Goal: Task Accomplishment & Management: Manage account settings

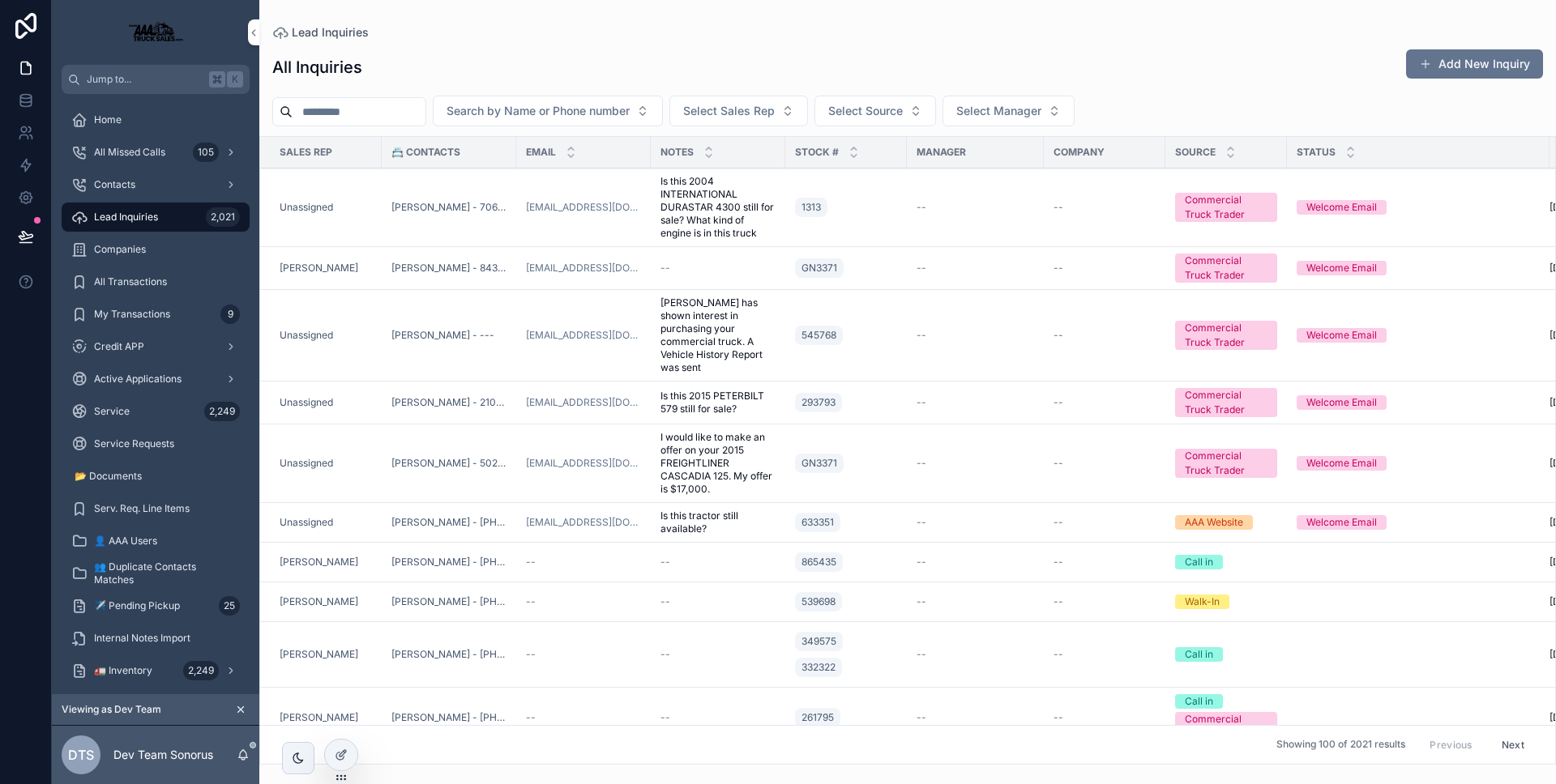
scroll to position [0, 128]
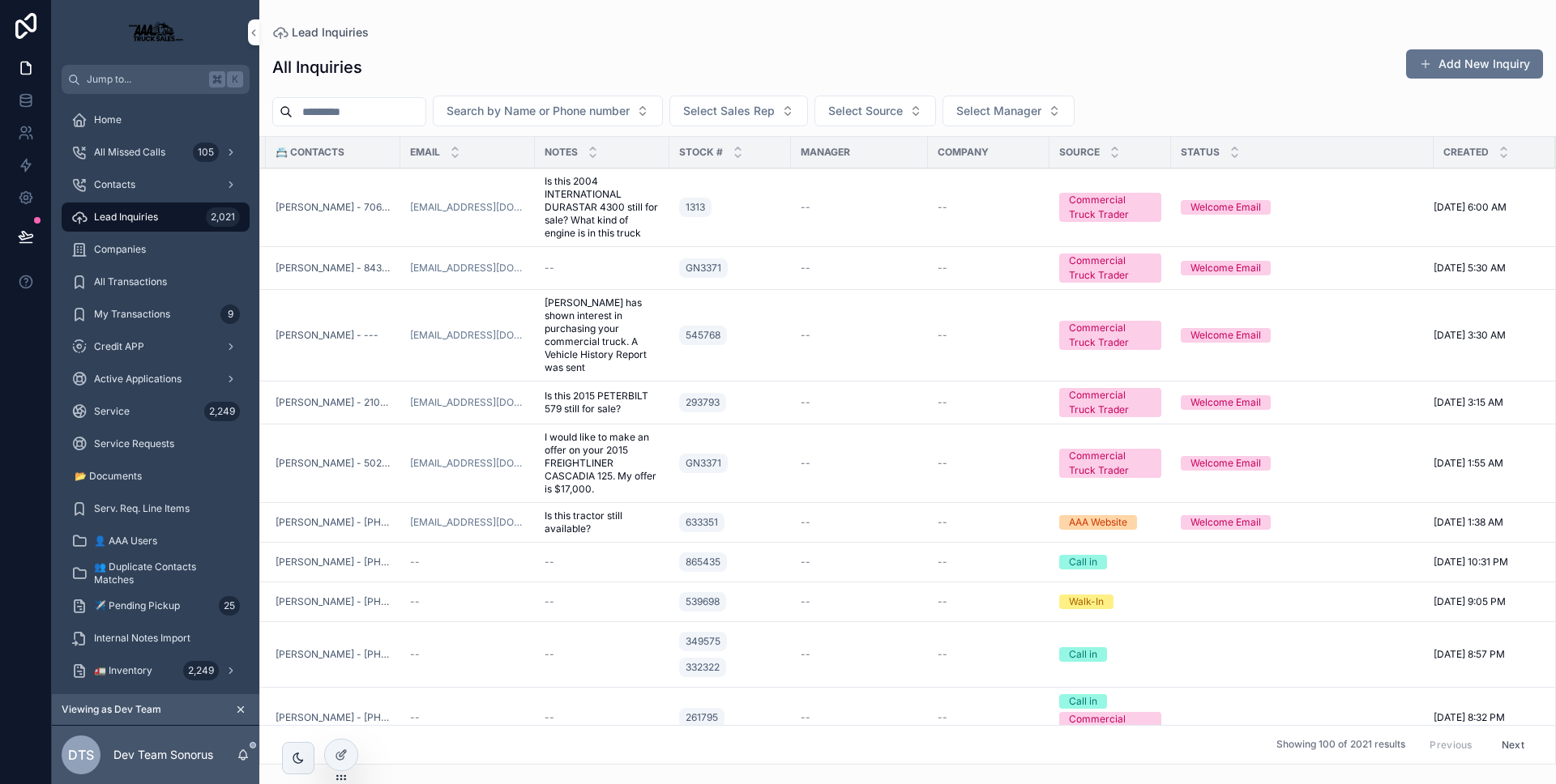
click at [251, 749] on div "DTS Dev Team Sonorus" at bounding box center [156, 755] width 208 height 59
click at [249, 750] on icon "scrollable content" at bounding box center [243, 755] width 13 height 13
click at [248, 749] on icon "scrollable content" at bounding box center [243, 755] width 13 height 13
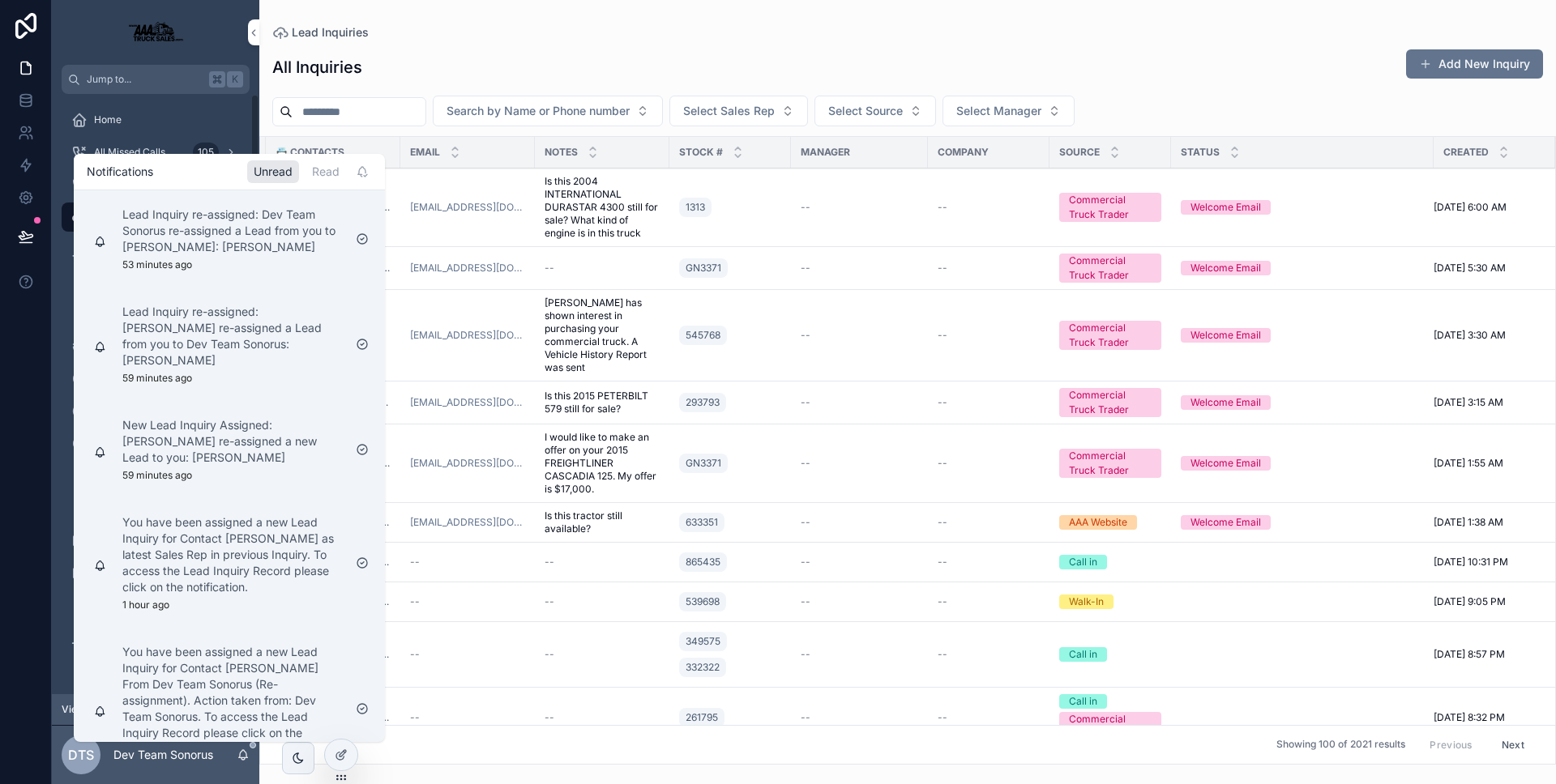
click at [48, 547] on div at bounding box center [26, 392] width 52 height 784
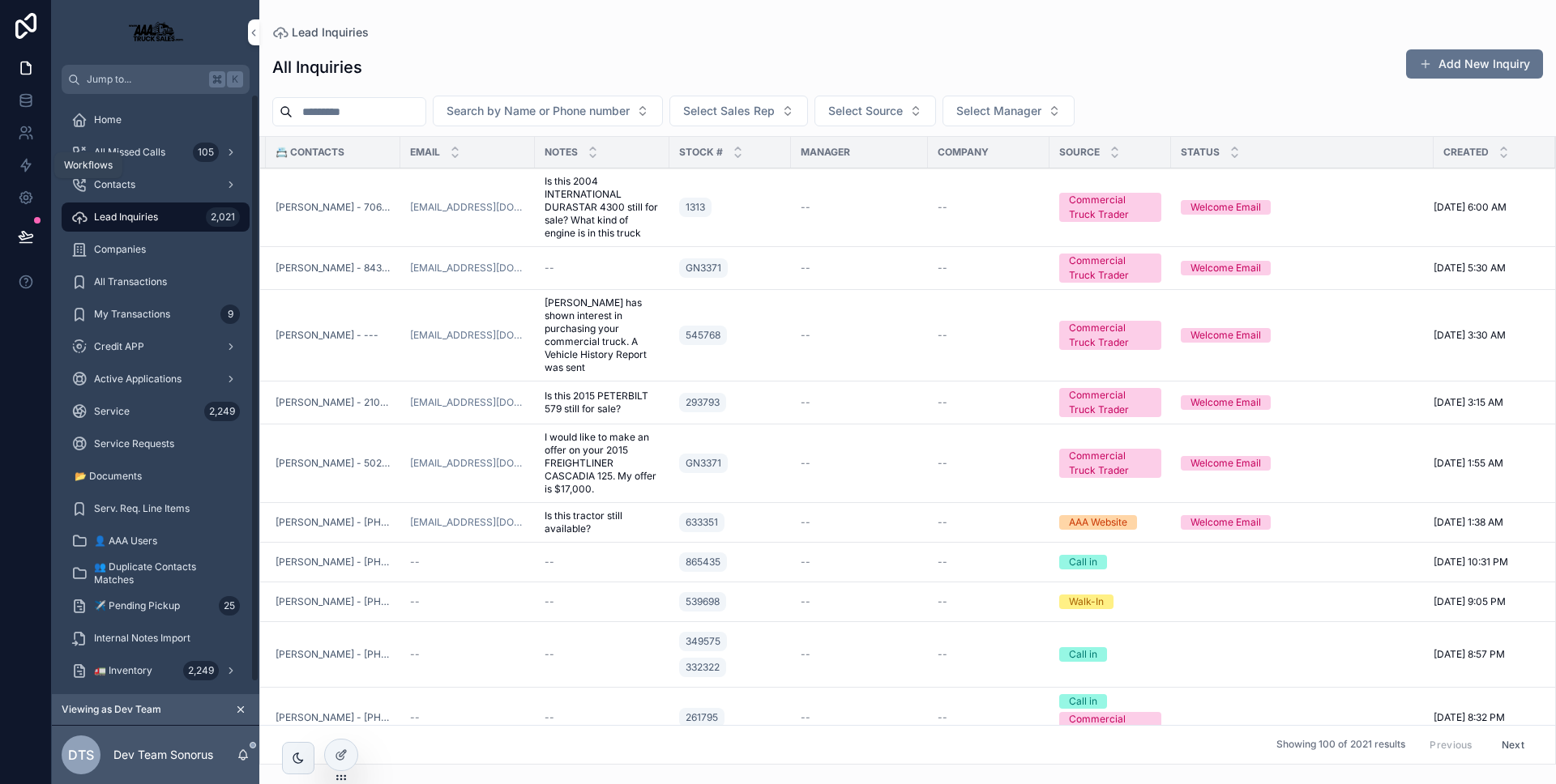
click at [38, 163] on link at bounding box center [26, 165] width 51 height 32
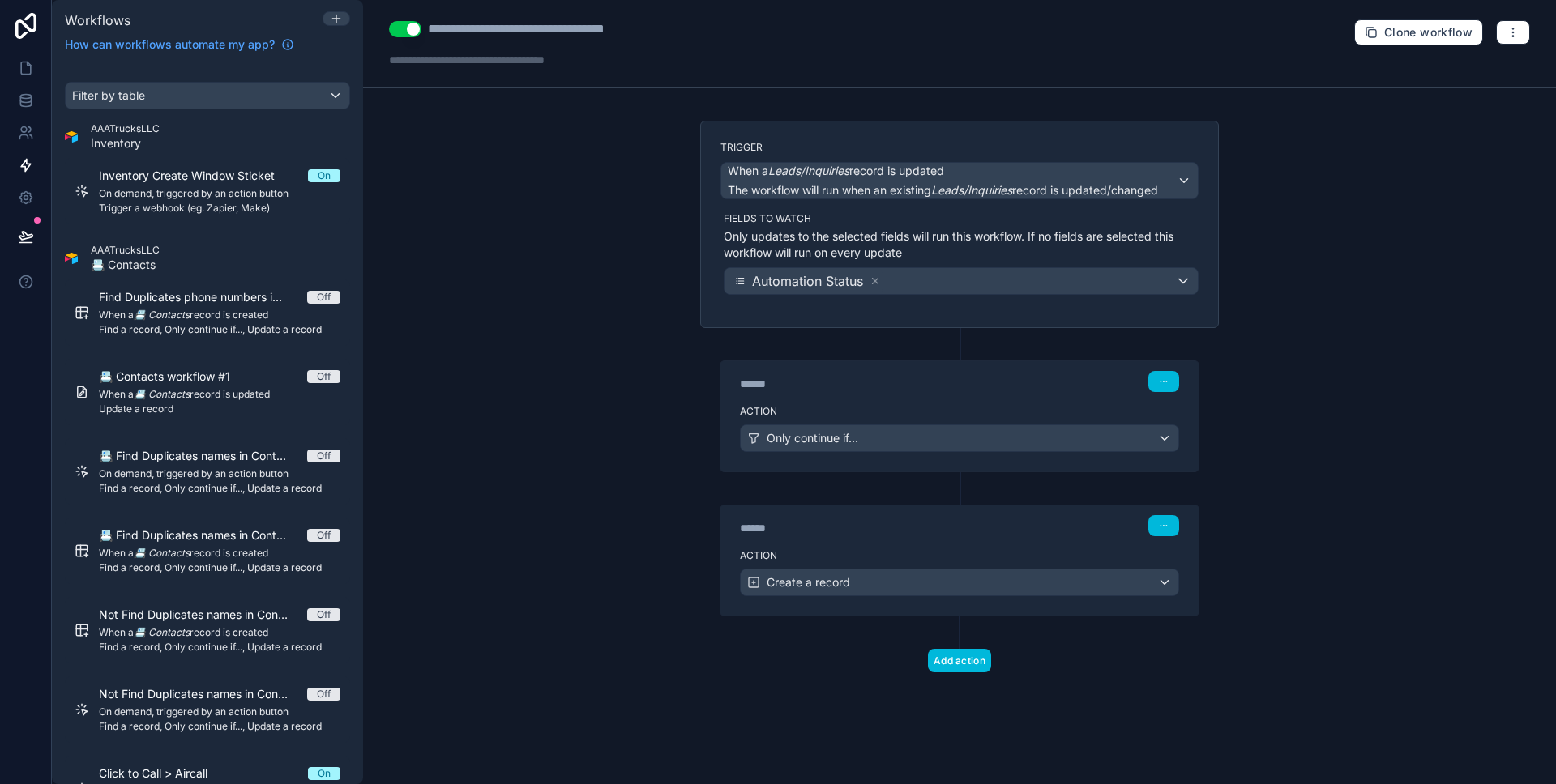
click at [200, 194] on span "On demand, triggered by an action button" at bounding box center [220, 194] width 242 height 13
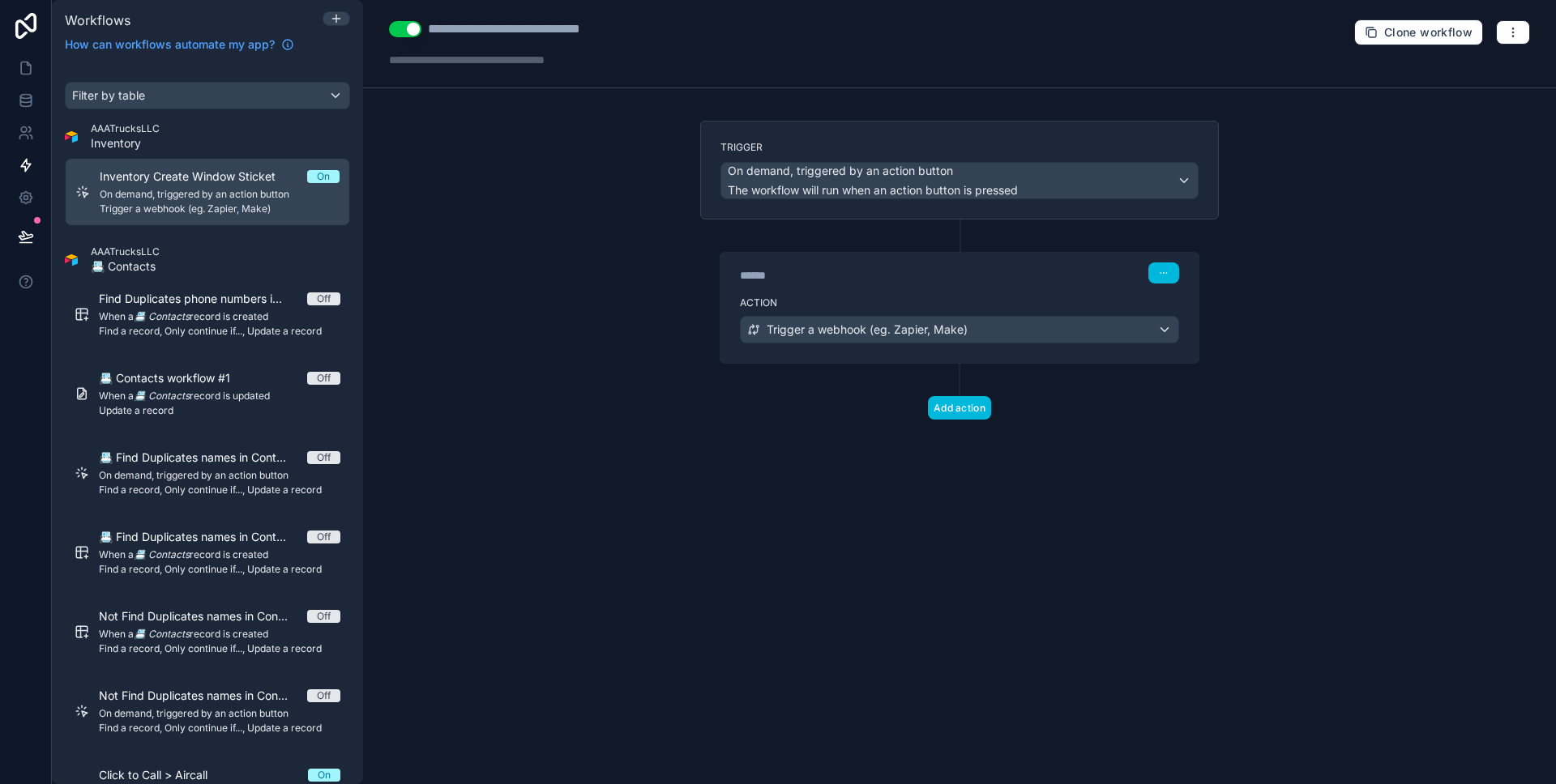
click at [921, 284] on div "****** Step 1" at bounding box center [960, 271] width 478 height 37
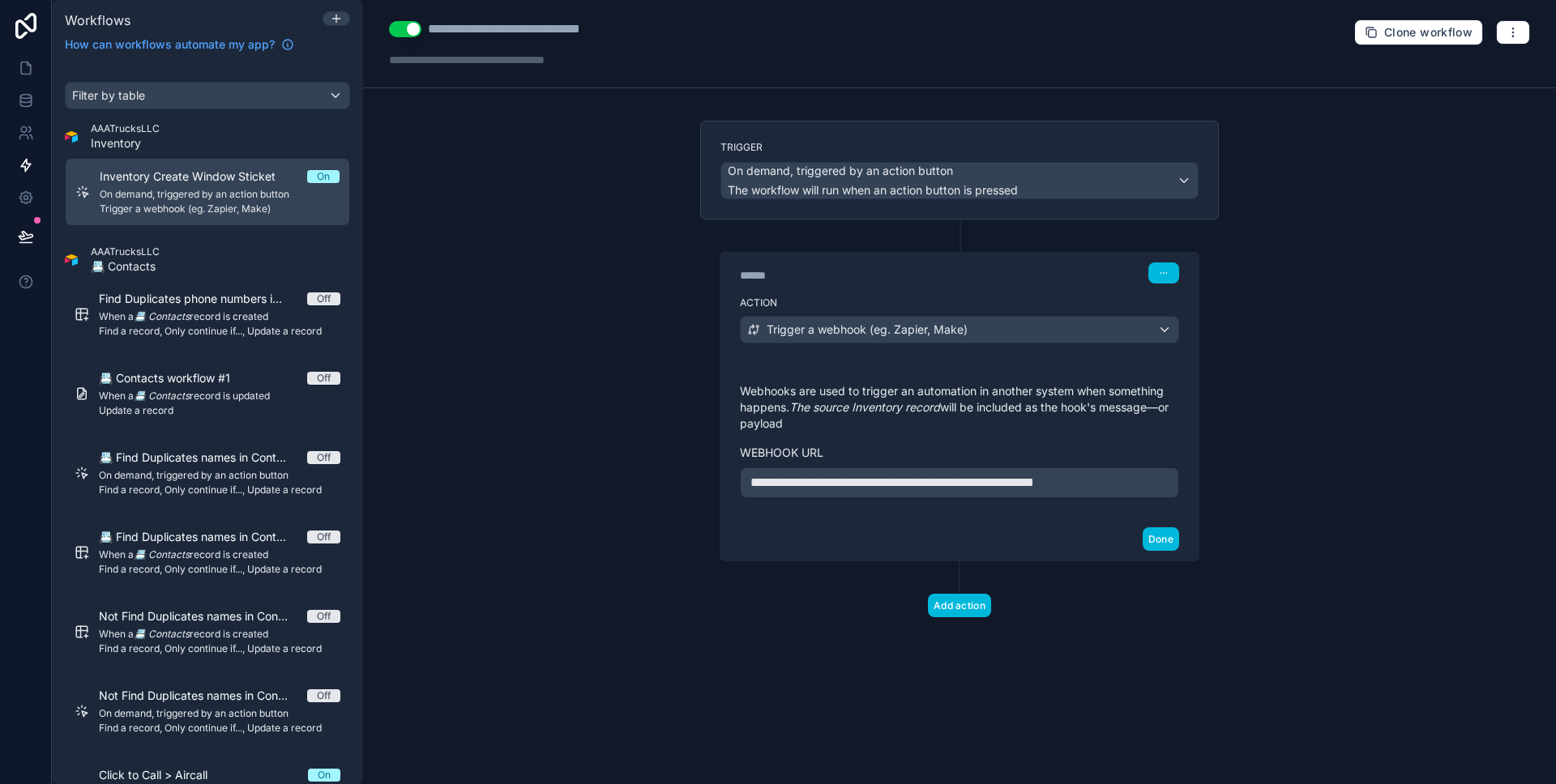
click at [919, 283] on div "******" at bounding box center [862, 275] width 243 height 17
click at [869, 268] on div "******" at bounding box center [862, 275] width 243 height 17
click at [490, 300] on div "**********" at bounding box center [960, 392] width 1193 height 784
click at [960, 601] on button "Add action" at bounding box center [960, 605] width 63 height 23
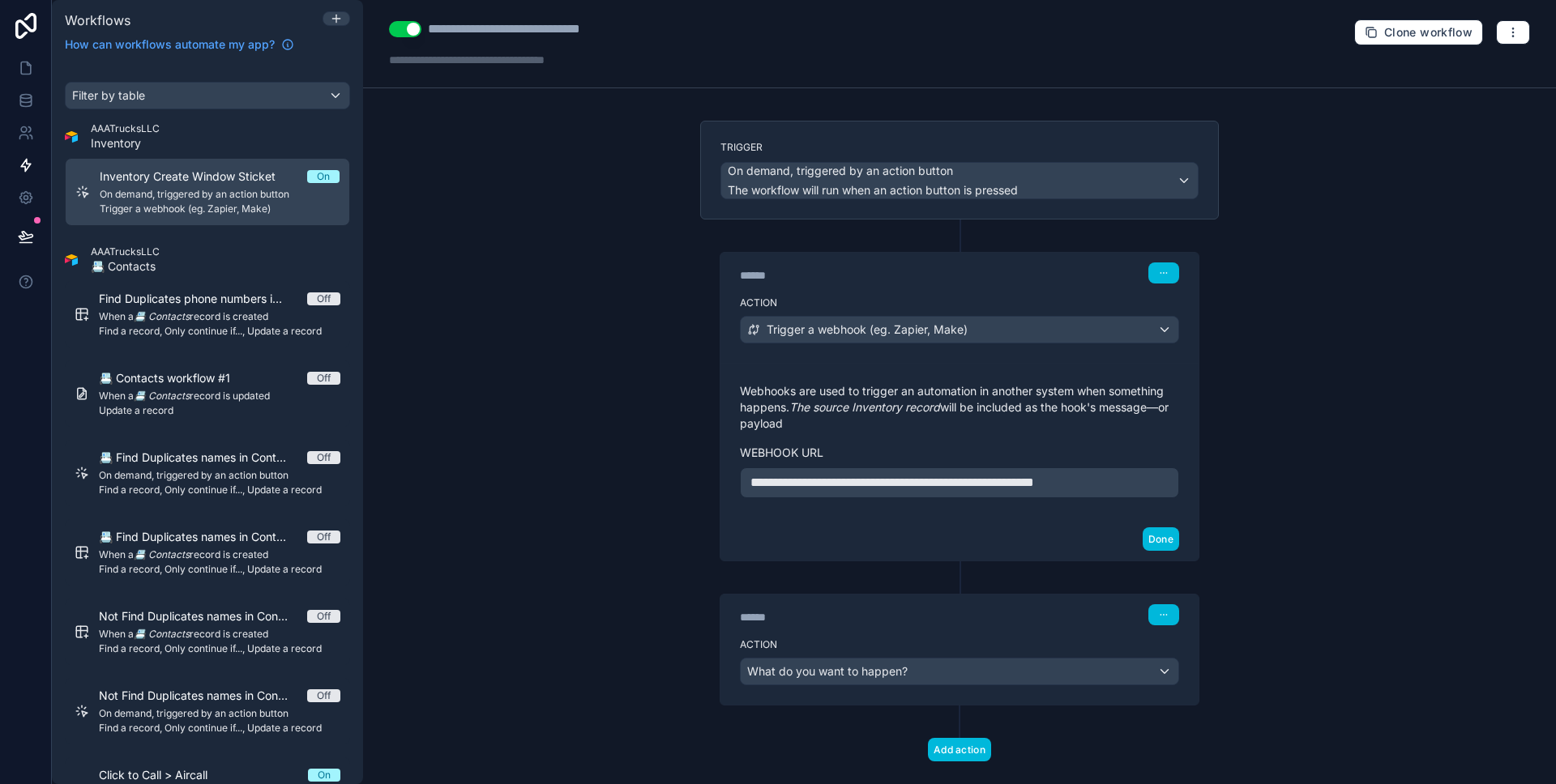
scroll to position [29, 0]
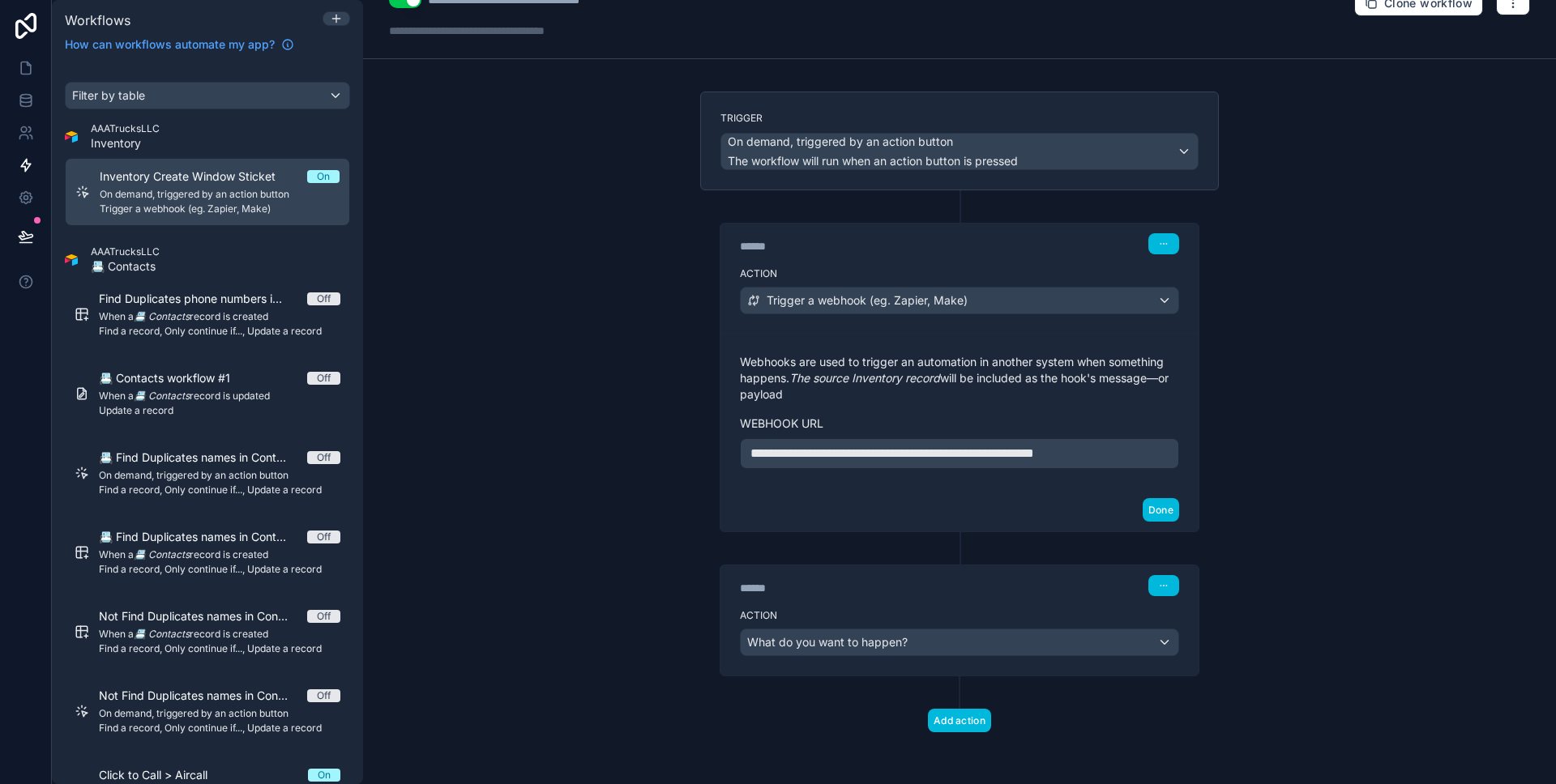
click at [993, 657] on div "Action What do you want to happen?" at bounding box center [960, 639] width 478 height 73
click at [987, 643] on div "What do you want to happen?" at bounding box center [960, 642] width 438 height 26
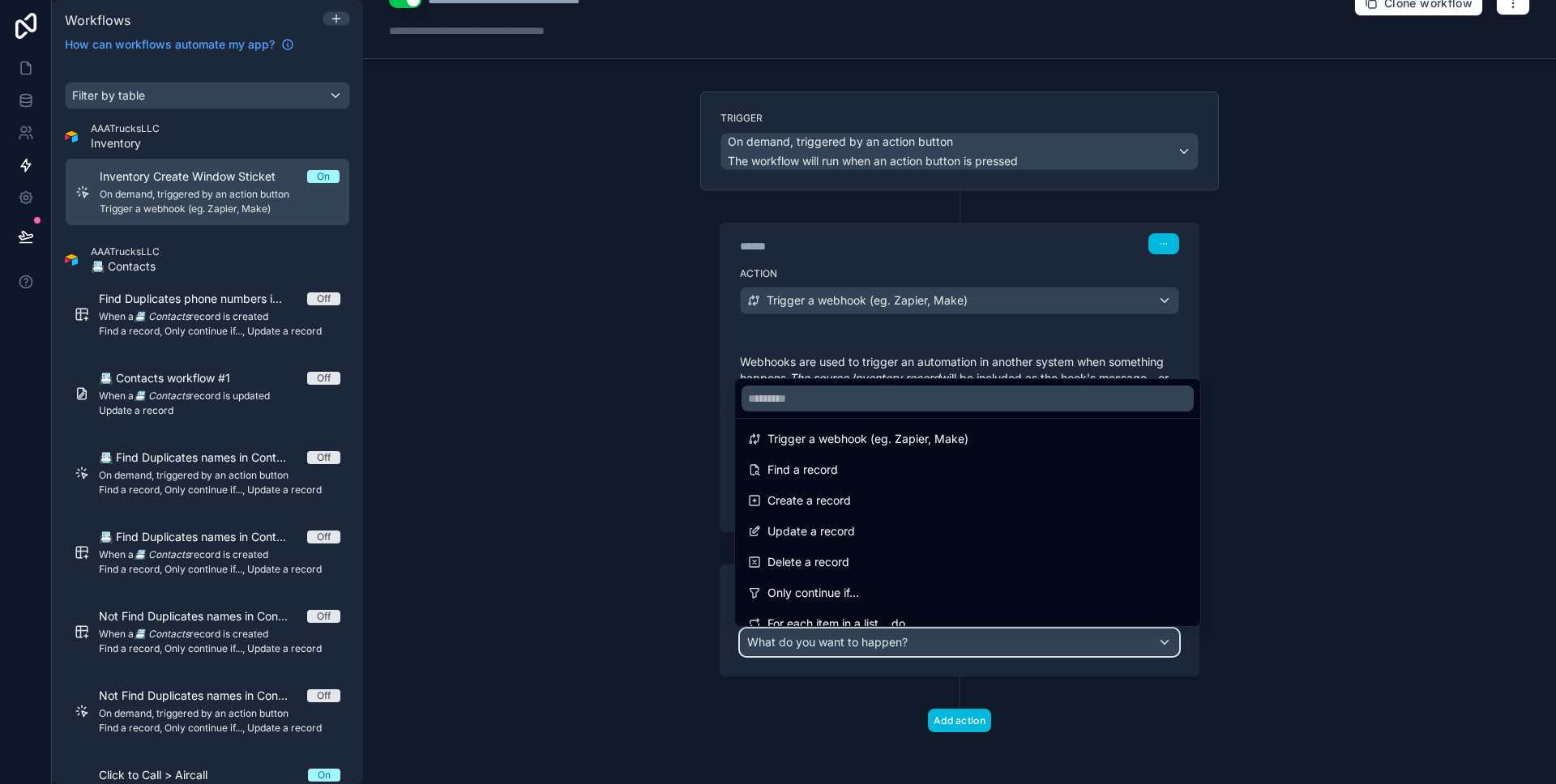
scroll to position [159, 0]
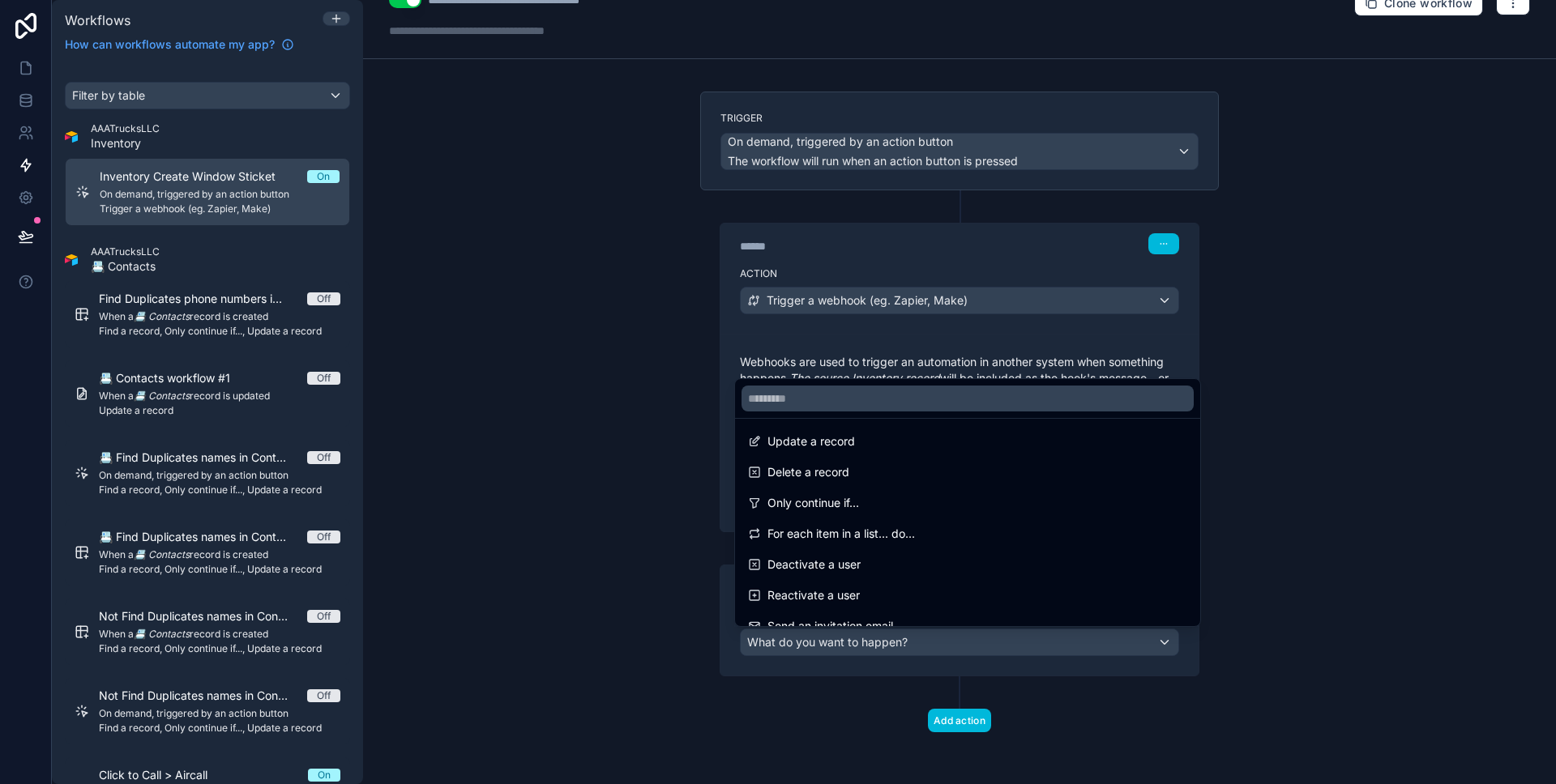
drag, startPoint x: 940, startPoint y: 510, endPoint x: 925, endPoint y: 555, distance: 47.4
click at [940, 510] on div "Only continue if..." at bounding box center [967, 504] width 439 height 20
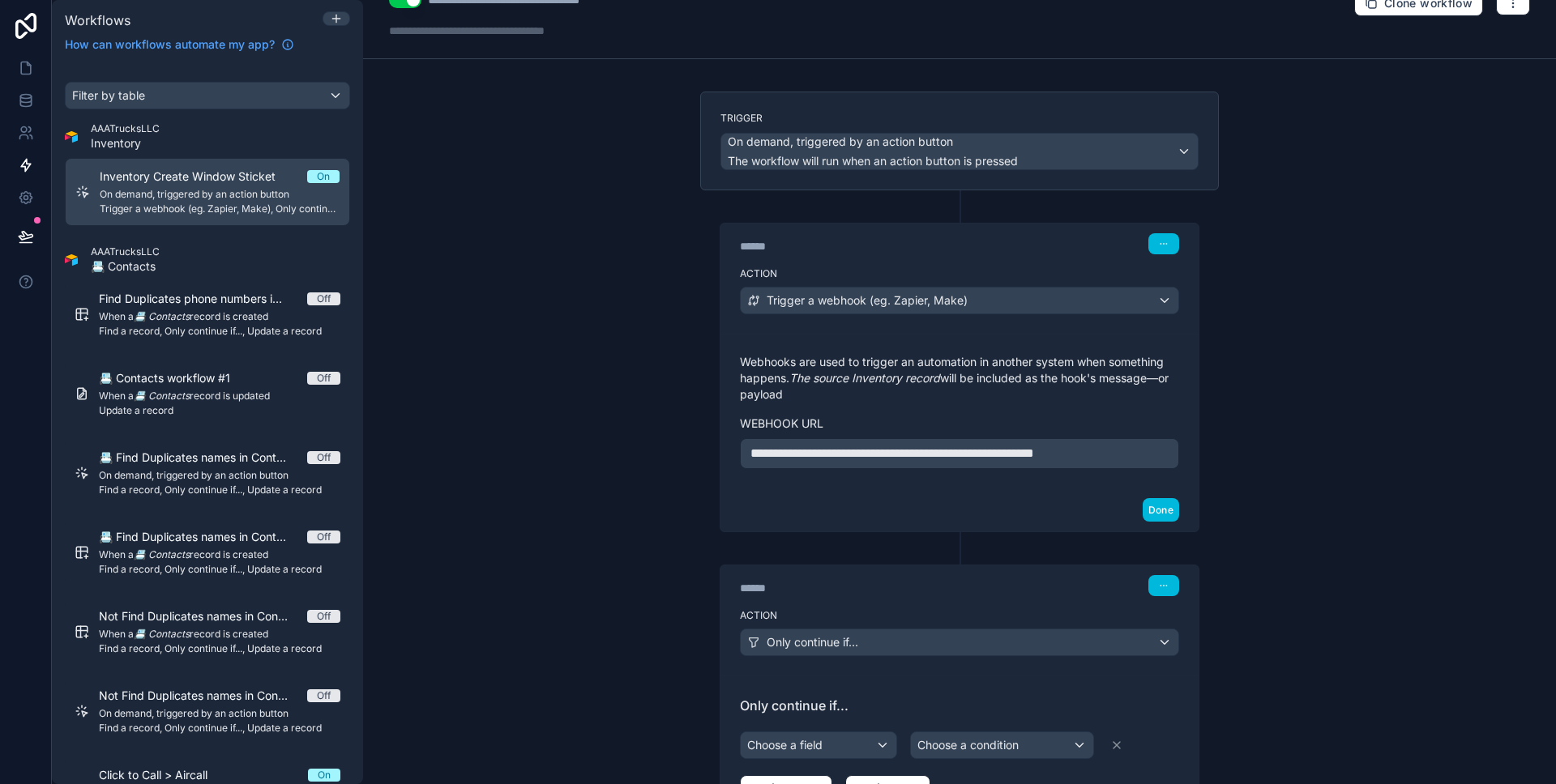
scroll to position [180, 0]
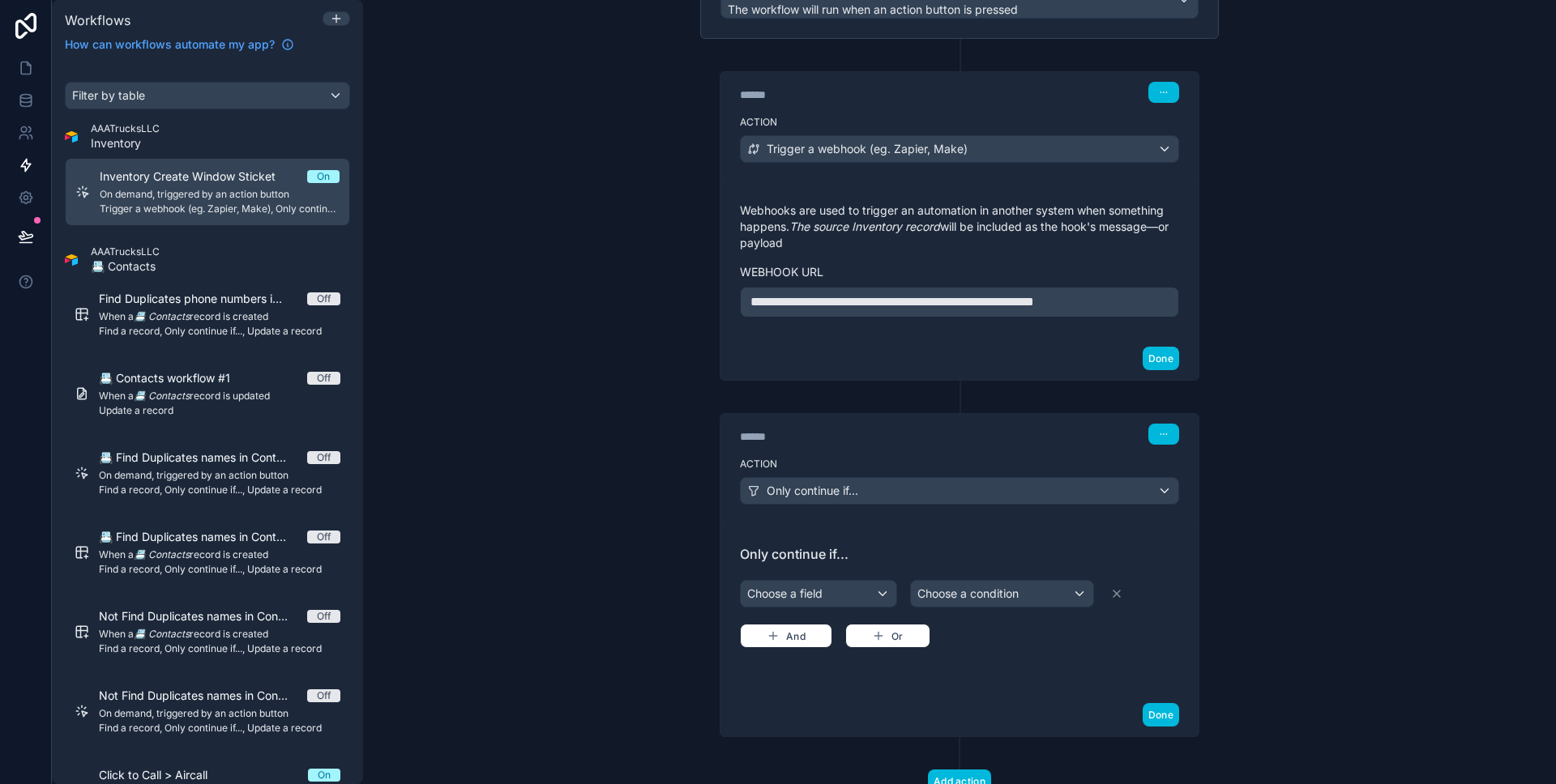
drag, startPoint x: 855, startPoint y: 577, endPoint x: 858, endPoint y: 588, distance: 11.4
click at [855, 577] on div "Choose a field Choose a condition And Or" at bounding box center [960, 613] width 439 height 71
click at [858, 588] on div "Choose a field" at bounding box center [819, 594] width 156 height 26
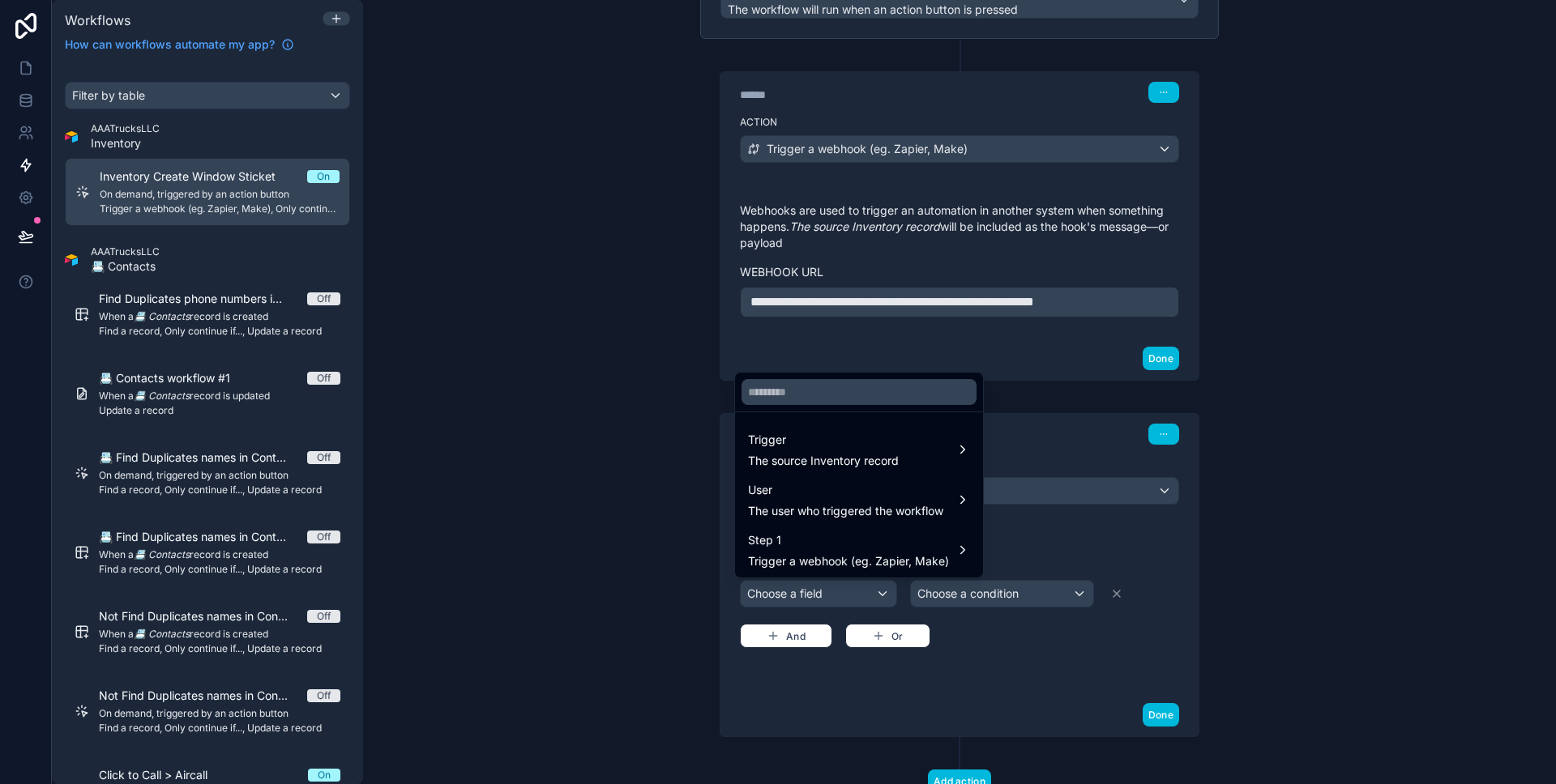
click at [906, 461] on div "Trigger The source Inventory record" at bounding box center [859, 449] width 222 height 39
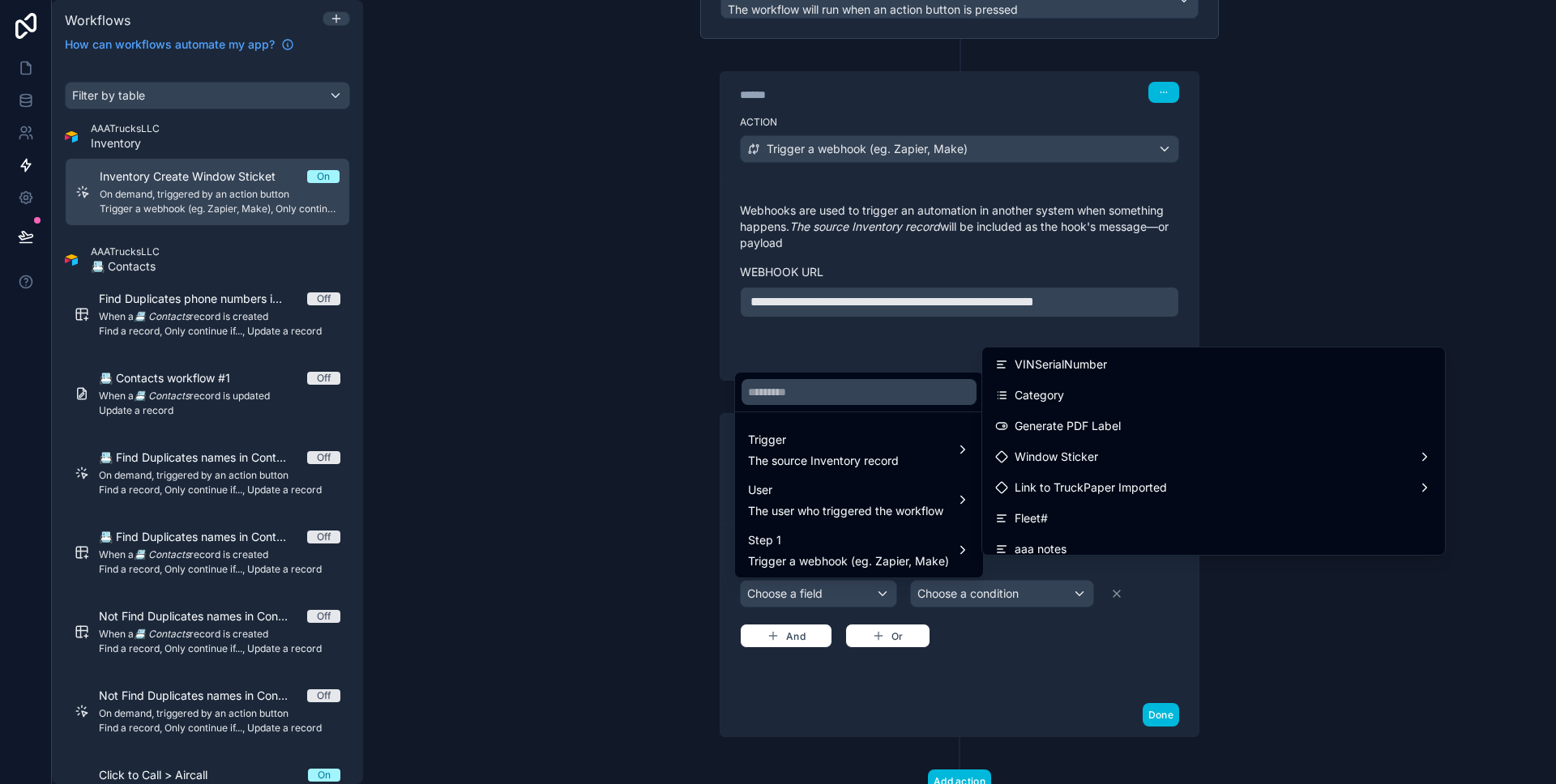
scroll to position [144, 0]
click at [1127, 490] on span "Link to TruckPaper Imported" at bounding box center [1091, 499] width 152 height 20
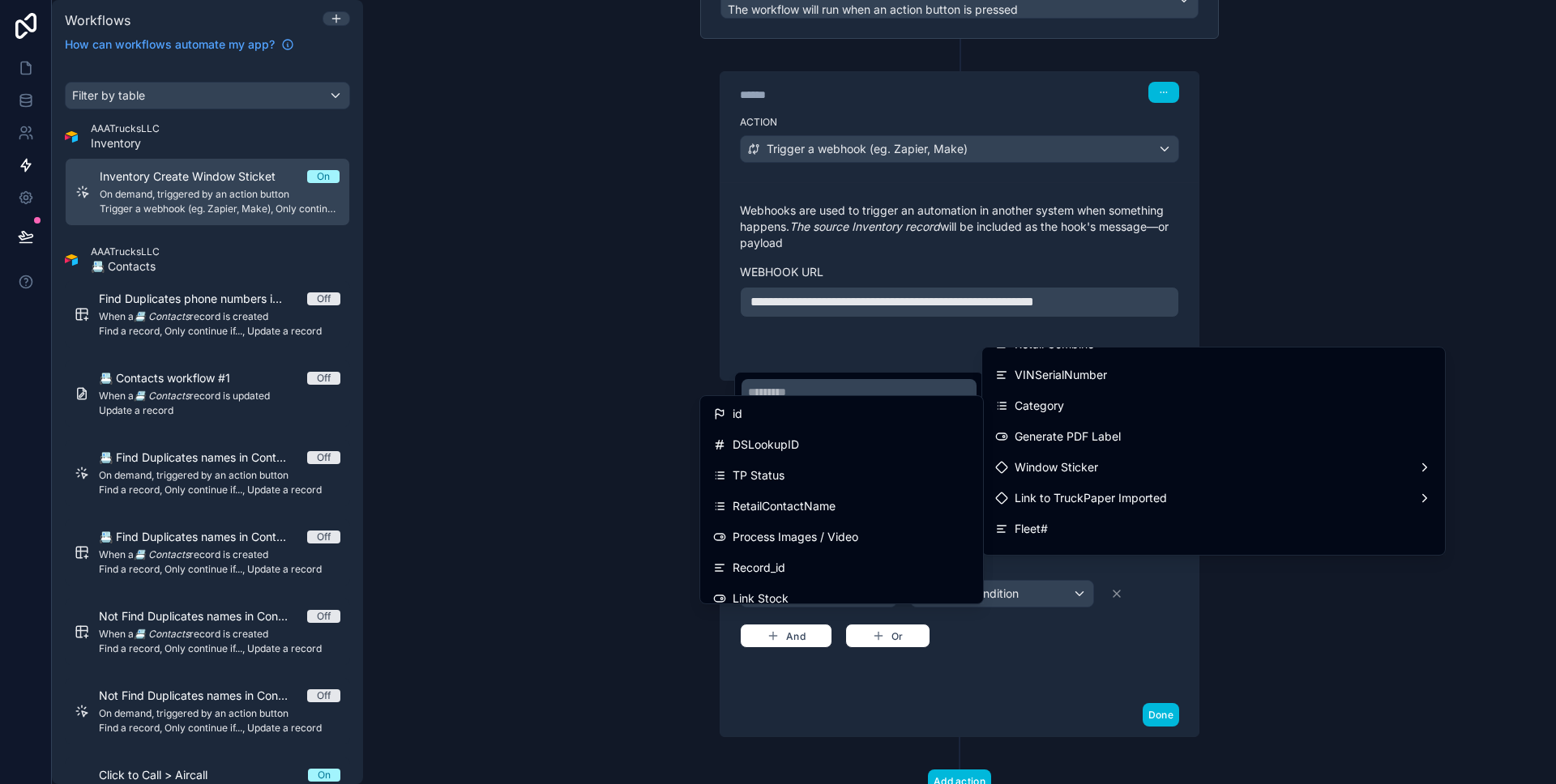
click at [842, 421] on div "id" at bounding box center [841, 414] width 257 height 20
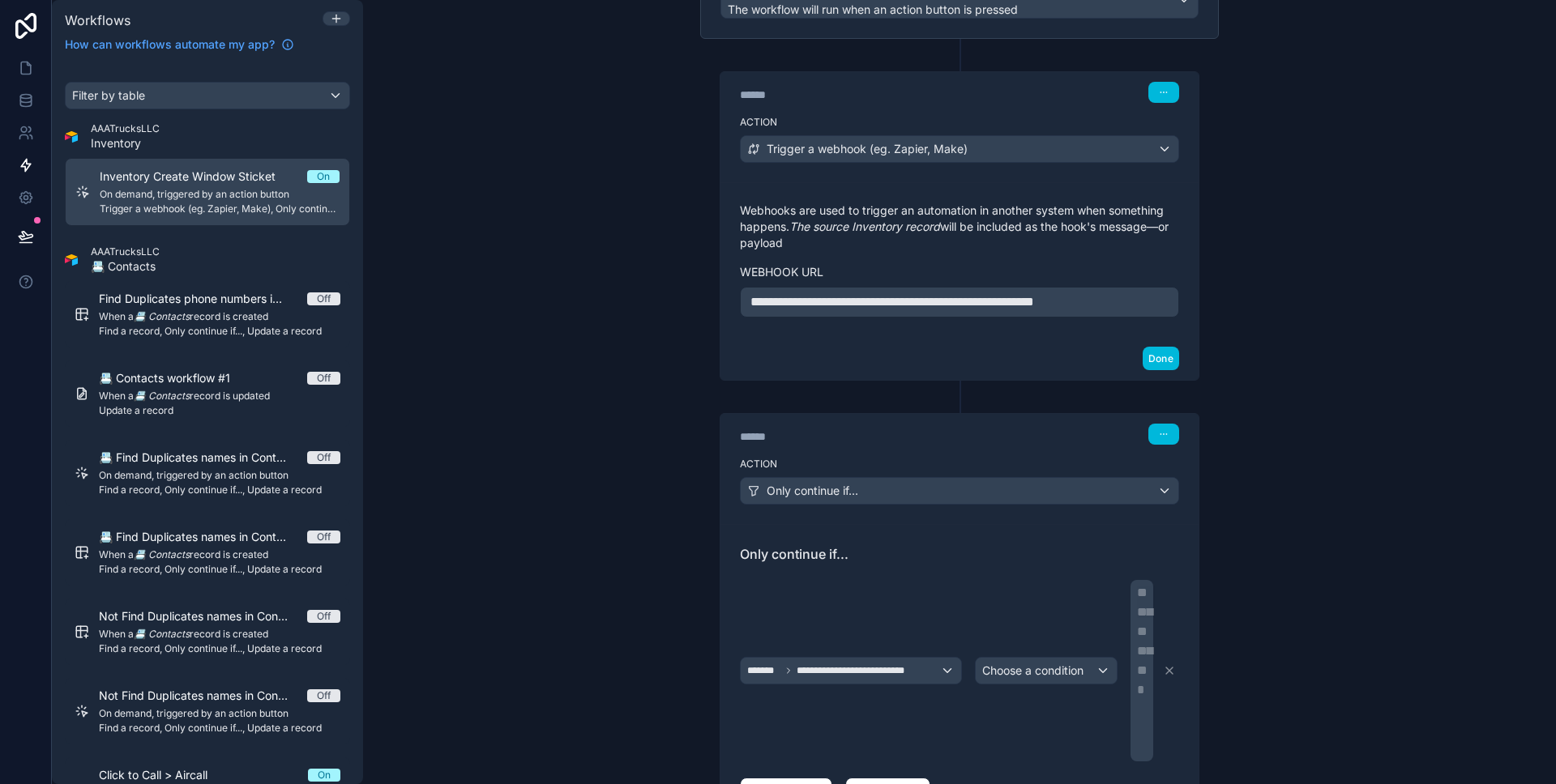
scroll to position [232, 0]
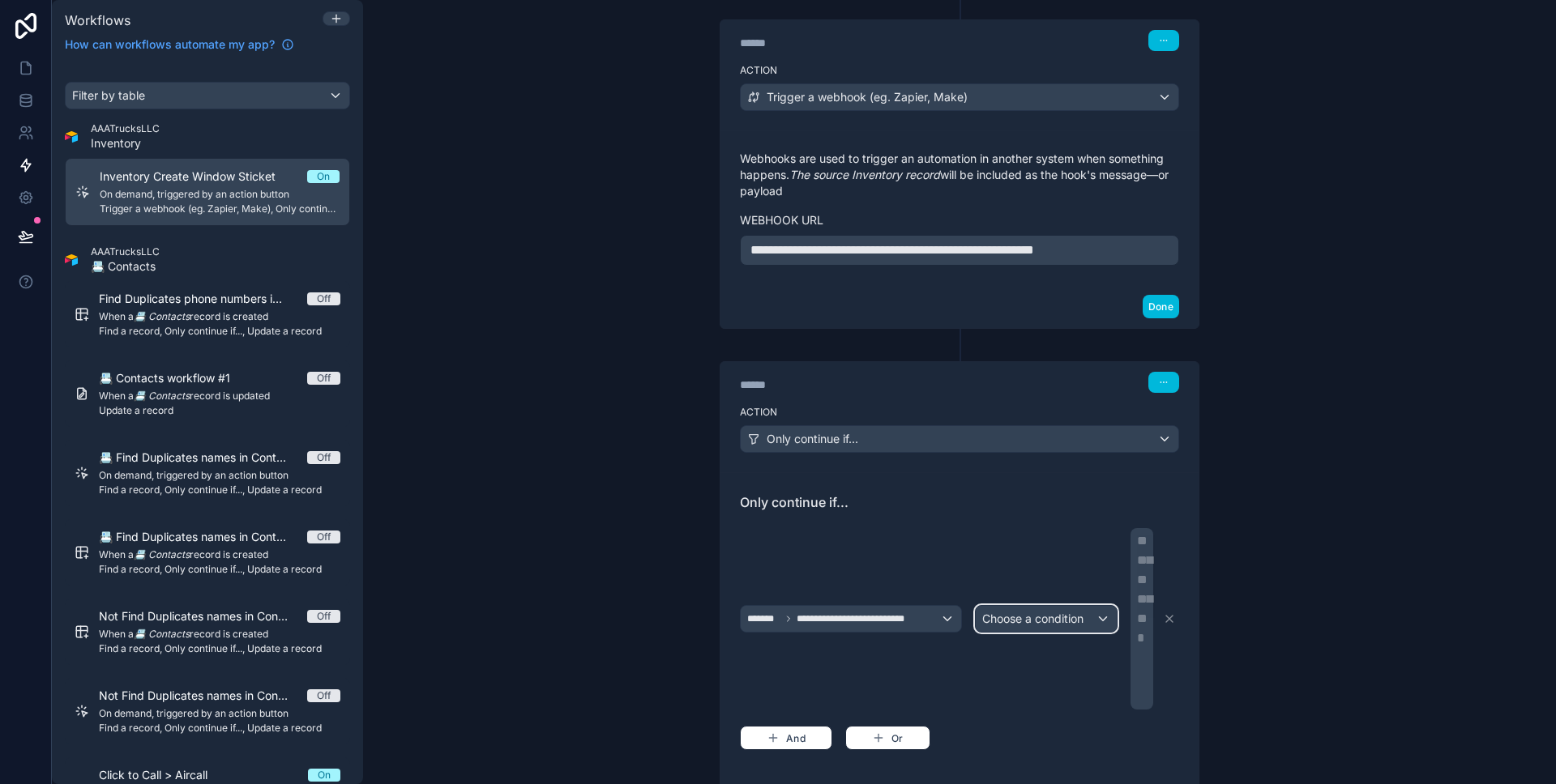
click at [1027, 606] on div "Choose a condition" at bounding box center [1046, 619] width 141 height 26
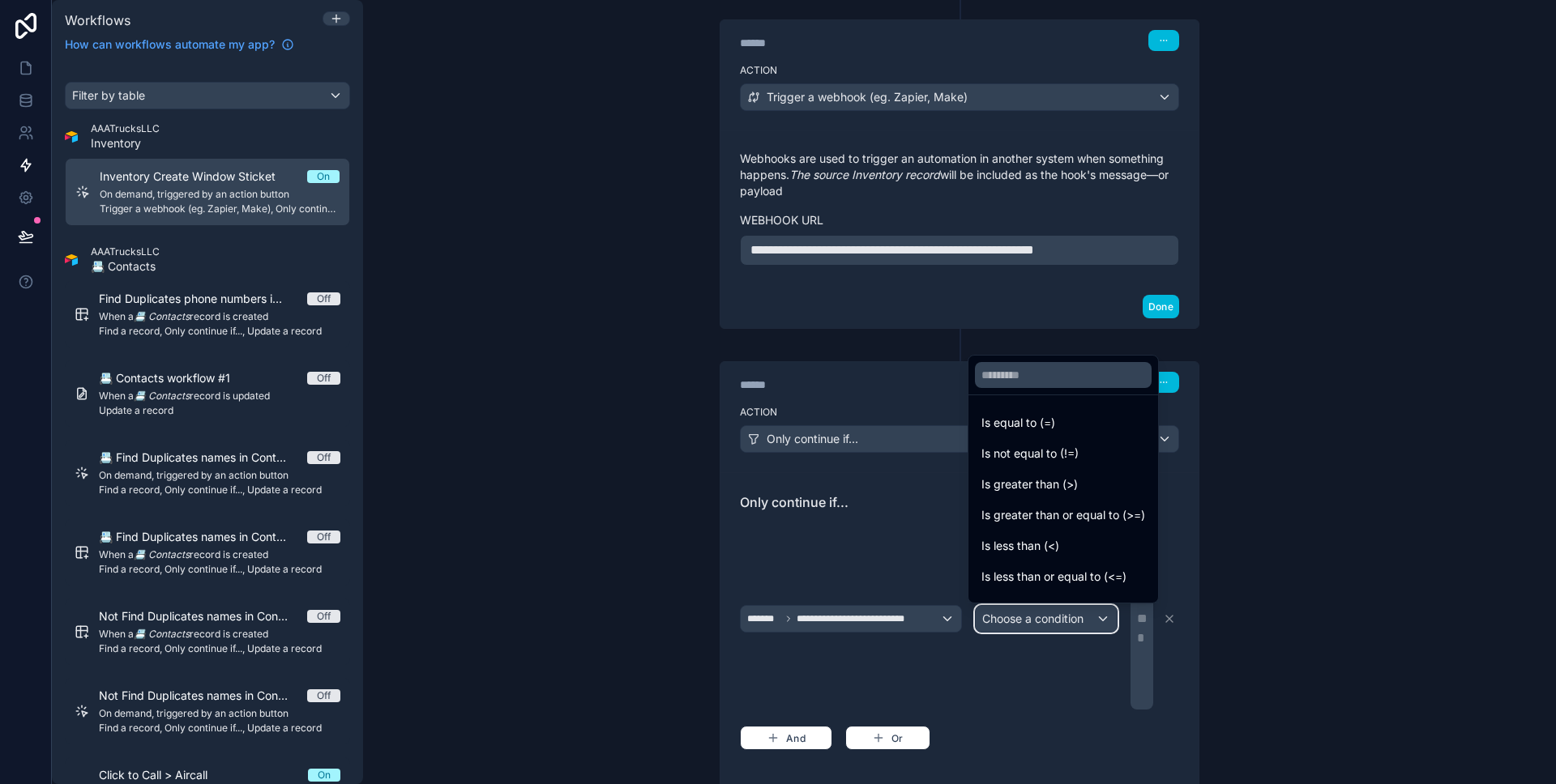
scroll to position [115, 0]
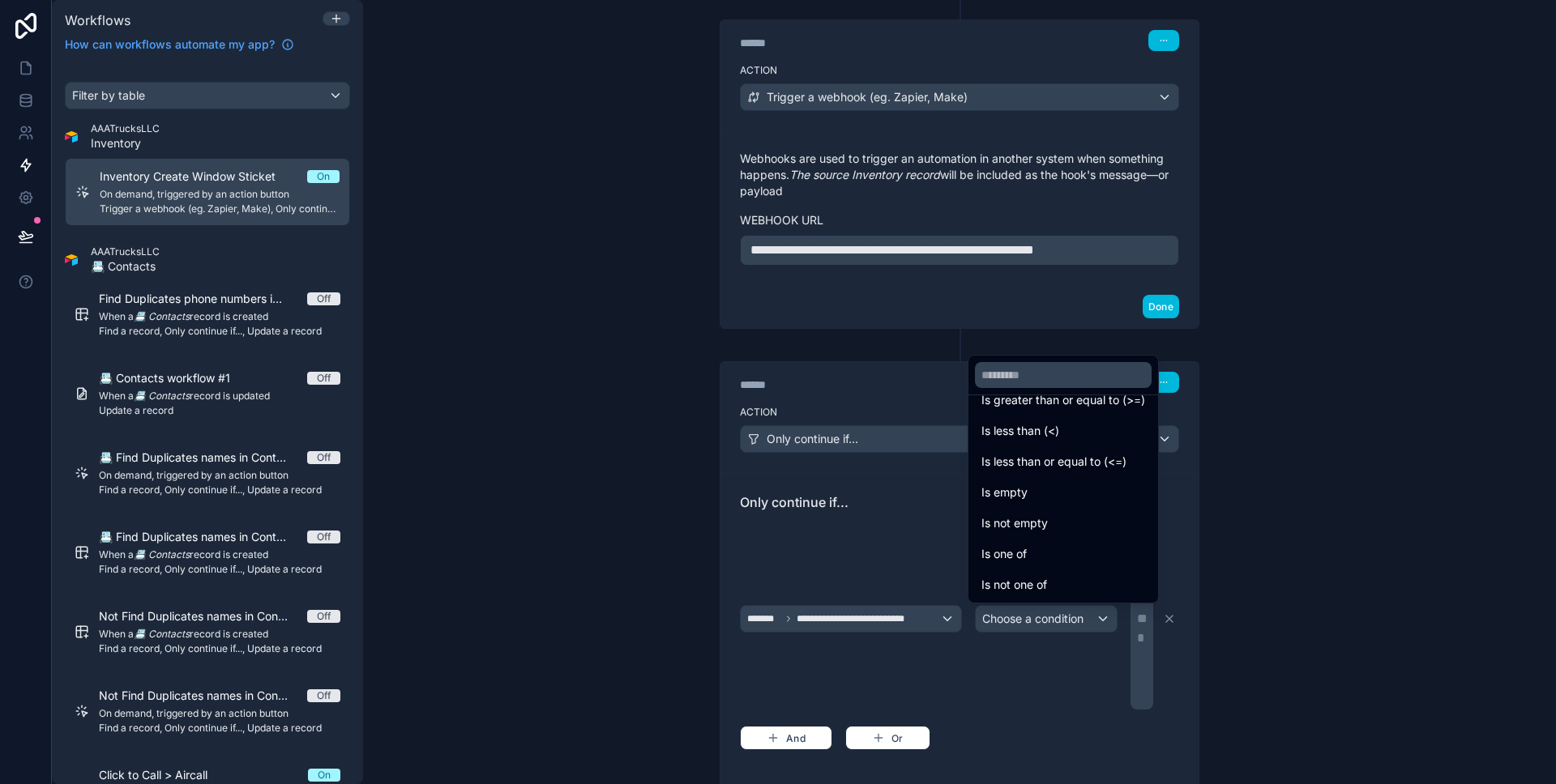
click at [1057, 499] on div "Is empty" at bounding box center [1064, 493] width 164 height 20
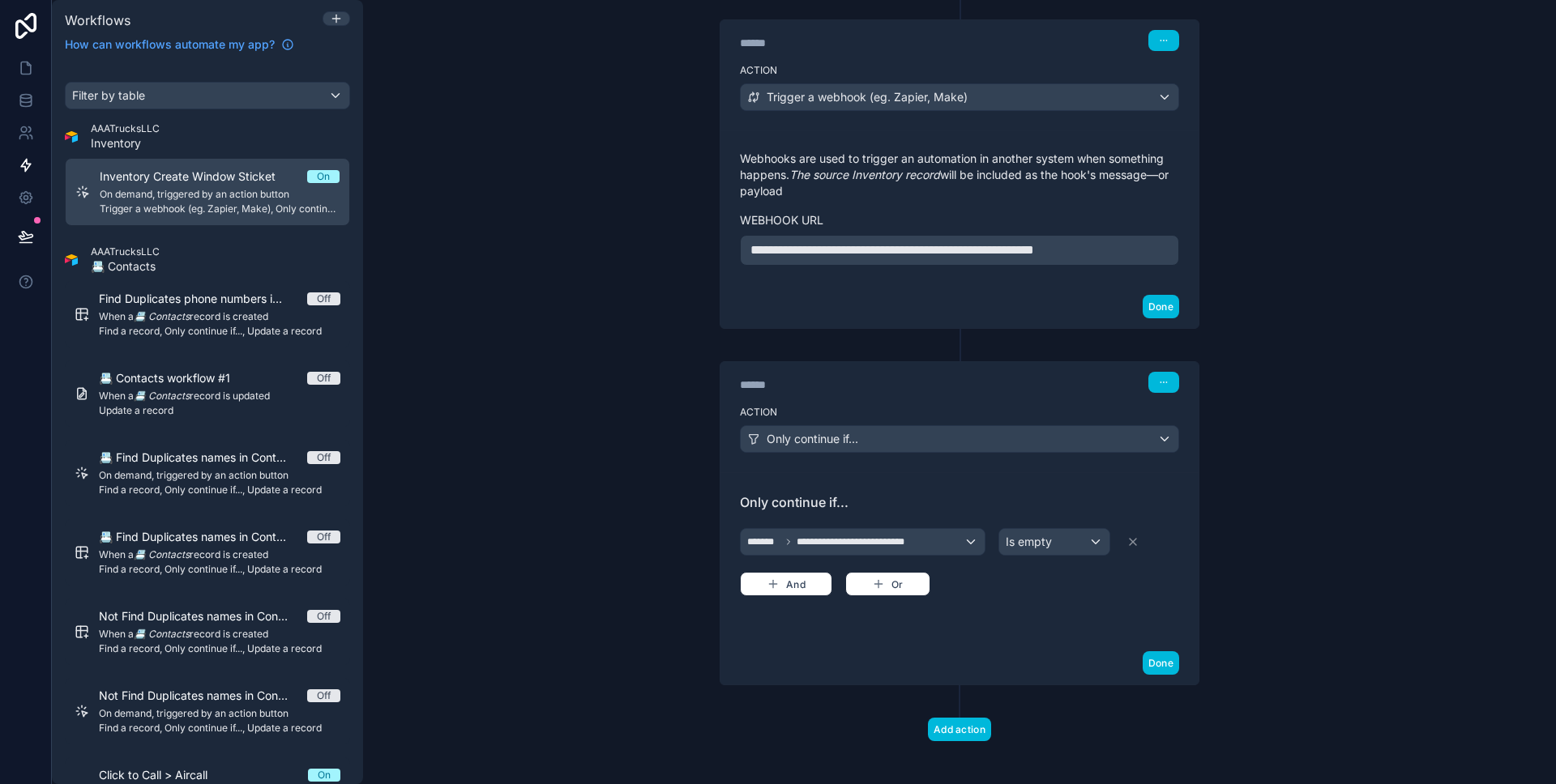
click at [1154, 666] on button "Done" at bounding box center [1161, 663] width 36 height 23
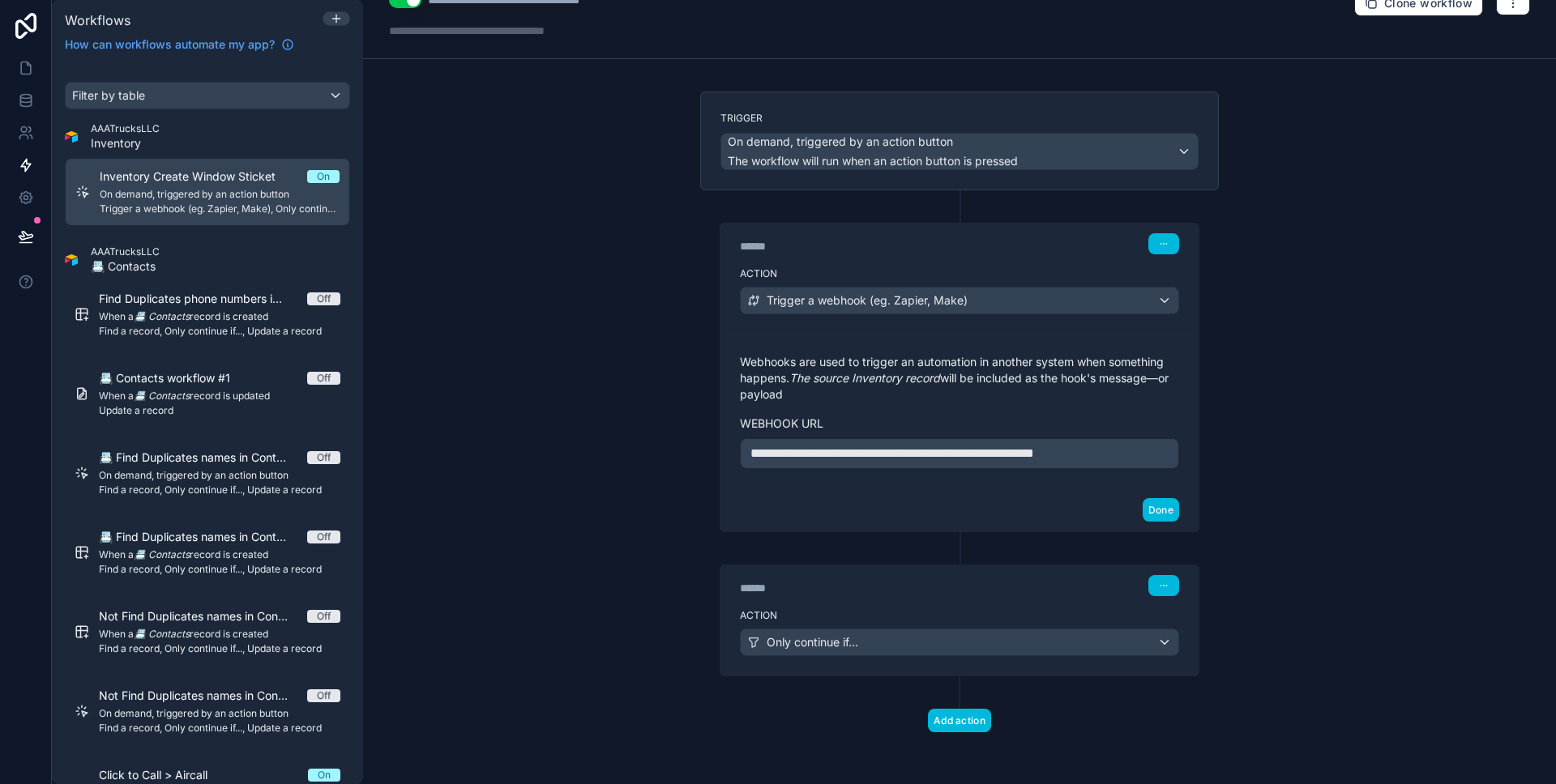
scroll to position [29, 0]
click at [944, 711] on button "Add action" at bounding box center [960, 720] width 63 height 23
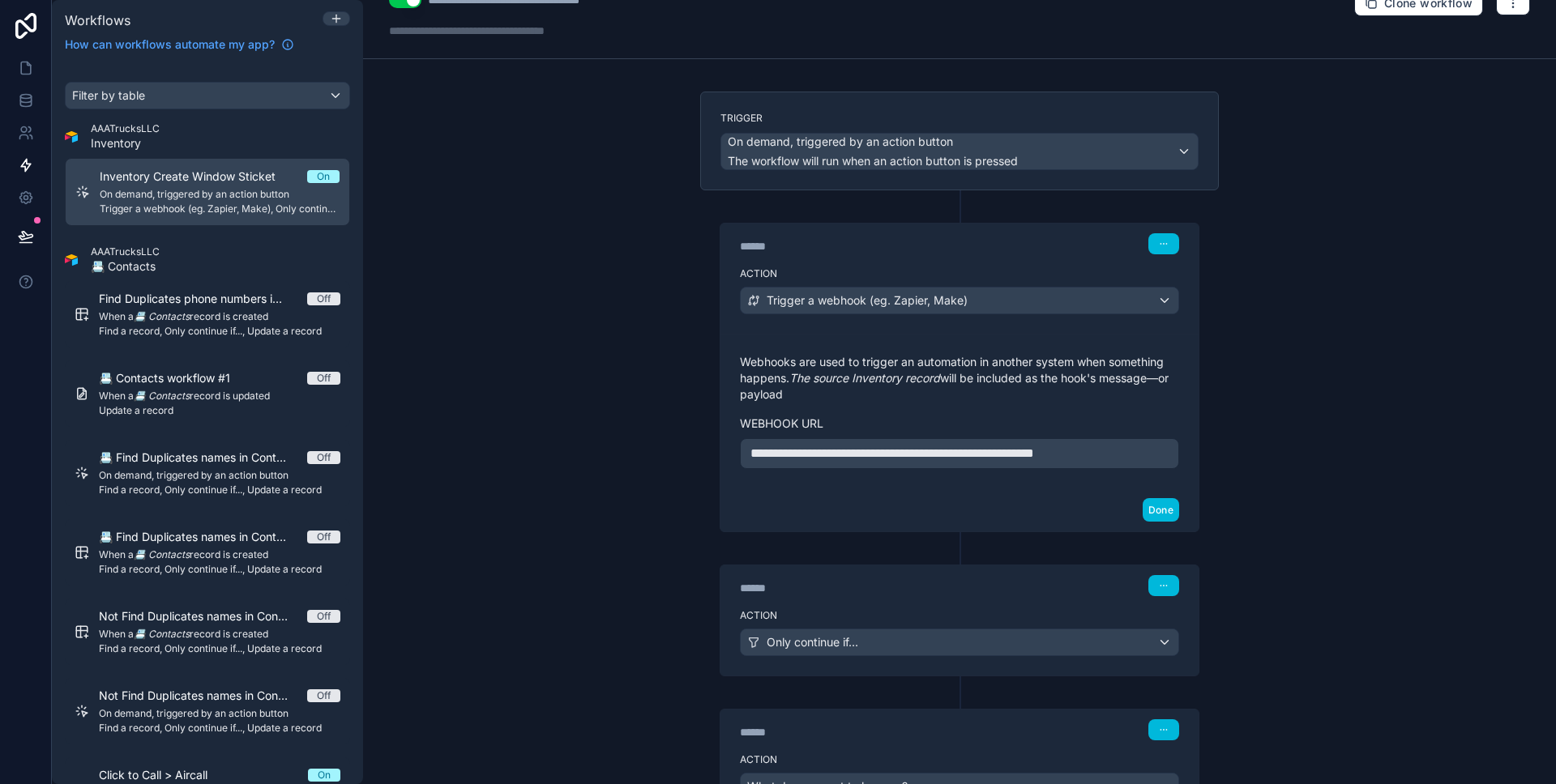
scroll to position [174, 0]
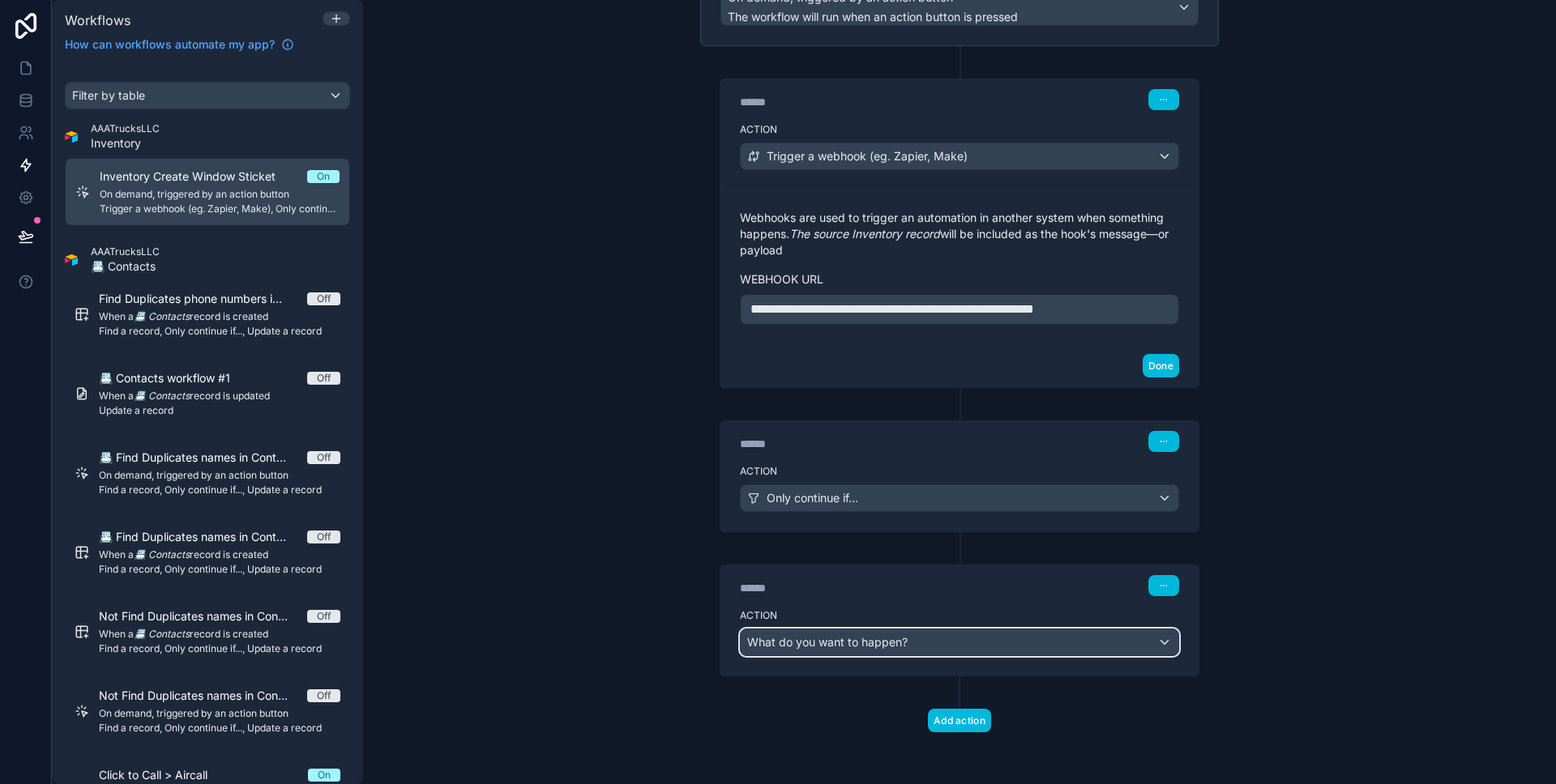
click at [1014, 638] on div "What do you want to happen?" at bounding box center [960, 642] width 438 height 26
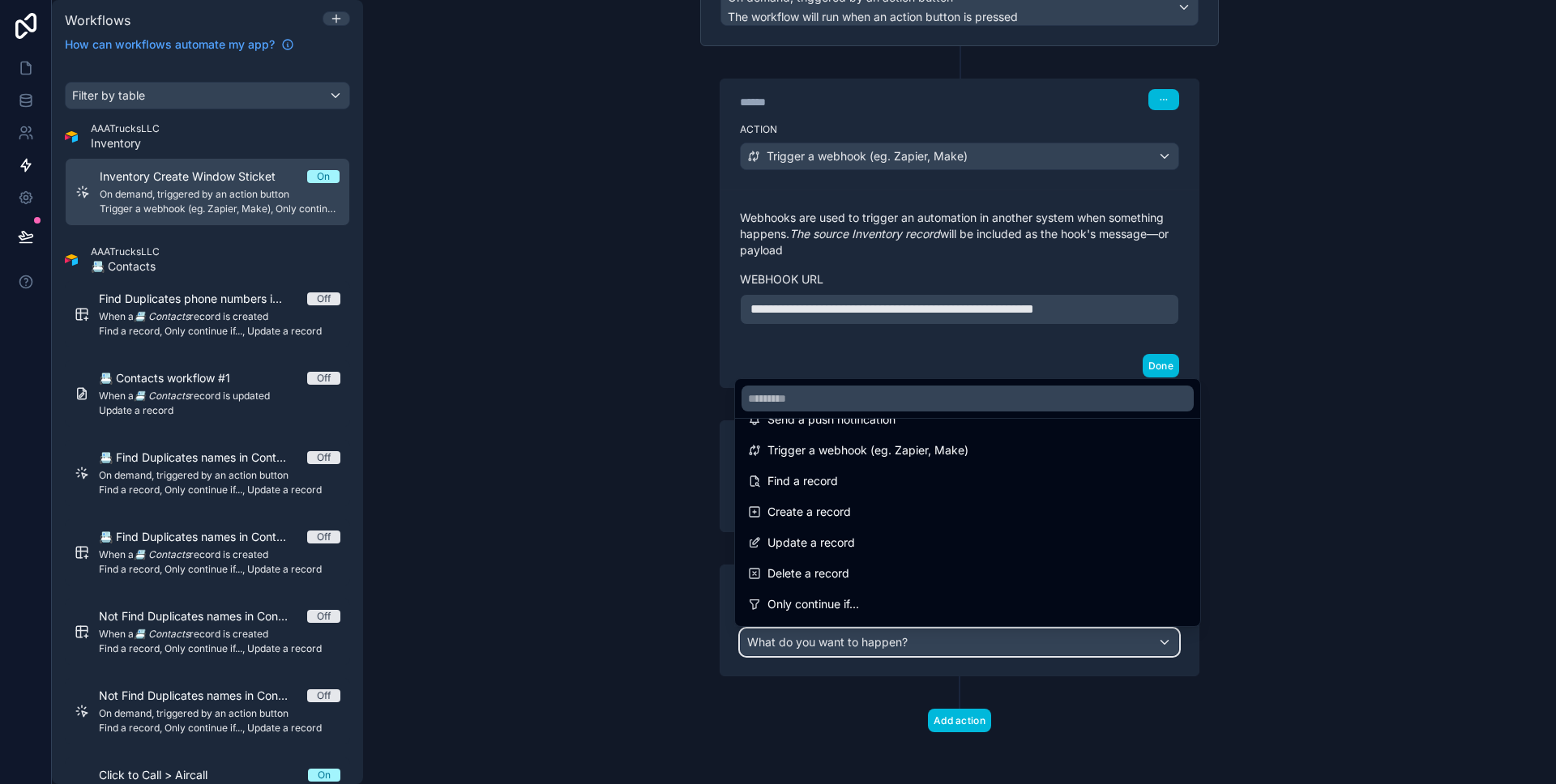
scroll to position [0, 0]
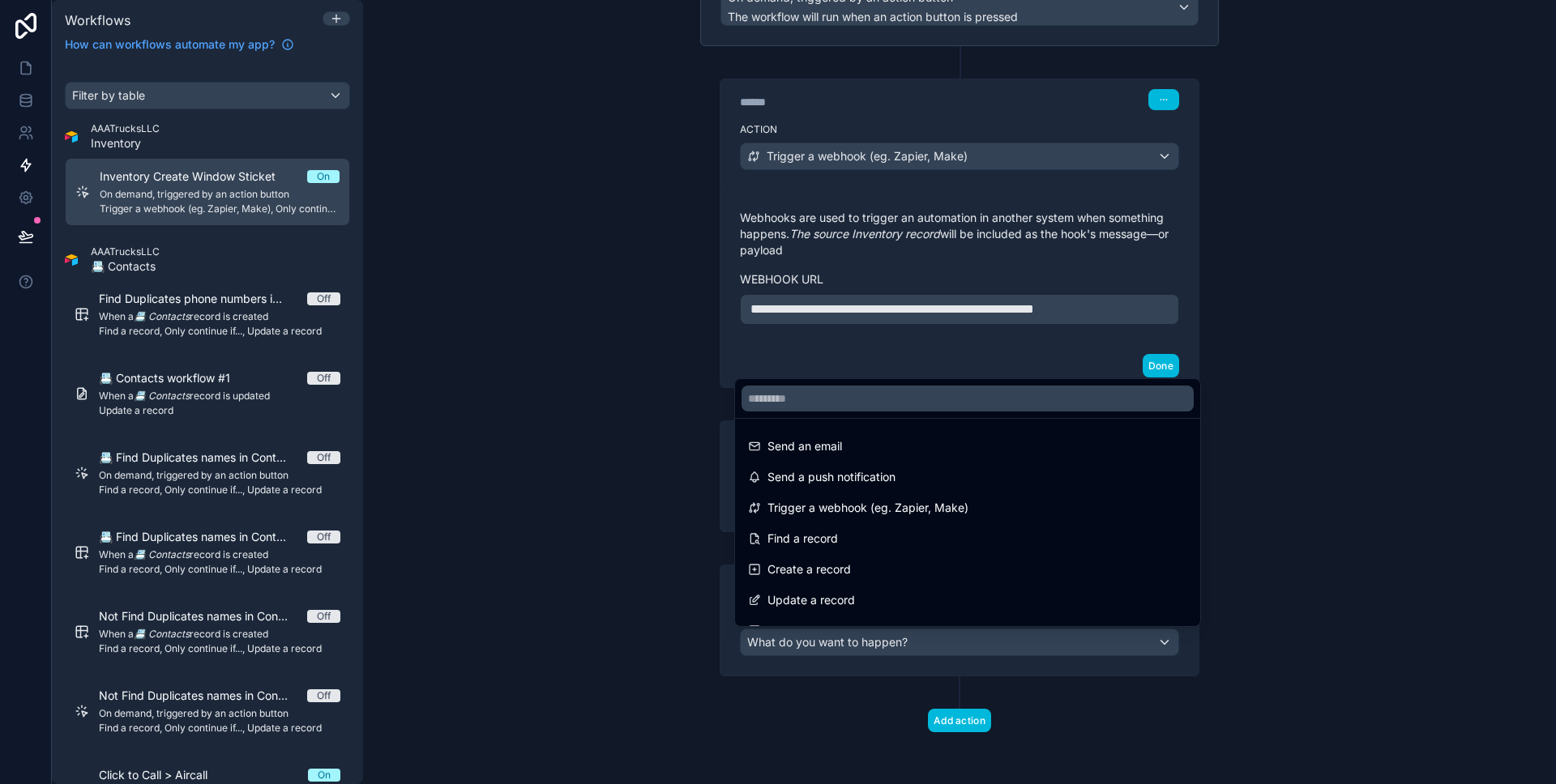
click at [985, 480] on div "Send a push notification" at bounding box center [967, 477] width 439 height 20
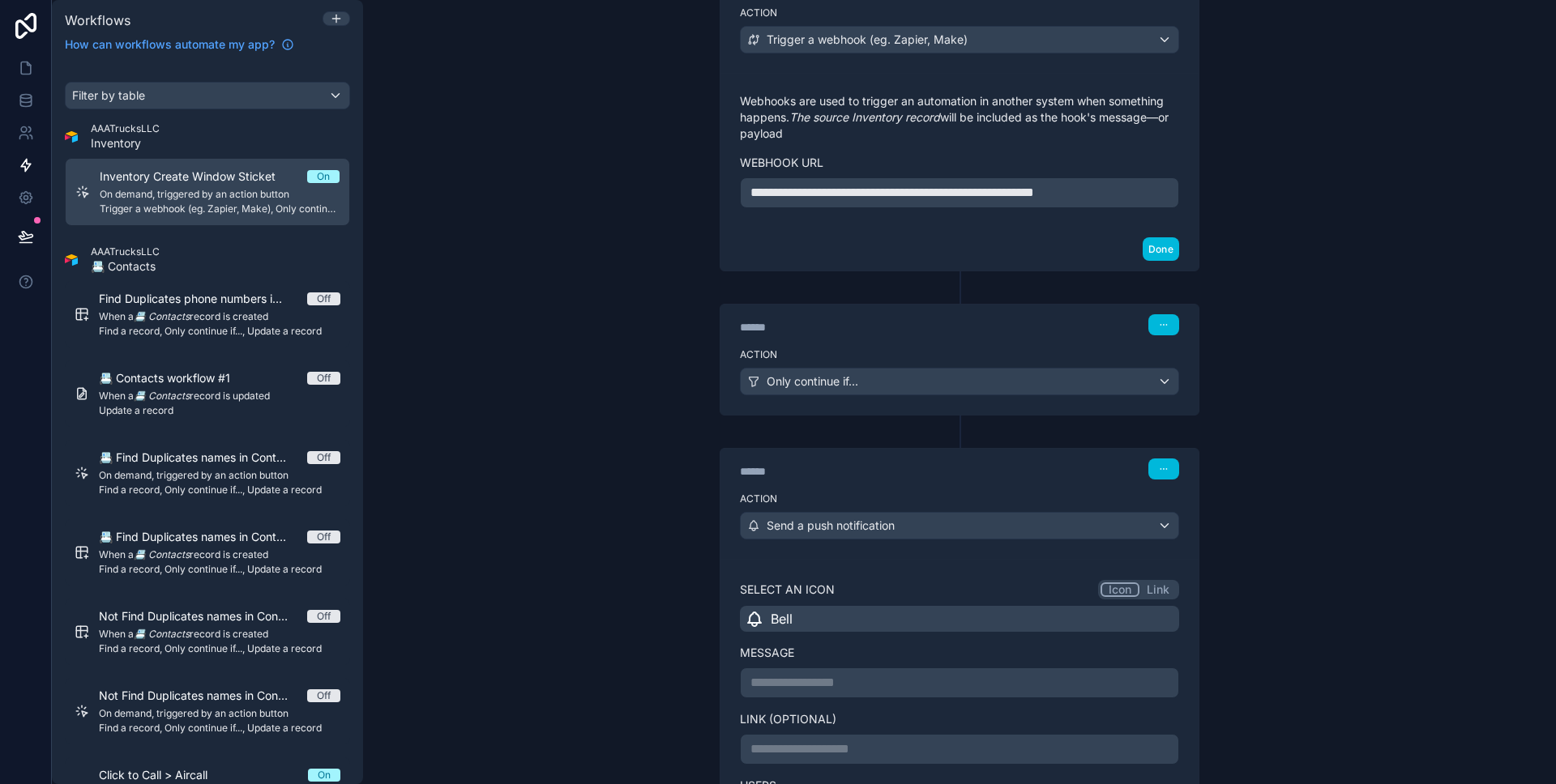
scroll to position [404, 0]
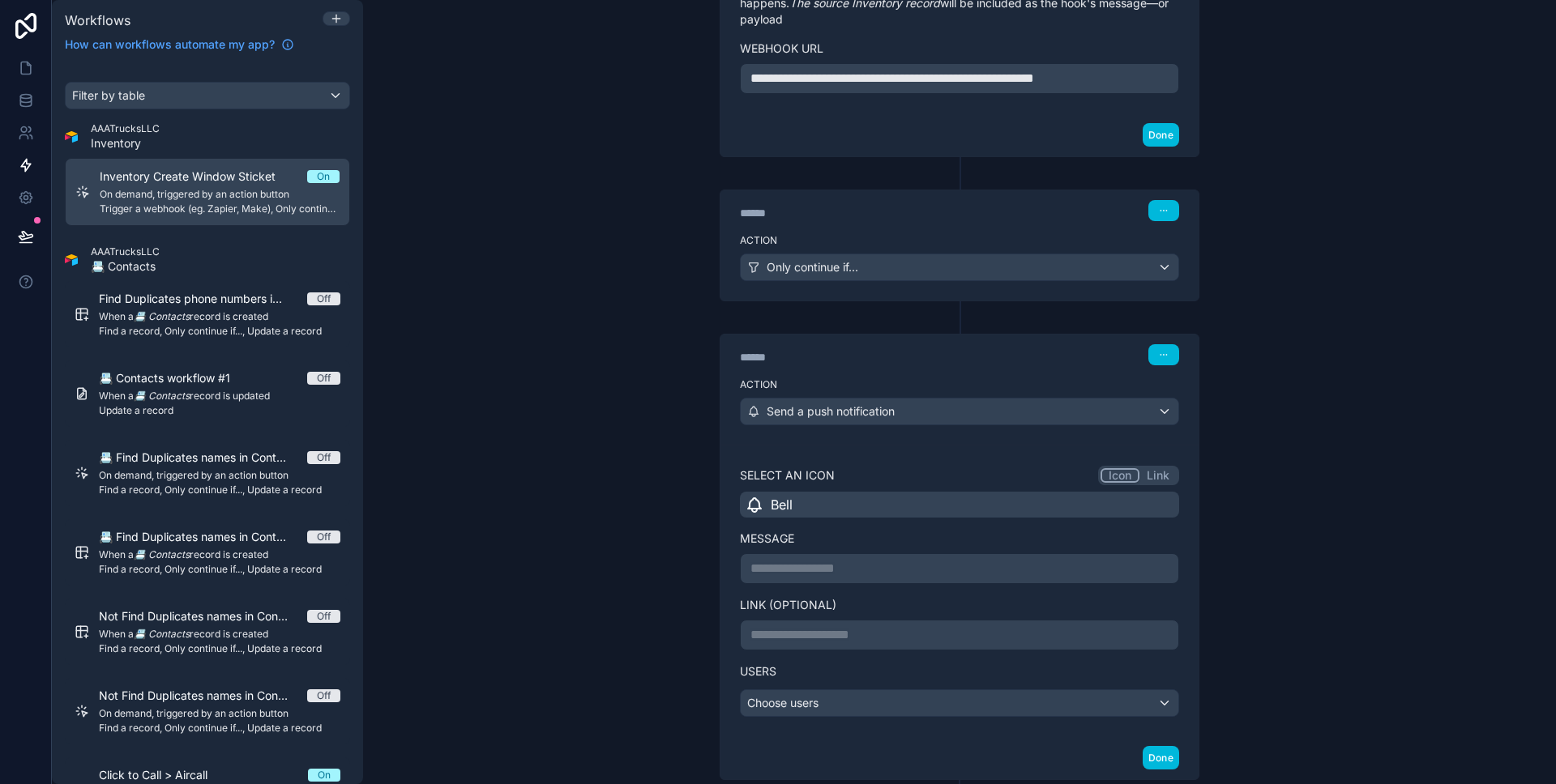
click at [847, 561] on p "**********" at bounding box center [960, 569] width 419 height 20
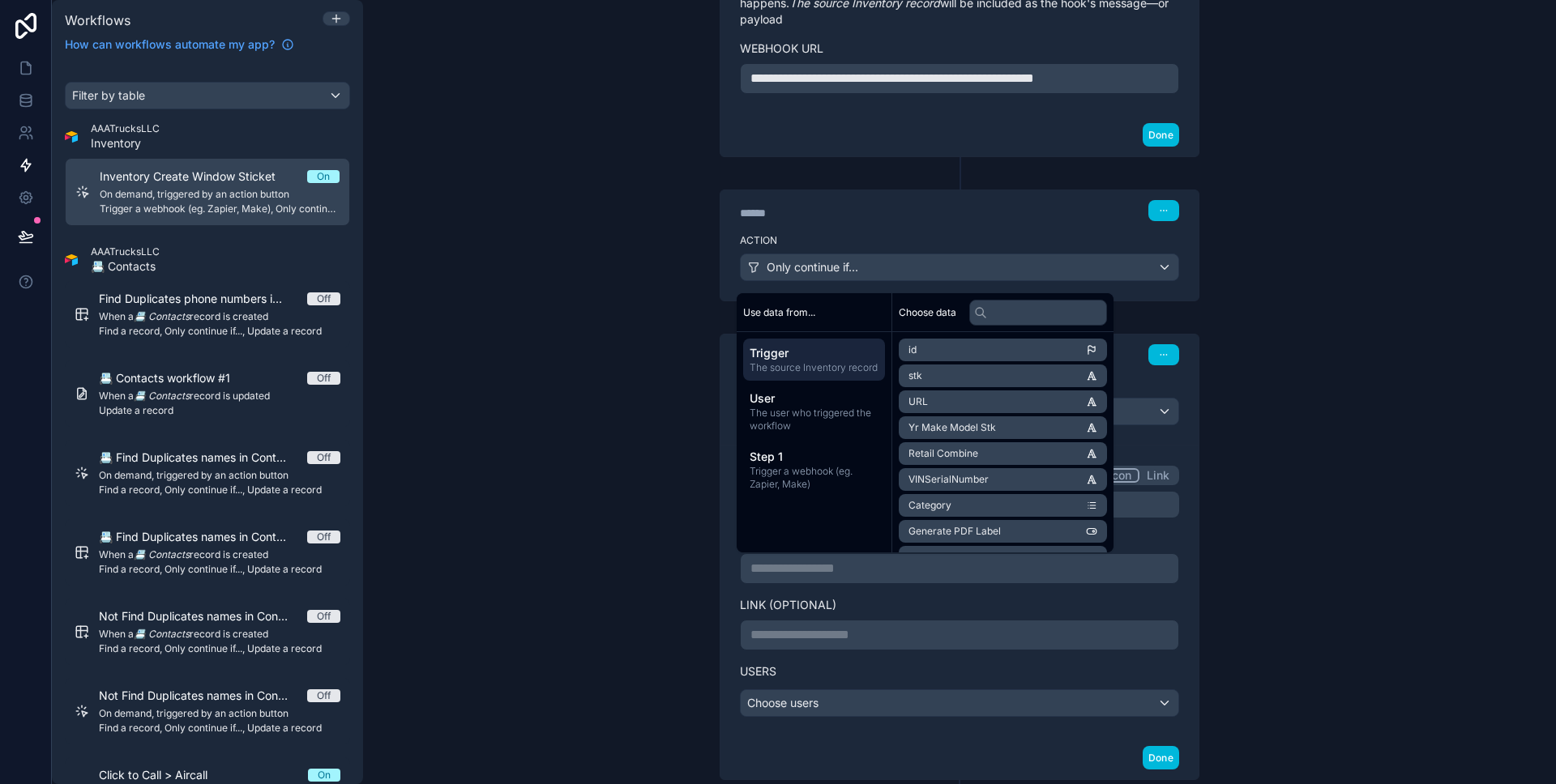
click at [616, 615] on div "**********" at bounding box center [960, 392] width 1193 height 784
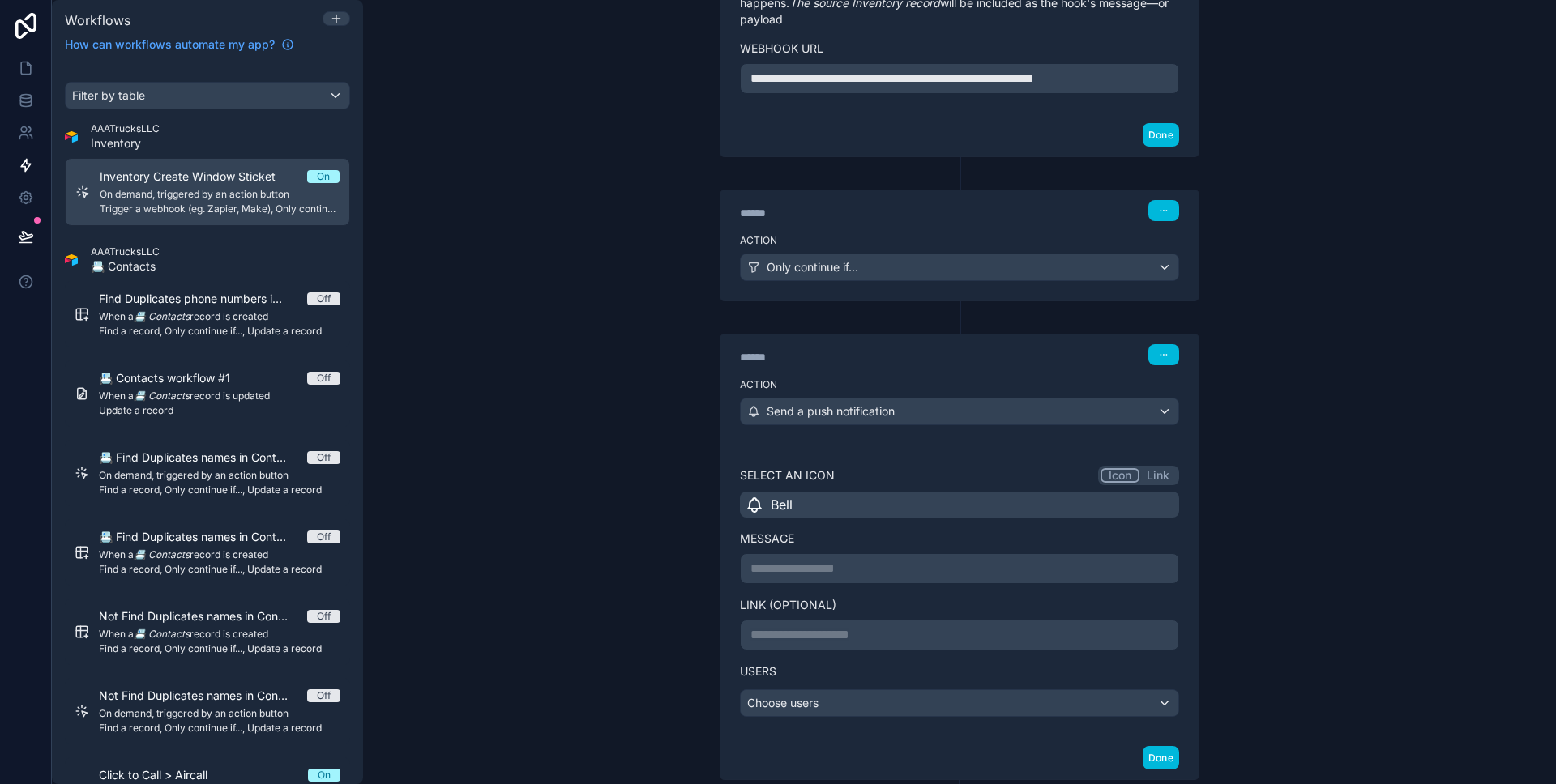
click at [896, 556] on div "**********" at bounding box center [960, 568] width 439 height 31
click at [874, 569] on p "**********" at bounding box center [960, 569] width 419 height 20
click at [853, 706] on div "Choose users" at bounding box center [960, 703] width 438 height 26
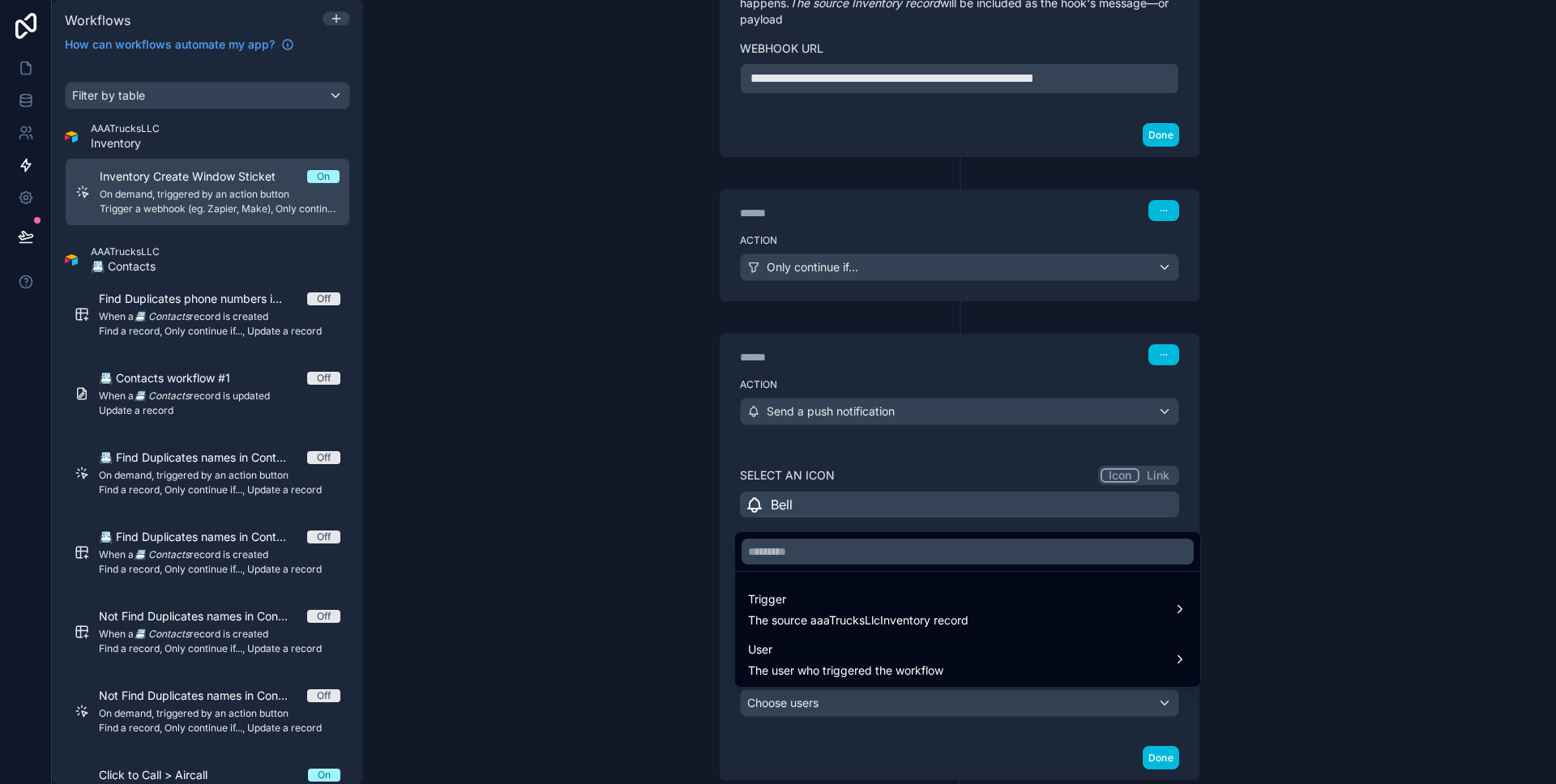
click at [879, 657] on span "User" at bounding box center [845, 650] width 195 height 20
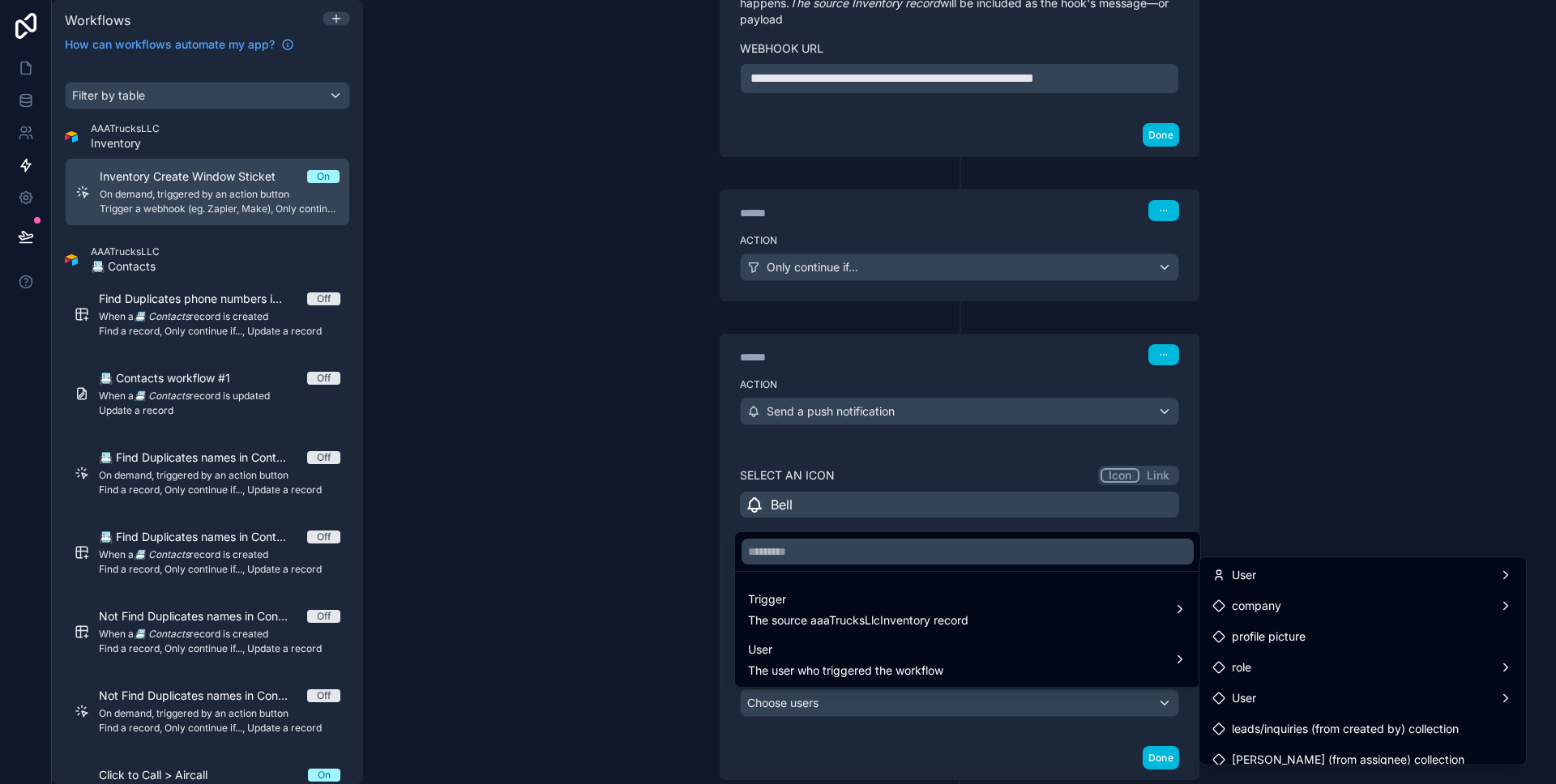
click at [1286, 580] on div "User" at bounding box center [1363, 576] width 301 height 20
click at [1150, 567] on div "user (from user)" at bounding box center [1066, 562] width 241 height 20
click at [1351, 694] on div "User" at bounding box center [1363, 699] width 301 height 20
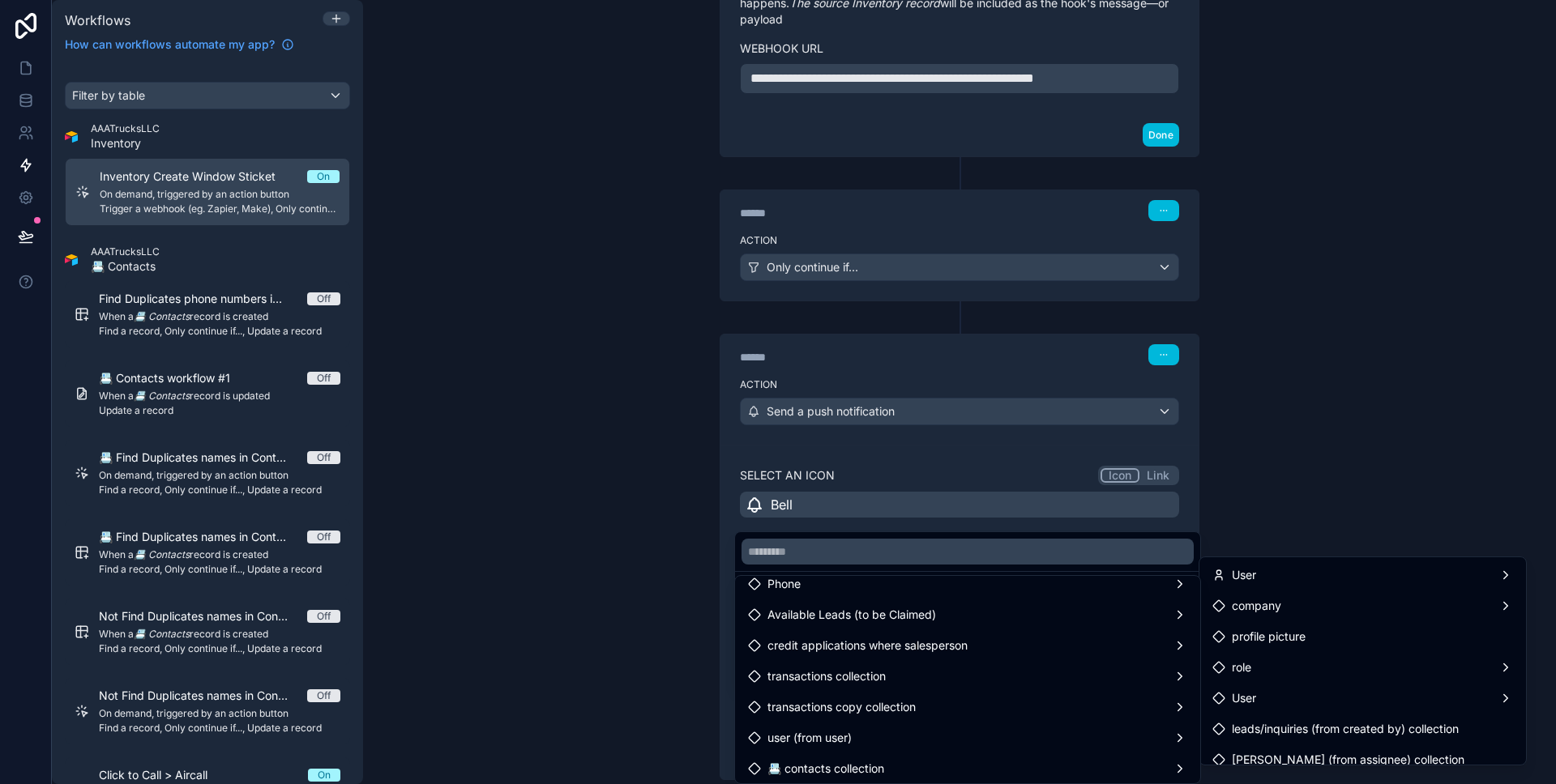
scroll to position [31, 0]
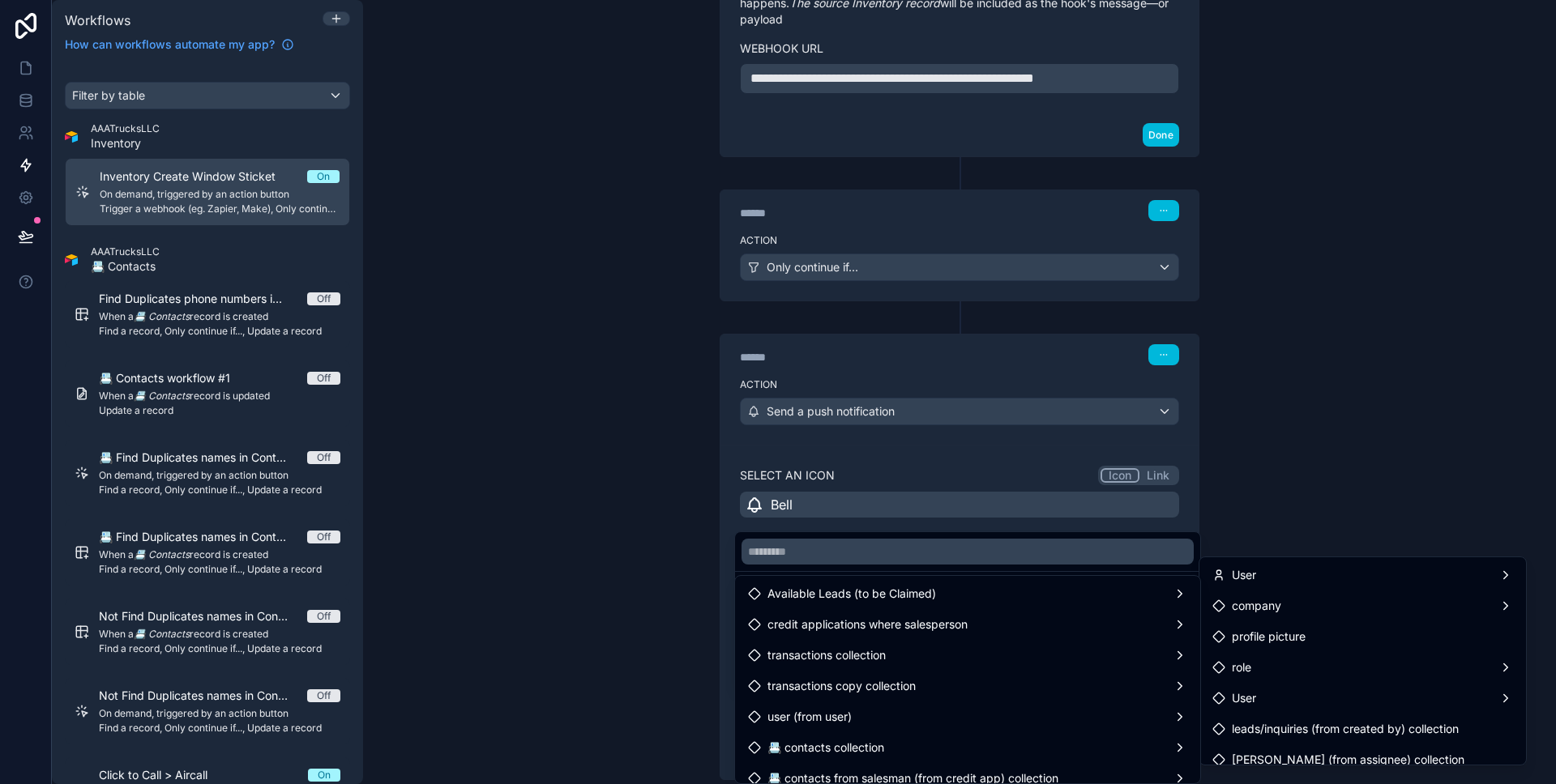
click at [1089, 711] on div "user (from user)" at bounding box center [967, 717] width 439 height 20
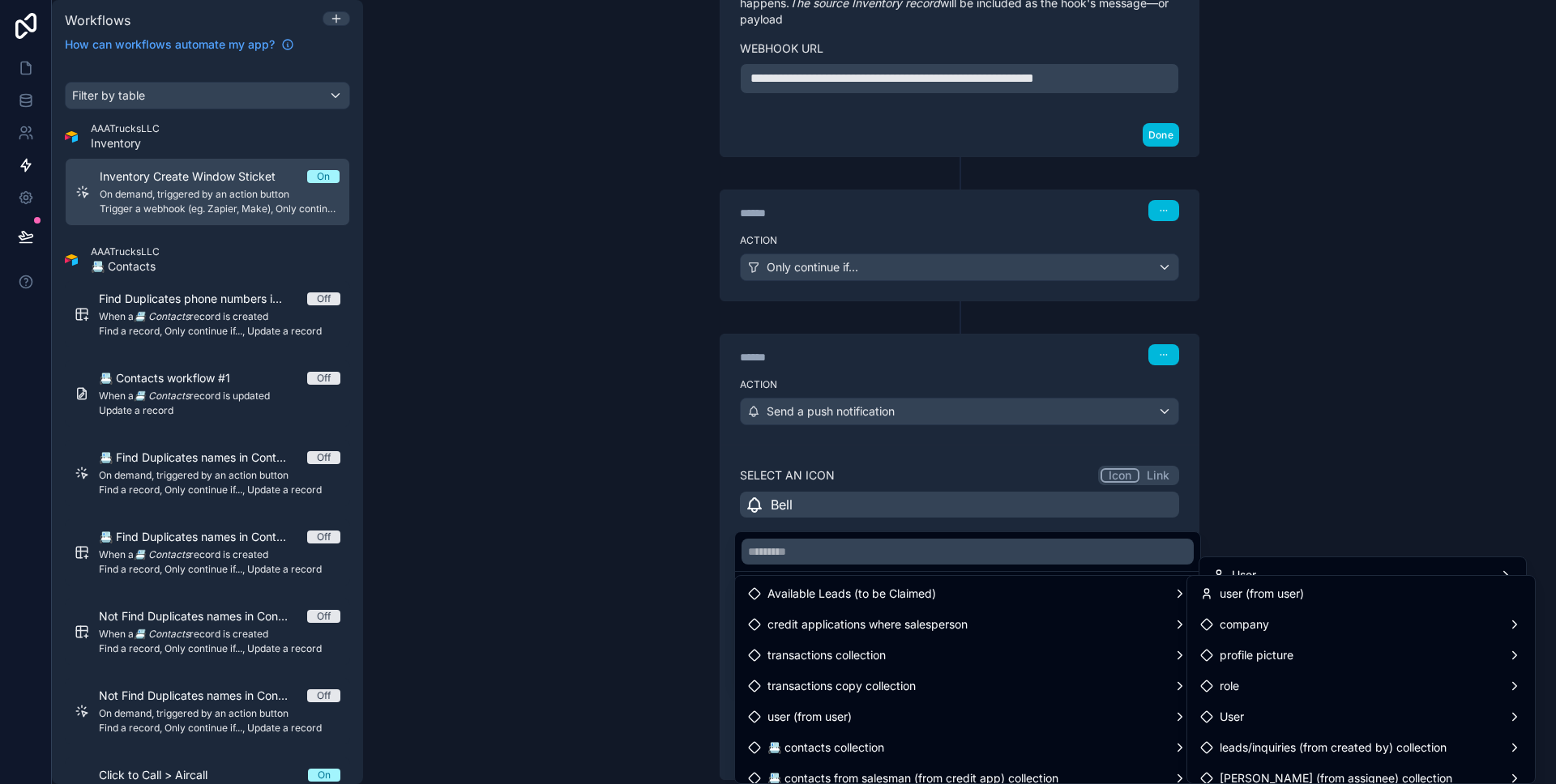
click at [1269, 595] on span "user (from user)" at bounding box center [1262, 594] width 84 height 20
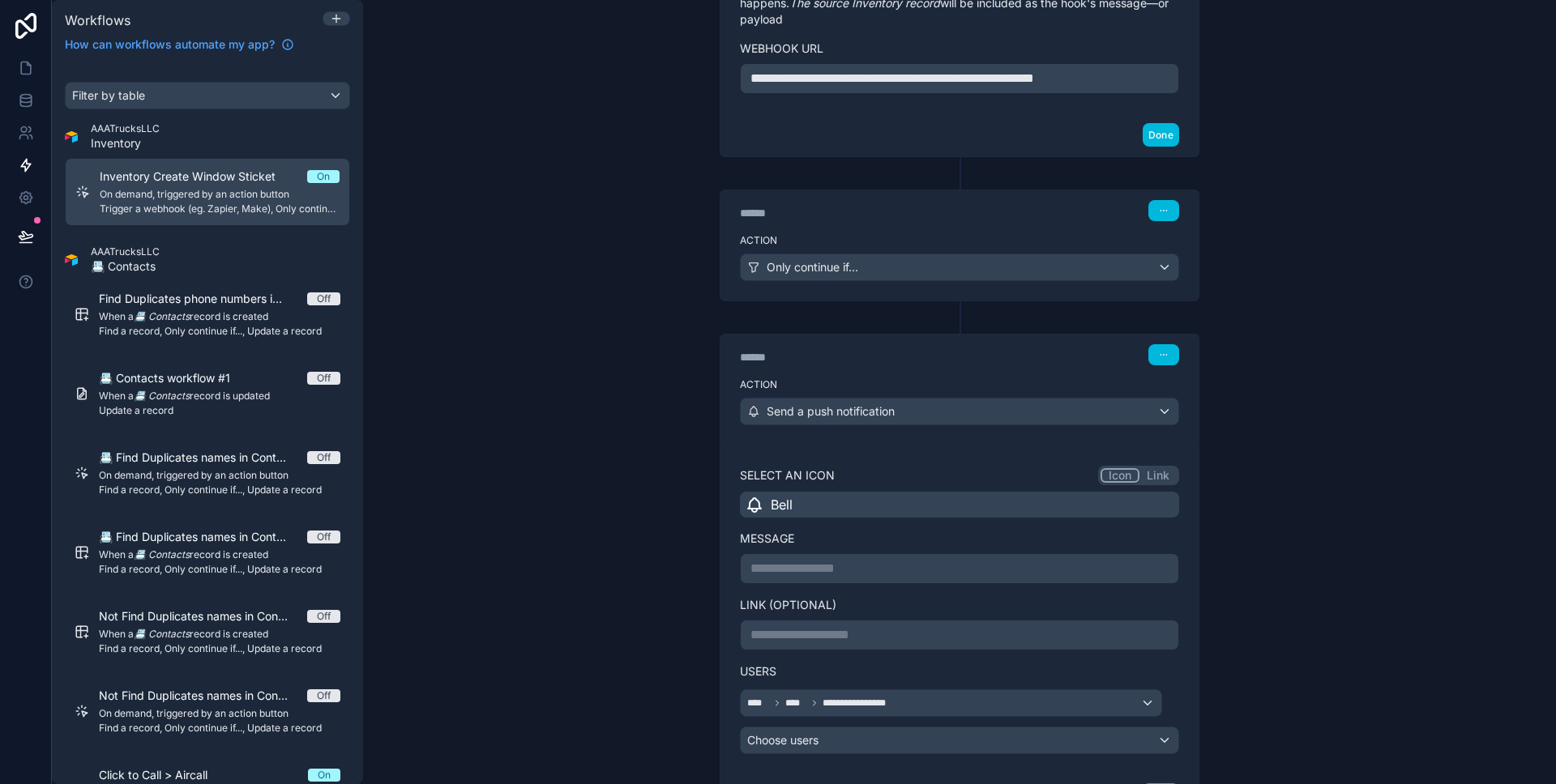
click at [1265, 531] on div "**********" at bounding box center [960, 392] width 1193 height 784
click at [893, 640] on p "**********" at bounding box center [960, 635] width 419 height 20
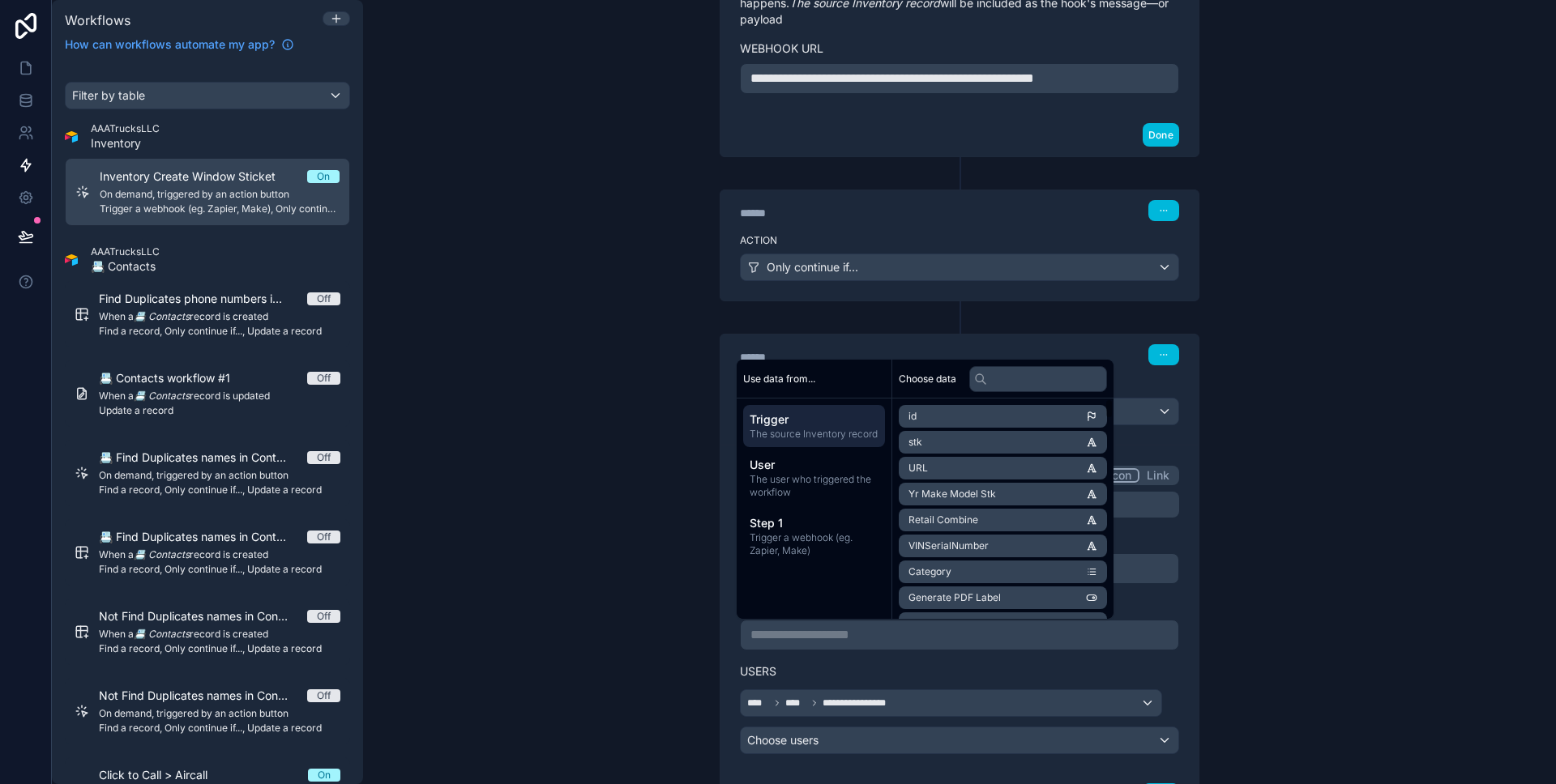
click at [704, 590] on div "**********" at bounding box center [960, 559] width 519 height 516
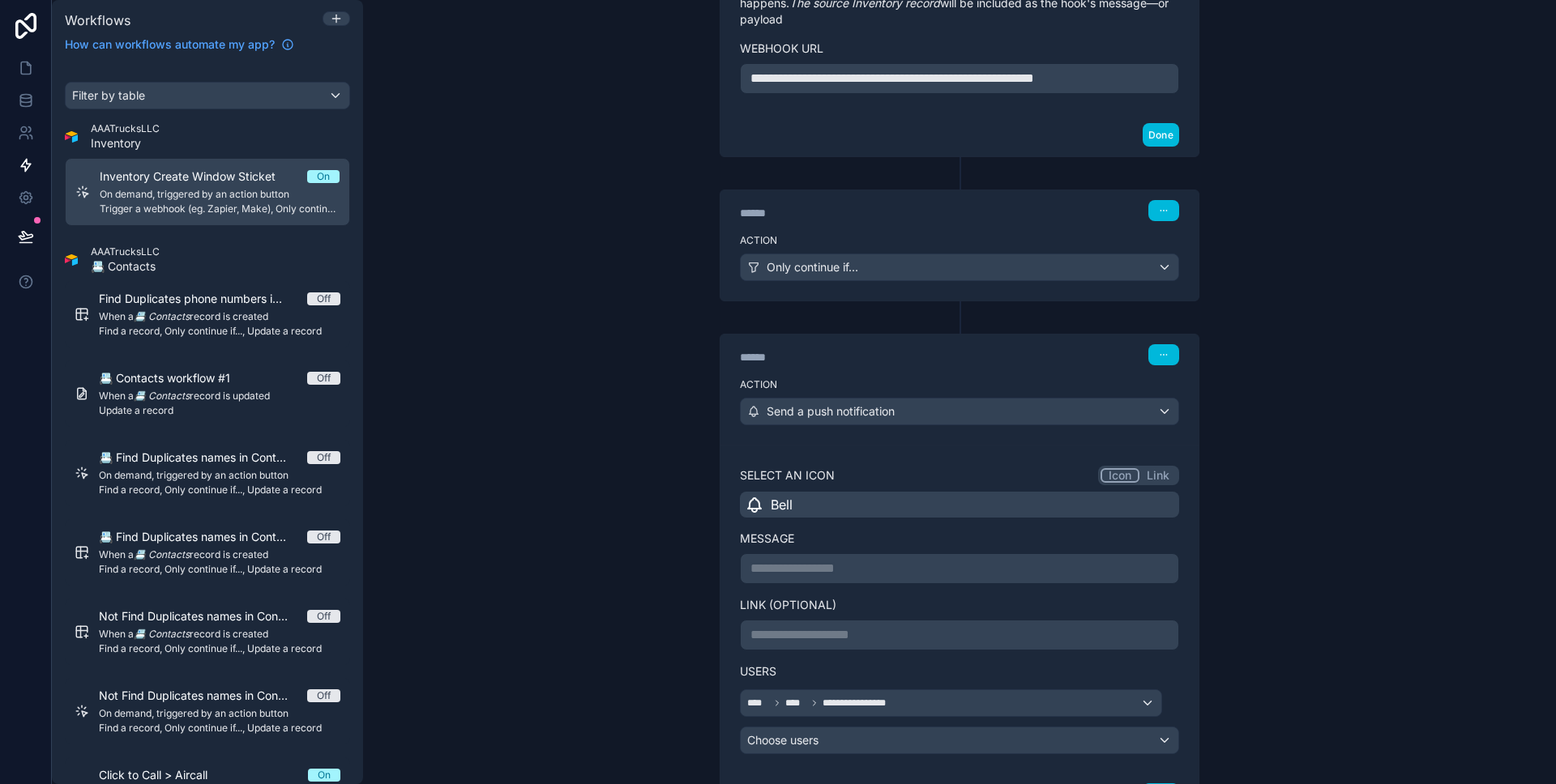
click at [773, 576] on p "**********" at bounding box center [960, 569] width 419 height 20
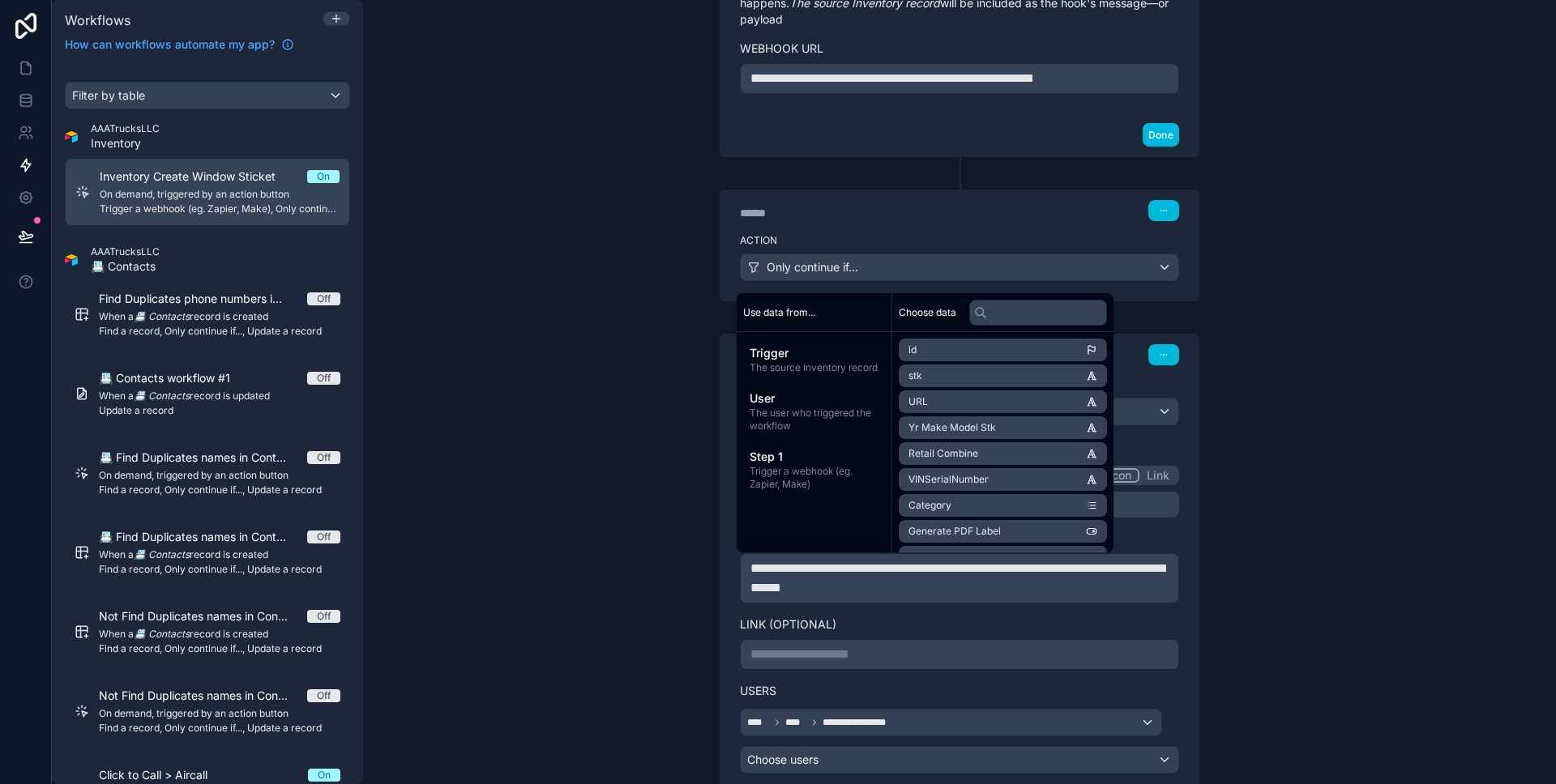
click at [479, 450] on div "**********" at bounding box center [960, 392] width 1193 height 784
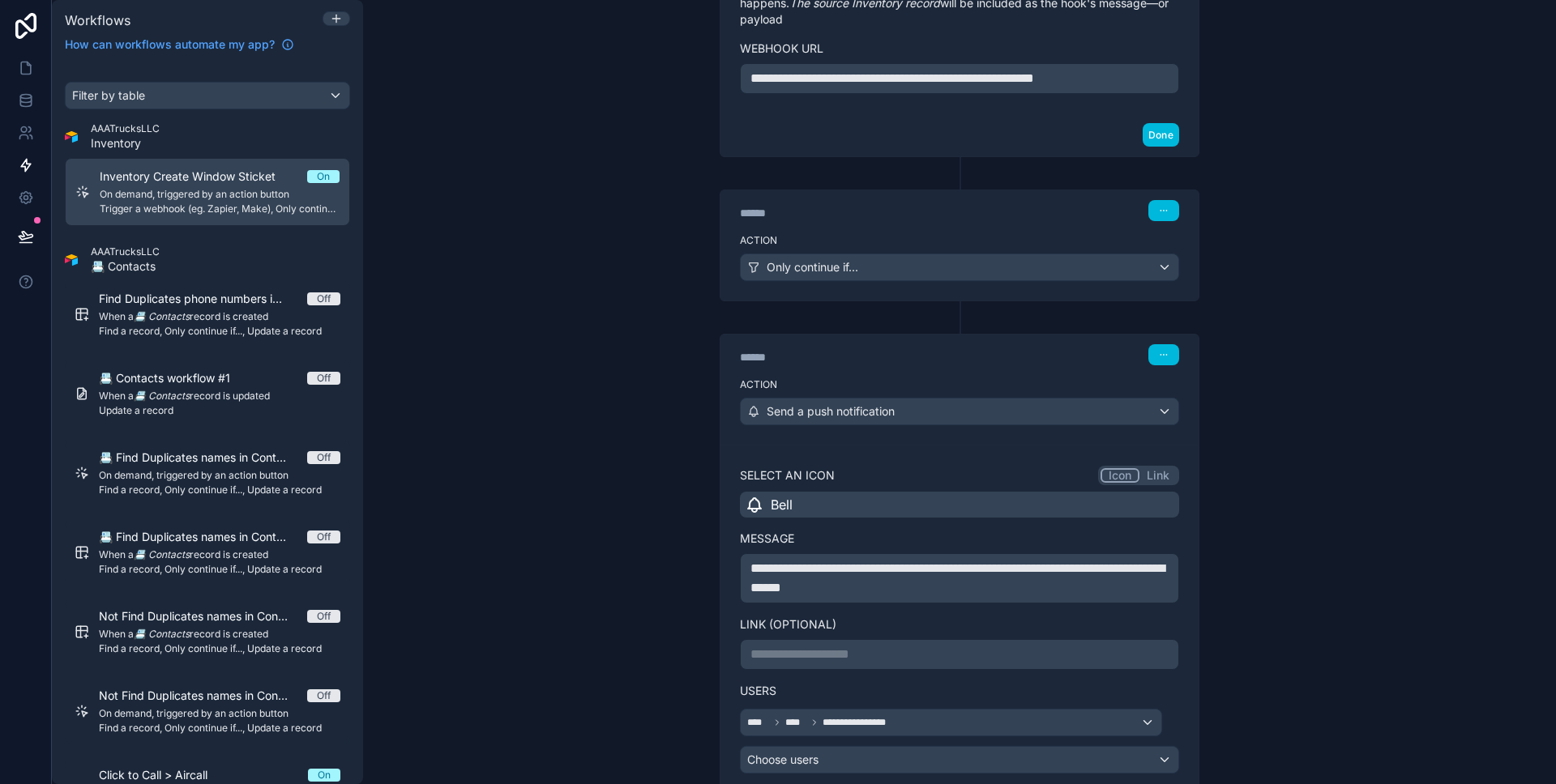
scroll to position [461, 0]
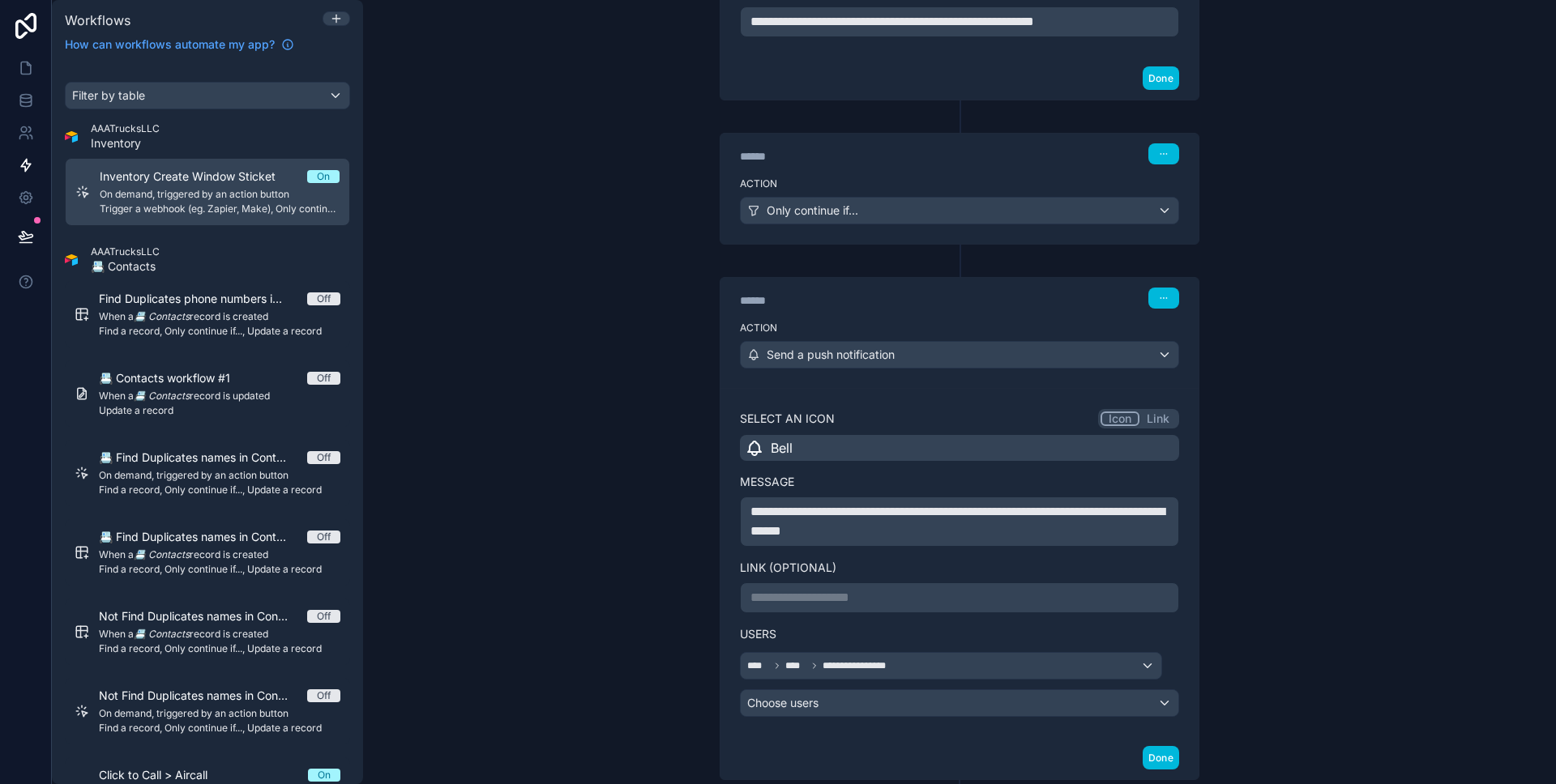
click at [1166, 760] on button "Done" at bounding box center [1161, 758] width 36 height 23
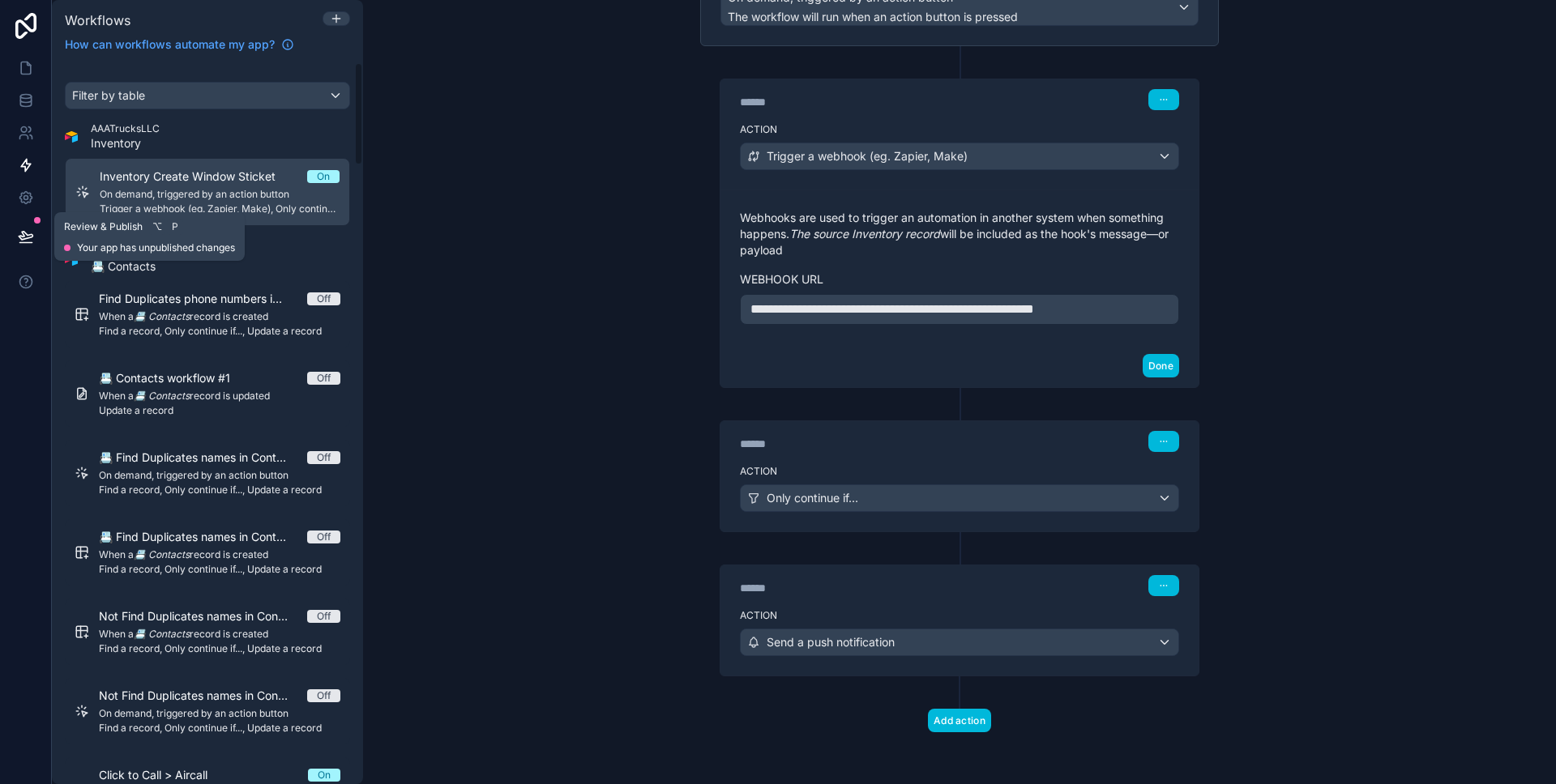
click at [15, 242] on button at bounding box center [26, 237] width 36 height 45
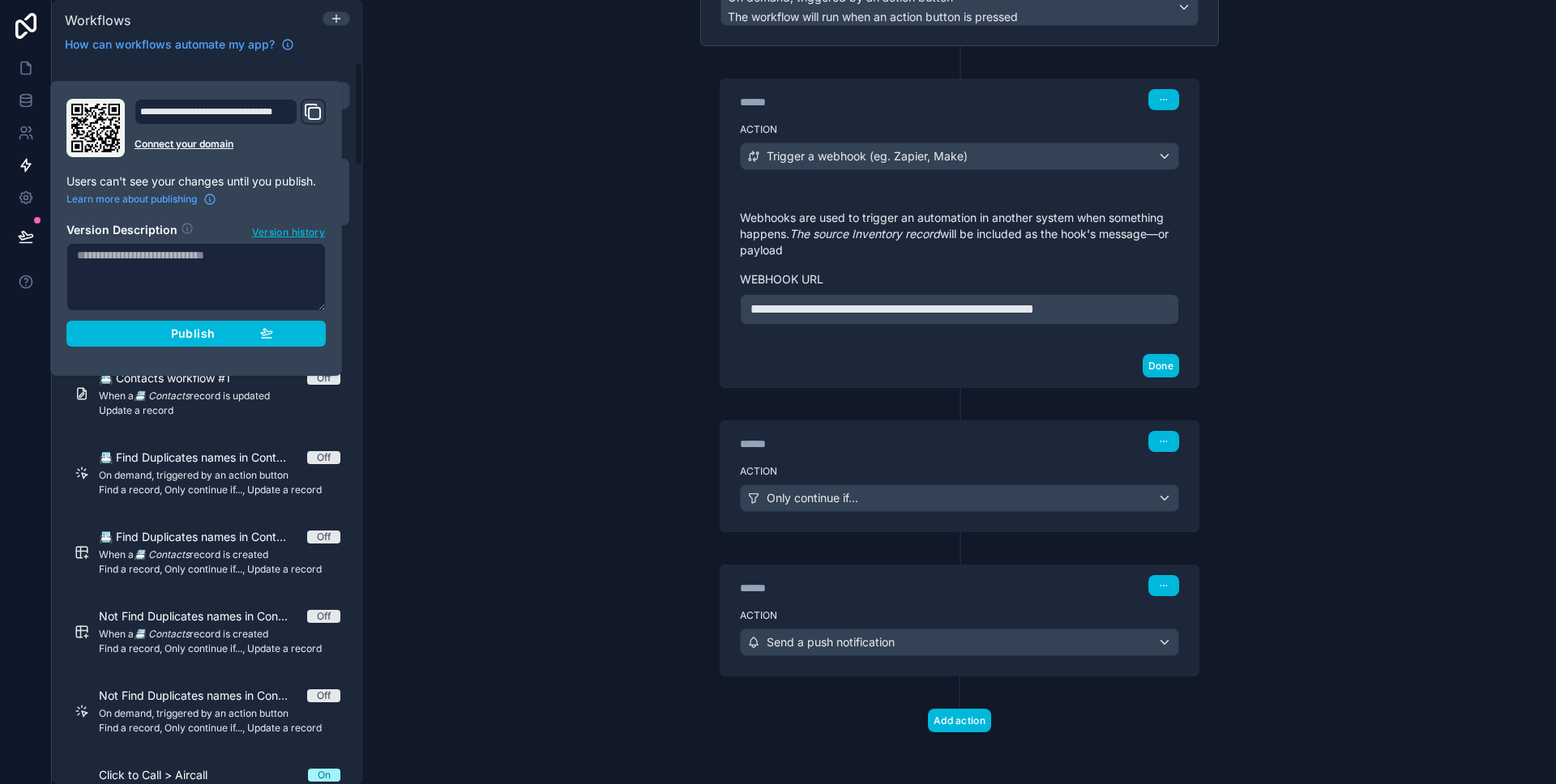
click at [155, 327] on div "Publish" at bounding box center [196, 334] width 154 height 15
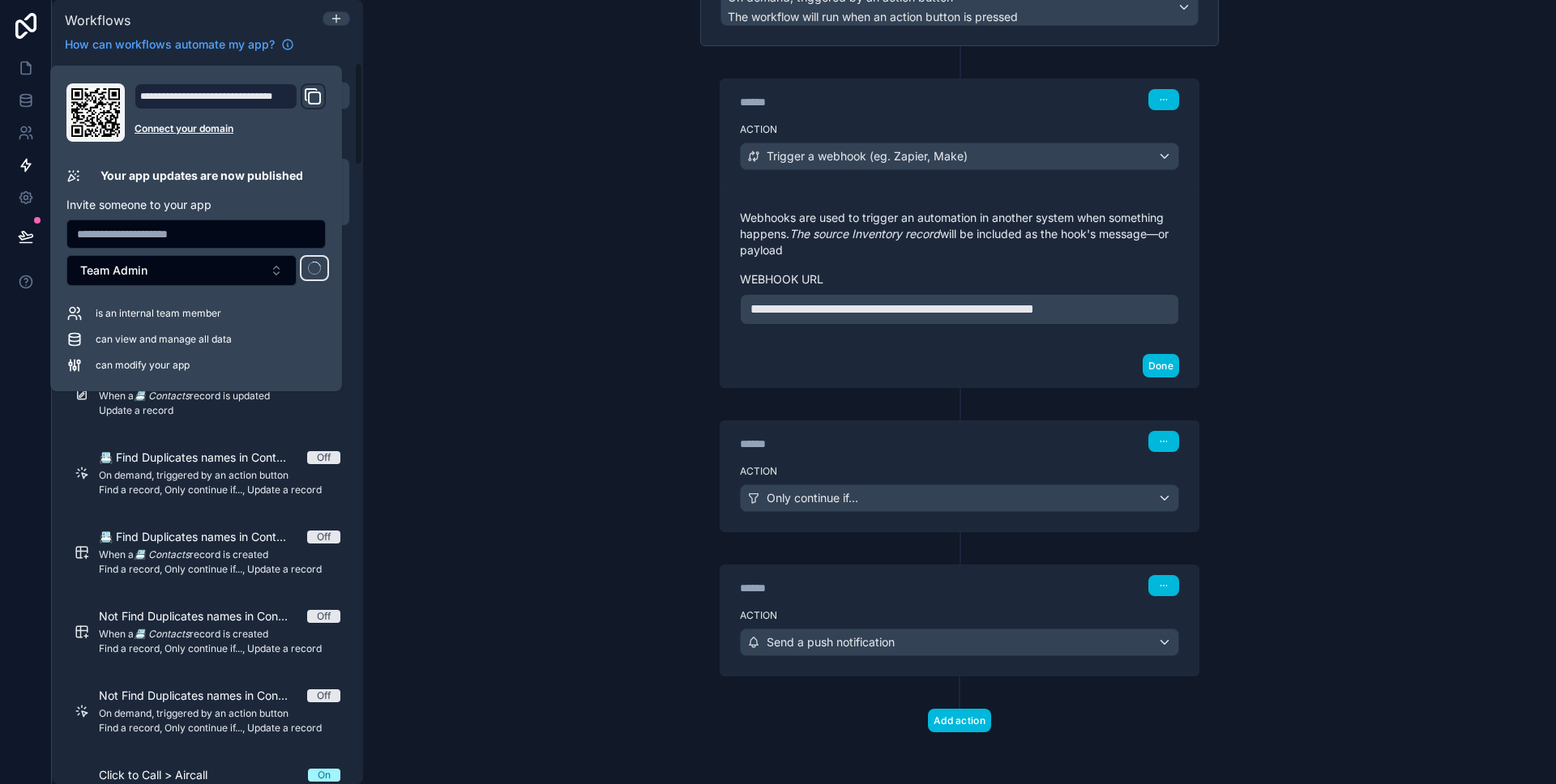
click at [506, 329] on div "**********" at bounding box center [960, 392] width 1193 height 784
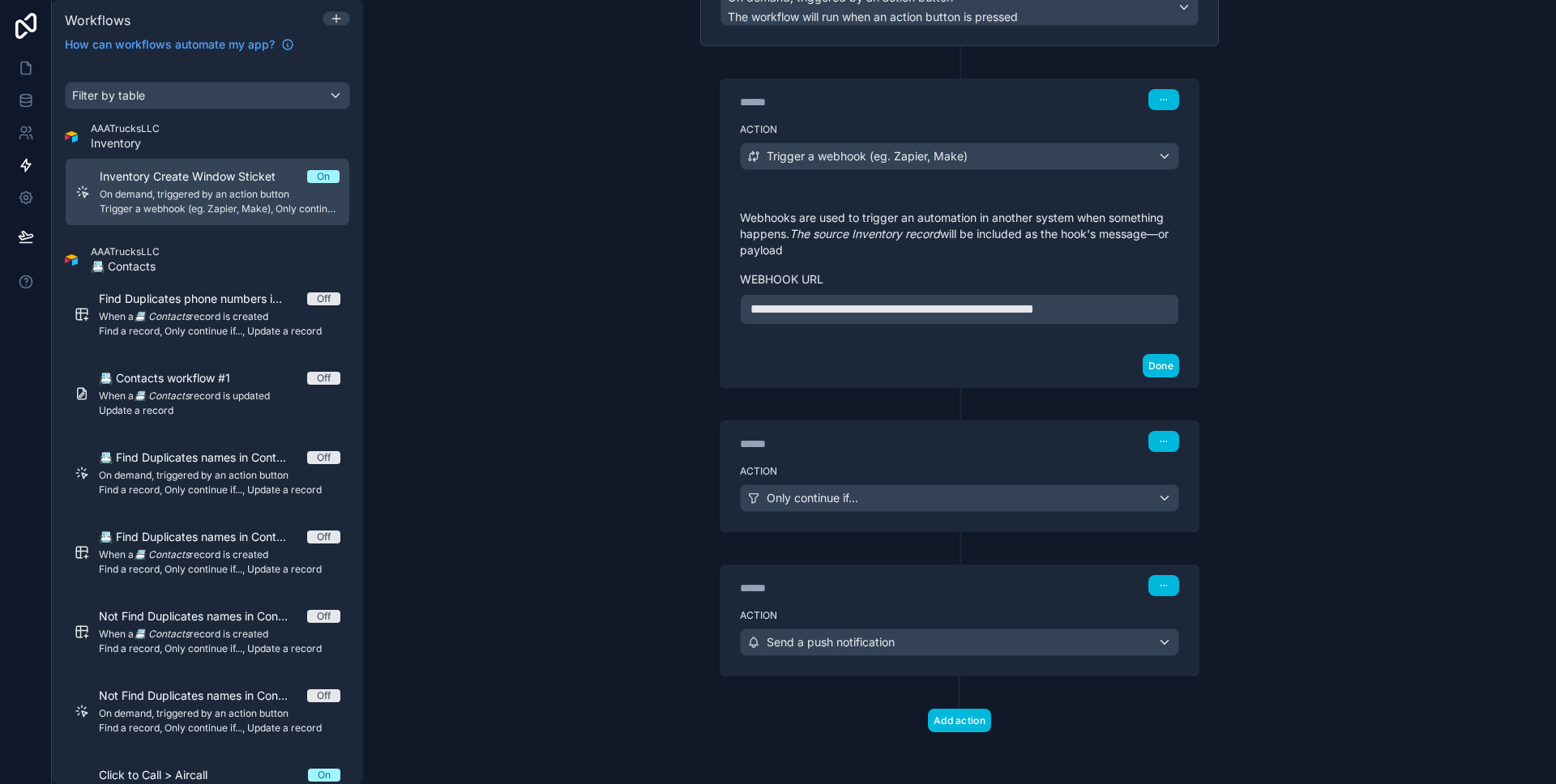
click at [1163, 366] on button "Done" at bounding box center [1161, 366] width 36 height 23
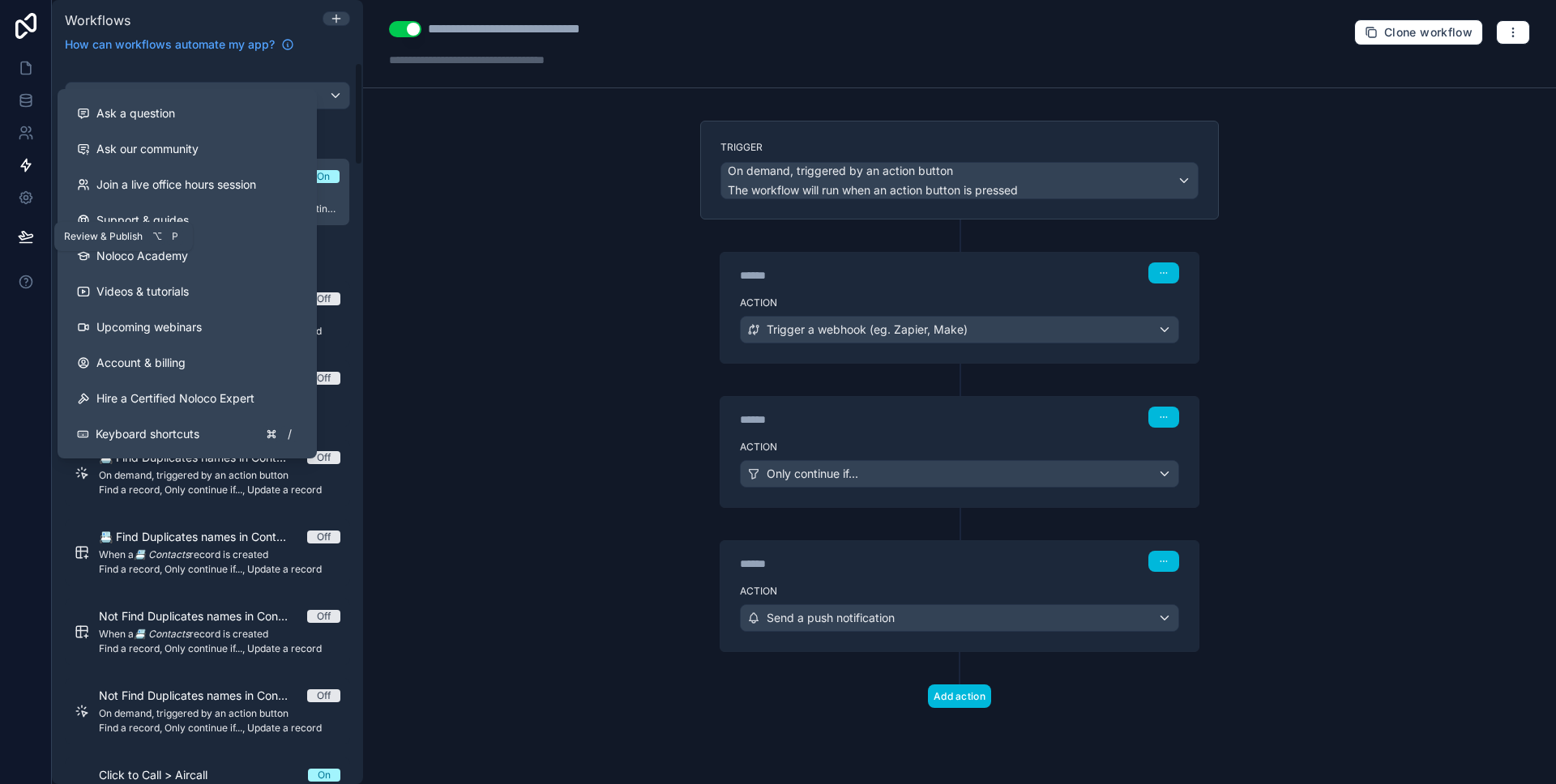
click at [30, 239] on icon at bounding box center [26, 237] width 17 height 17
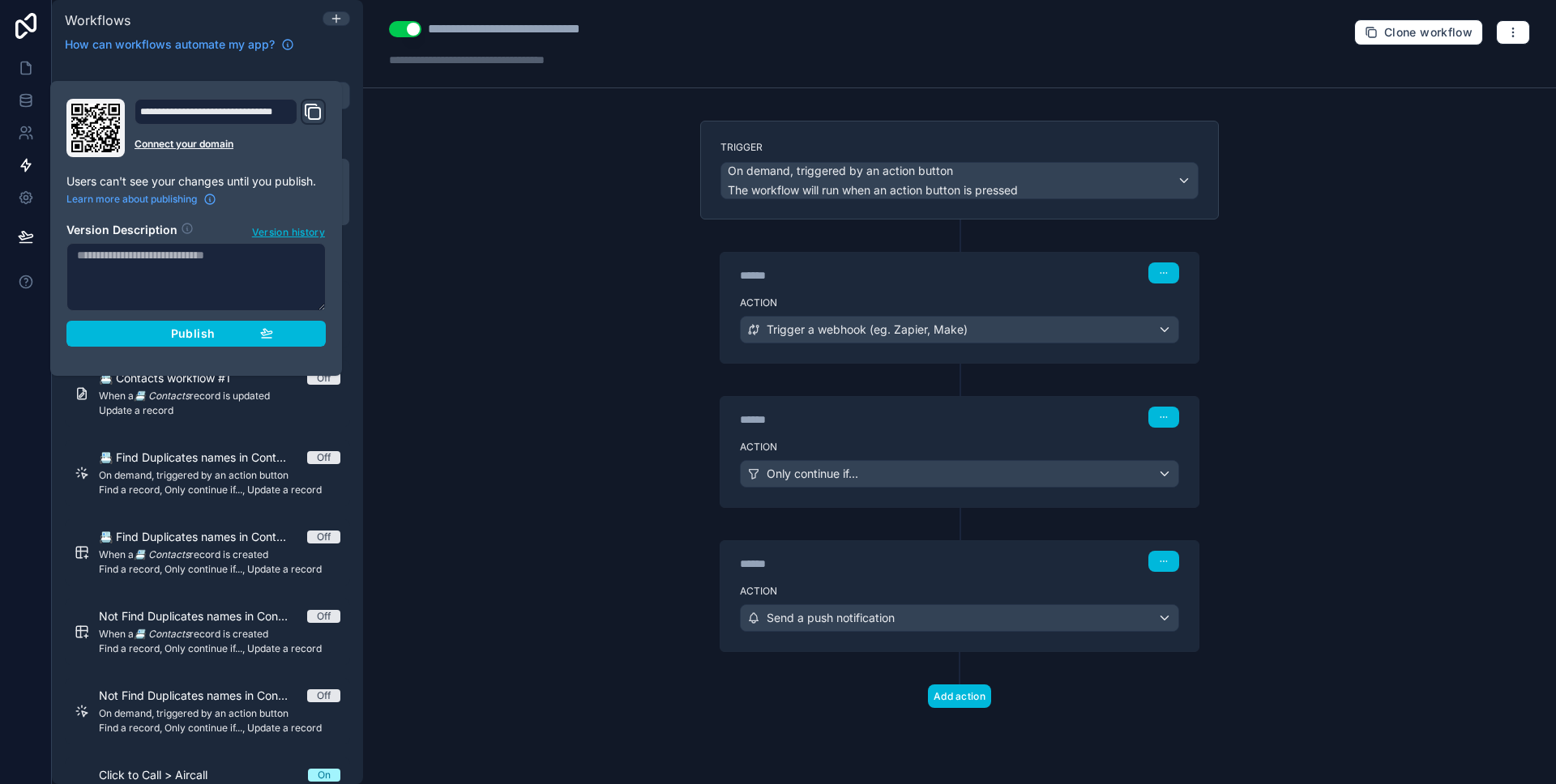
click at [143, 327] on div "Publish" at bounding box center [196, 334] width 154 height 15
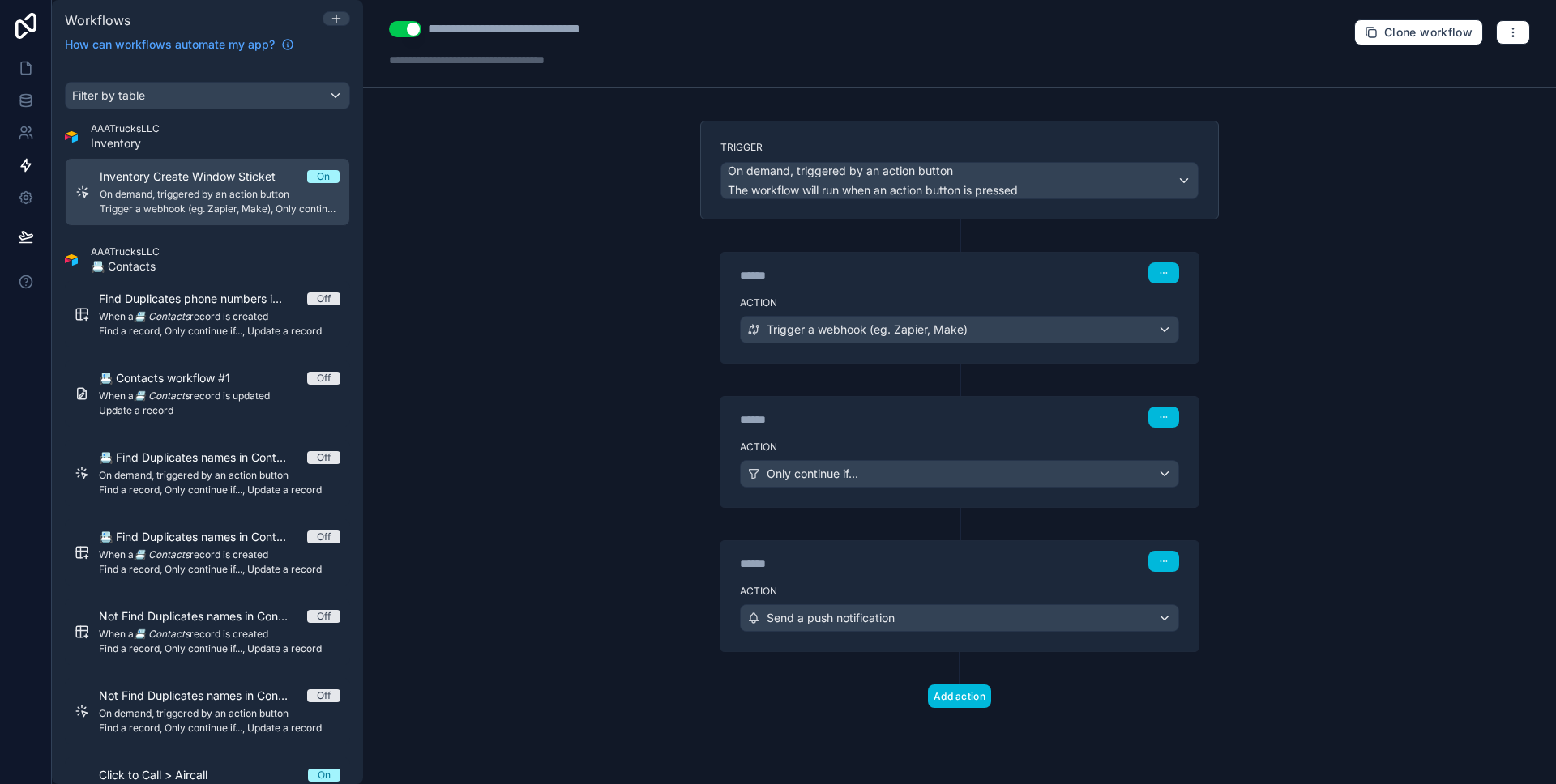
click at [477, 320] on div "**********" at bounding box center [960, 392] width 1193 height 784
click at [917, 569] on div "******" at bounding box center [862, 564] width 243 height 17
click at [26, 76] on link at bounding box center [26, 68] width 51 height 32
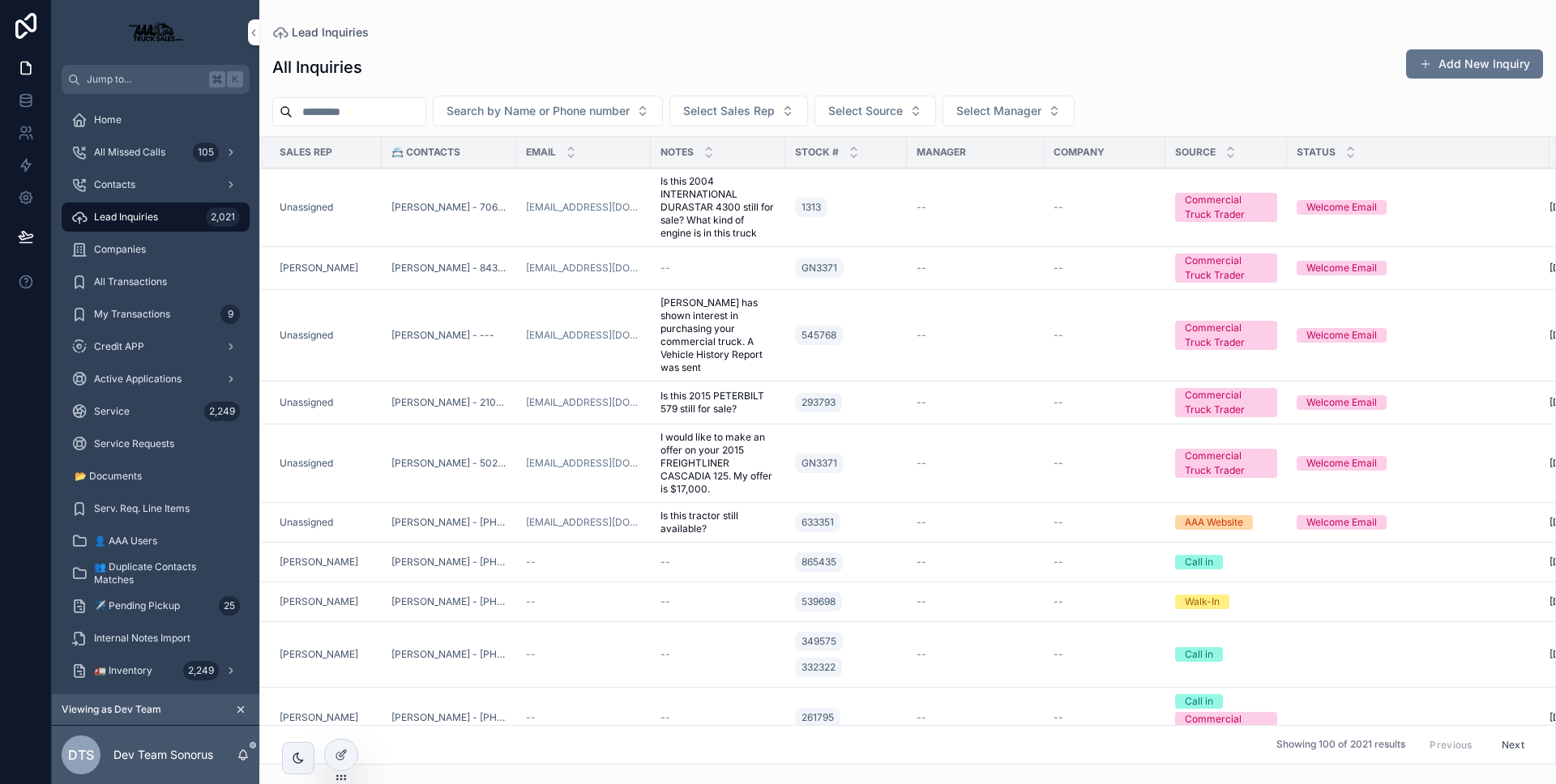
click at [151, 662] on div "🚛 Inventory 2,249" at bounding box center [156, 671] width 169 height 26
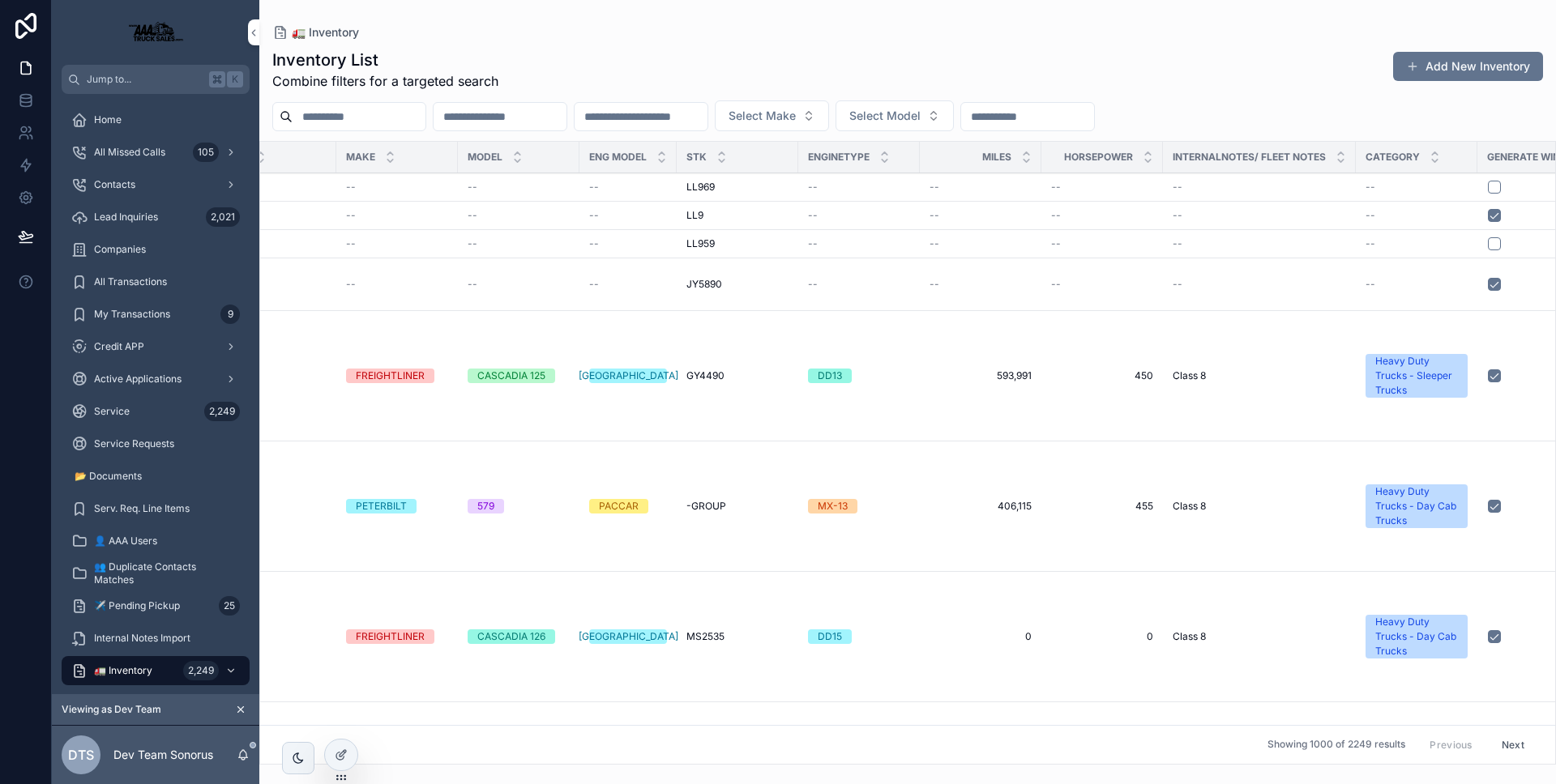
scroll to position [0, 586]
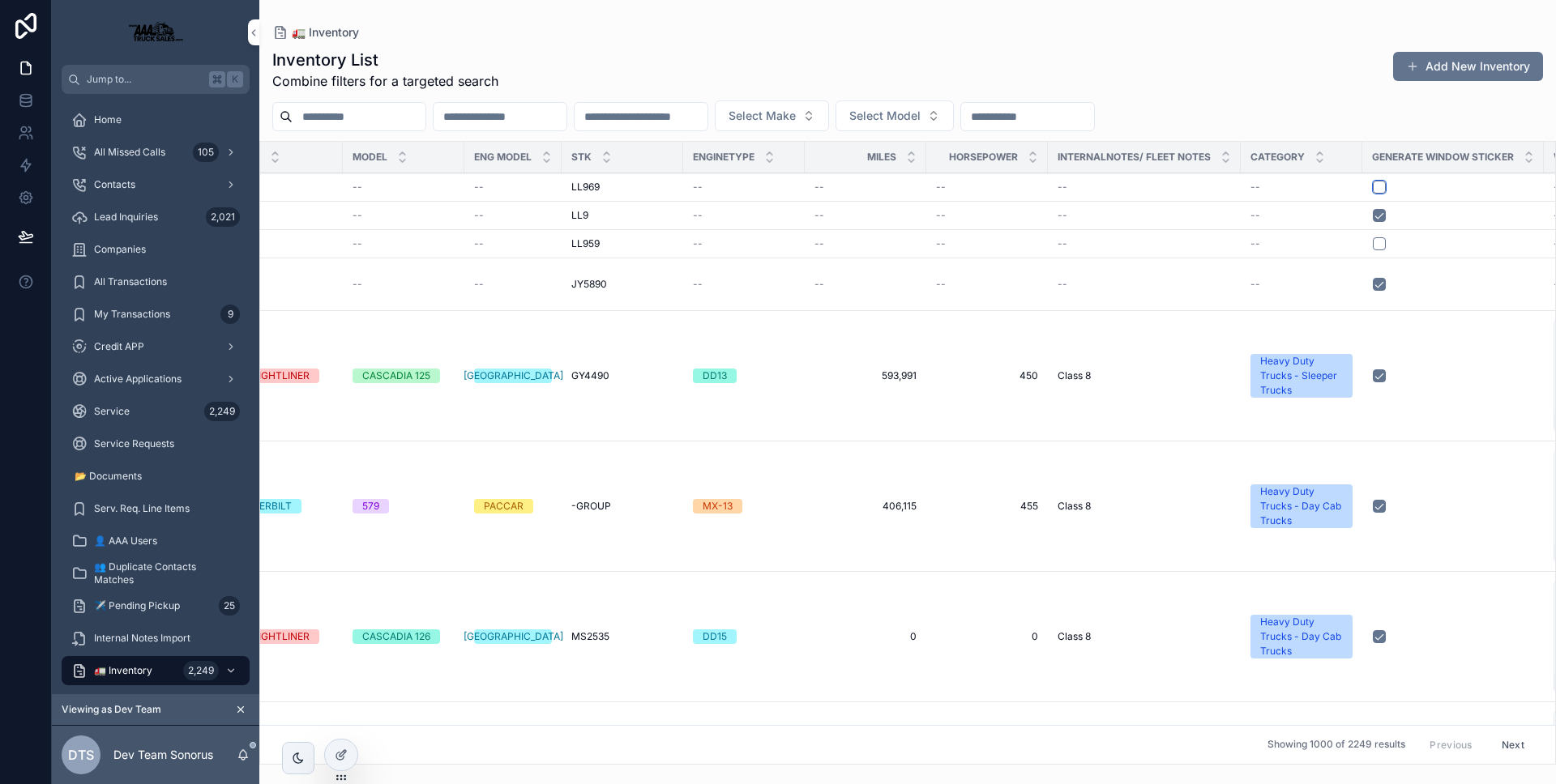
click at [1373, 188] on button "scrollable content" at bounding box center [1380, 187] width 13 height 13
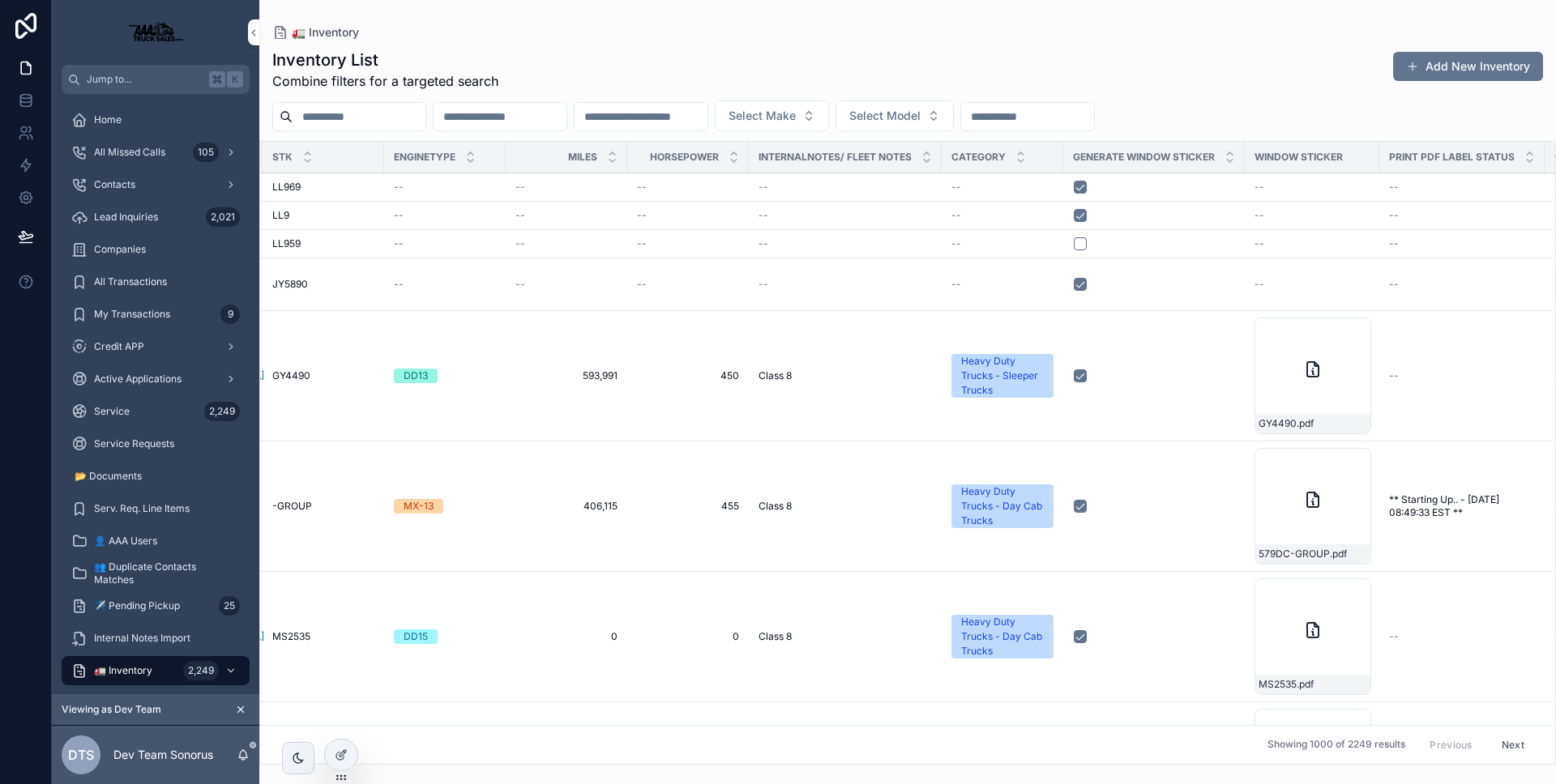
scroll to position [0, 906]
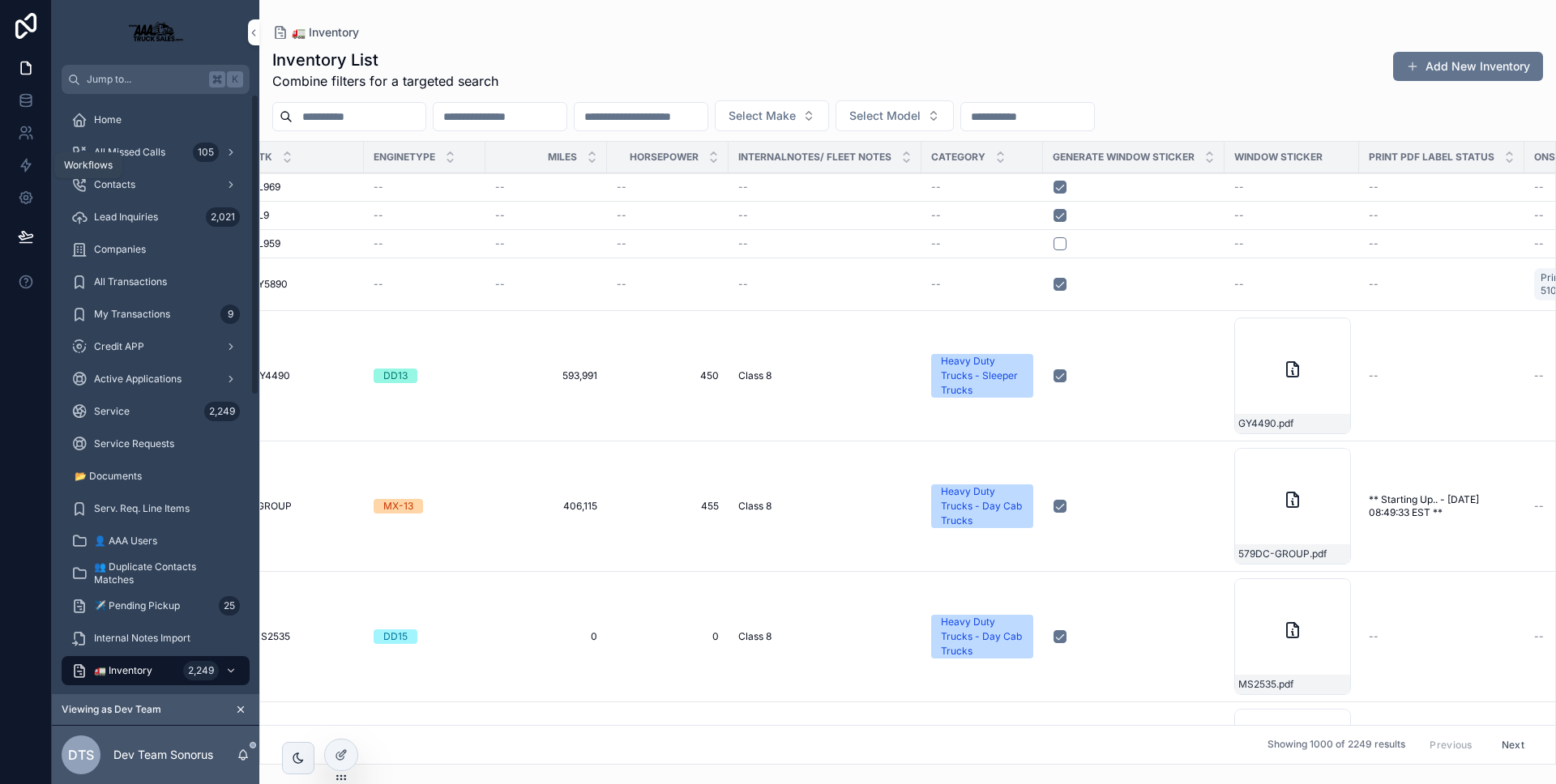
click at [33, 163] on link at bounding box center [26, 165] width 51 height 32
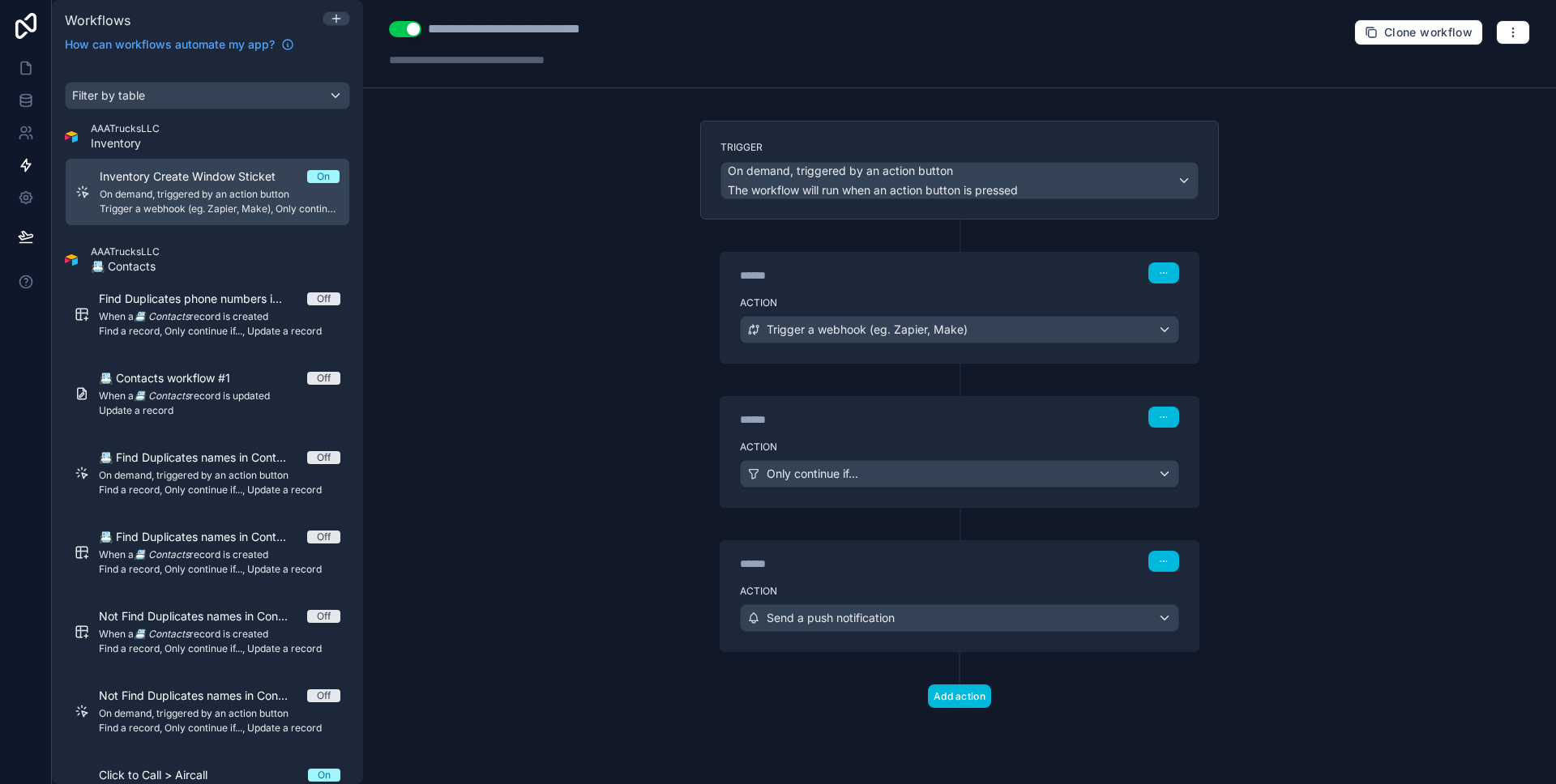
click at [967, 393] on div at bounding box center [960, 380] width 20 height 32
click at [939, 391] on div "****** Step 2 Action Only continue if..." at bounding box center [960, 436] width 519 height 144
click at [912, 281] on div "******" at bounding box center [862, 275] width 243 height 17
click at [31, 237] on icon at bounding box center [26, 236] width 14 height 8
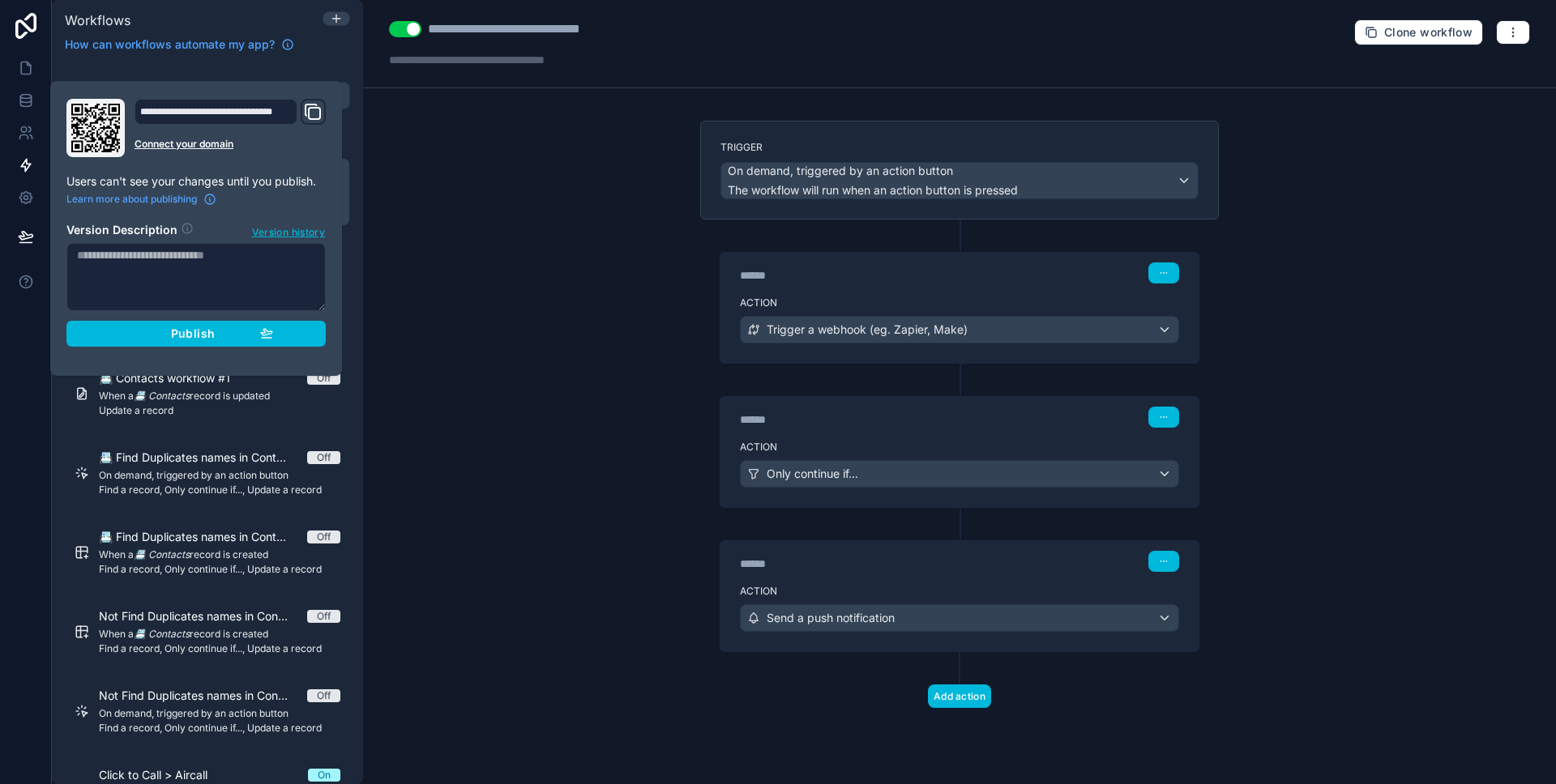
click at [107, 324] on button "Publish" at bounding box center [196, 333] width 260 height 26
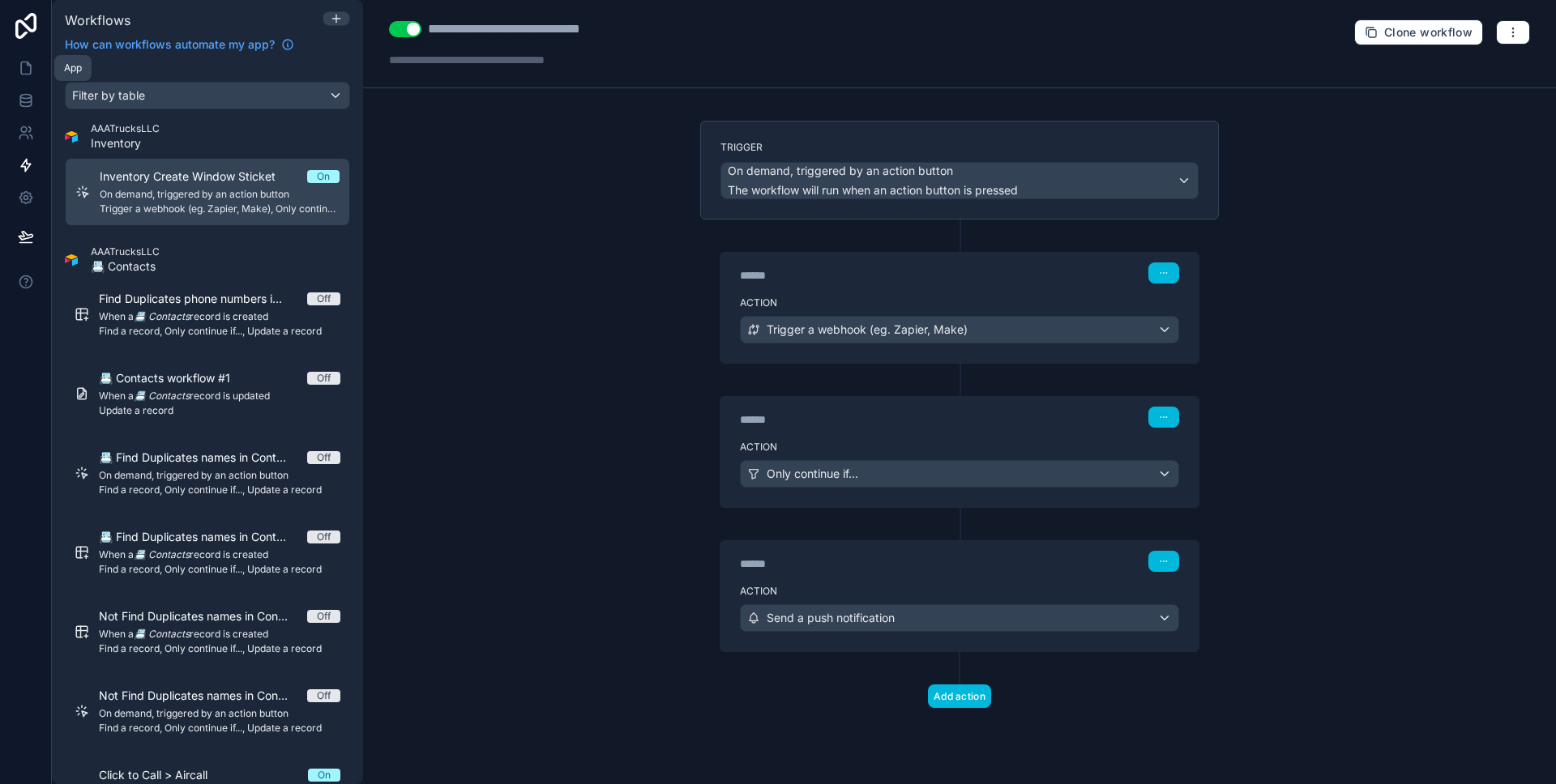
click at [15, 59] on link at bounding box center [26, 68] width 51 height 32
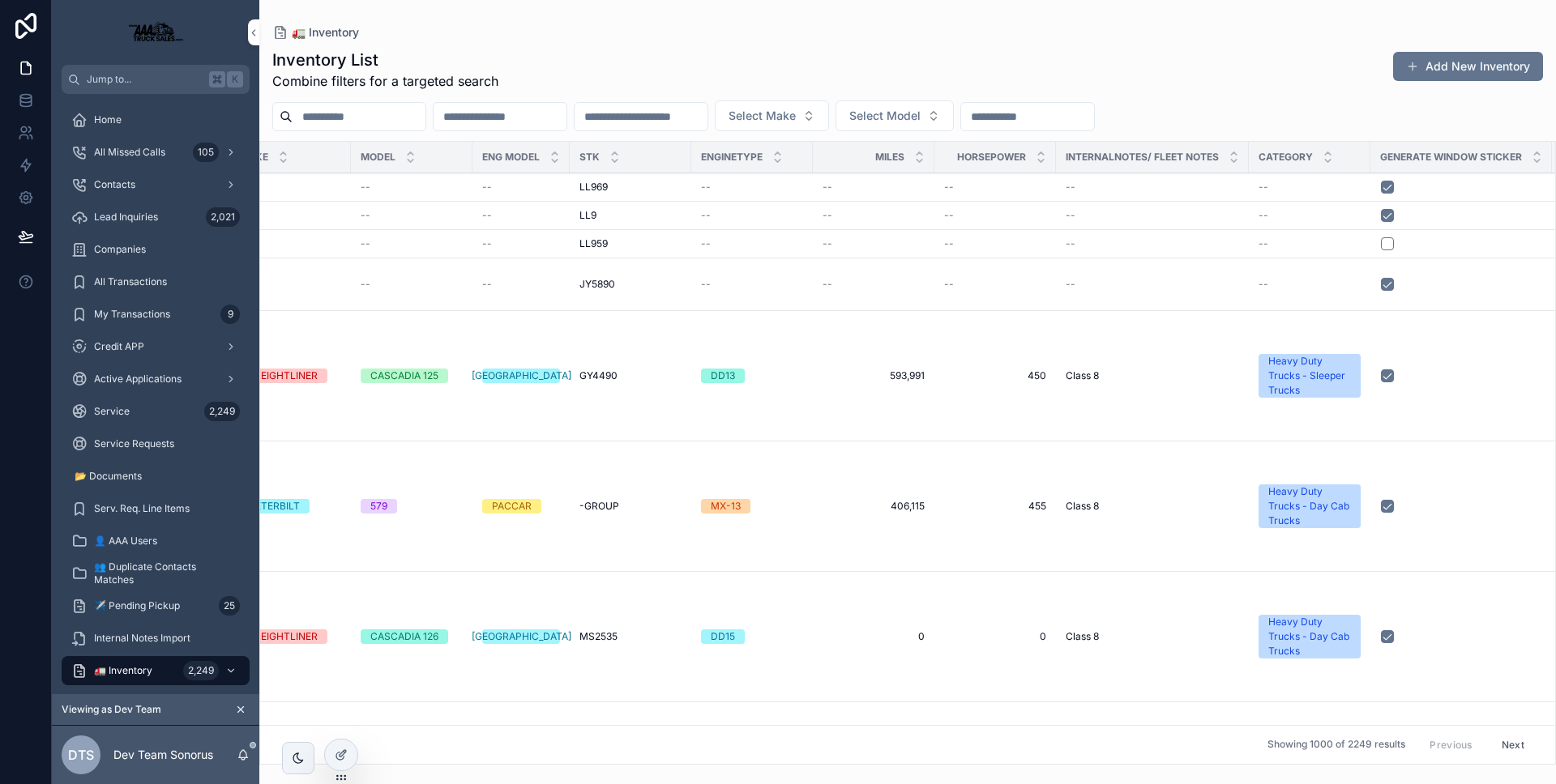
scroll to position [0, 841]
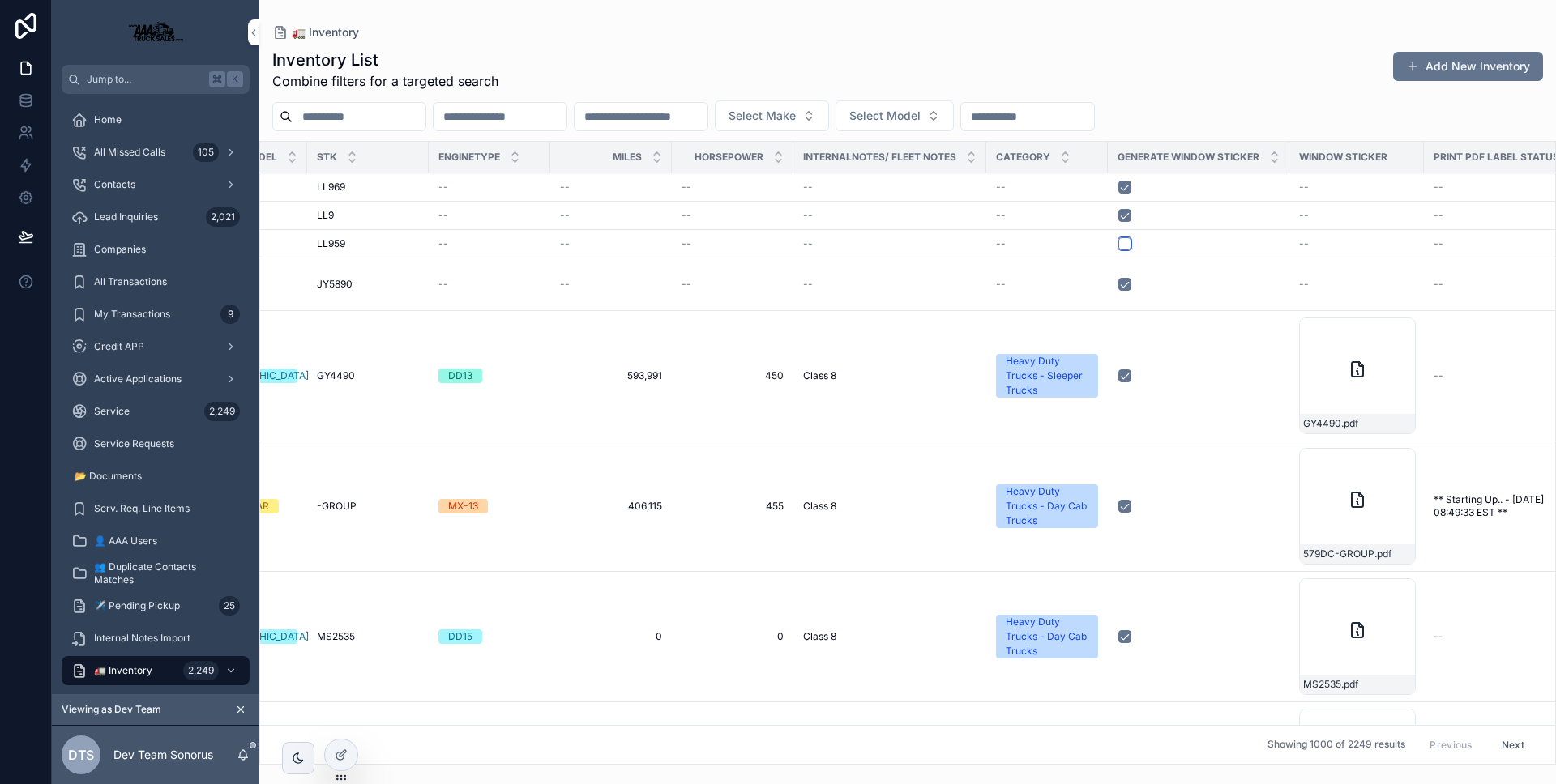
click at [1118, 244] on button "scrollable content" at bounding box center [1125, 244] width 13 height 13
click at [247, 760] on icon "scrollable content" at bounding box center [243, 755] width 13 height 13
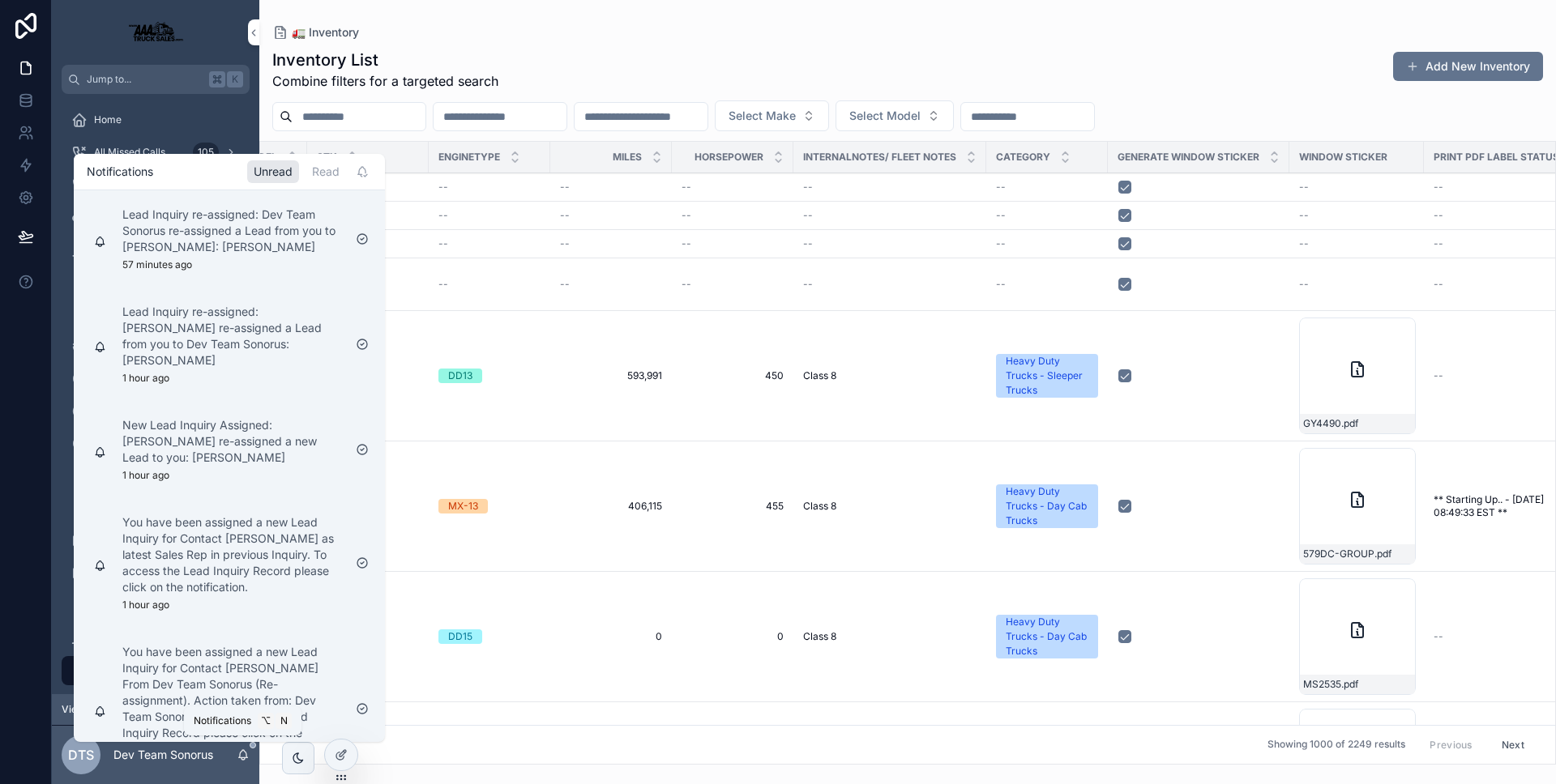
click at [247, 758] on icon "scrollable content" at bounding box center [243, 755] width 13 height 13
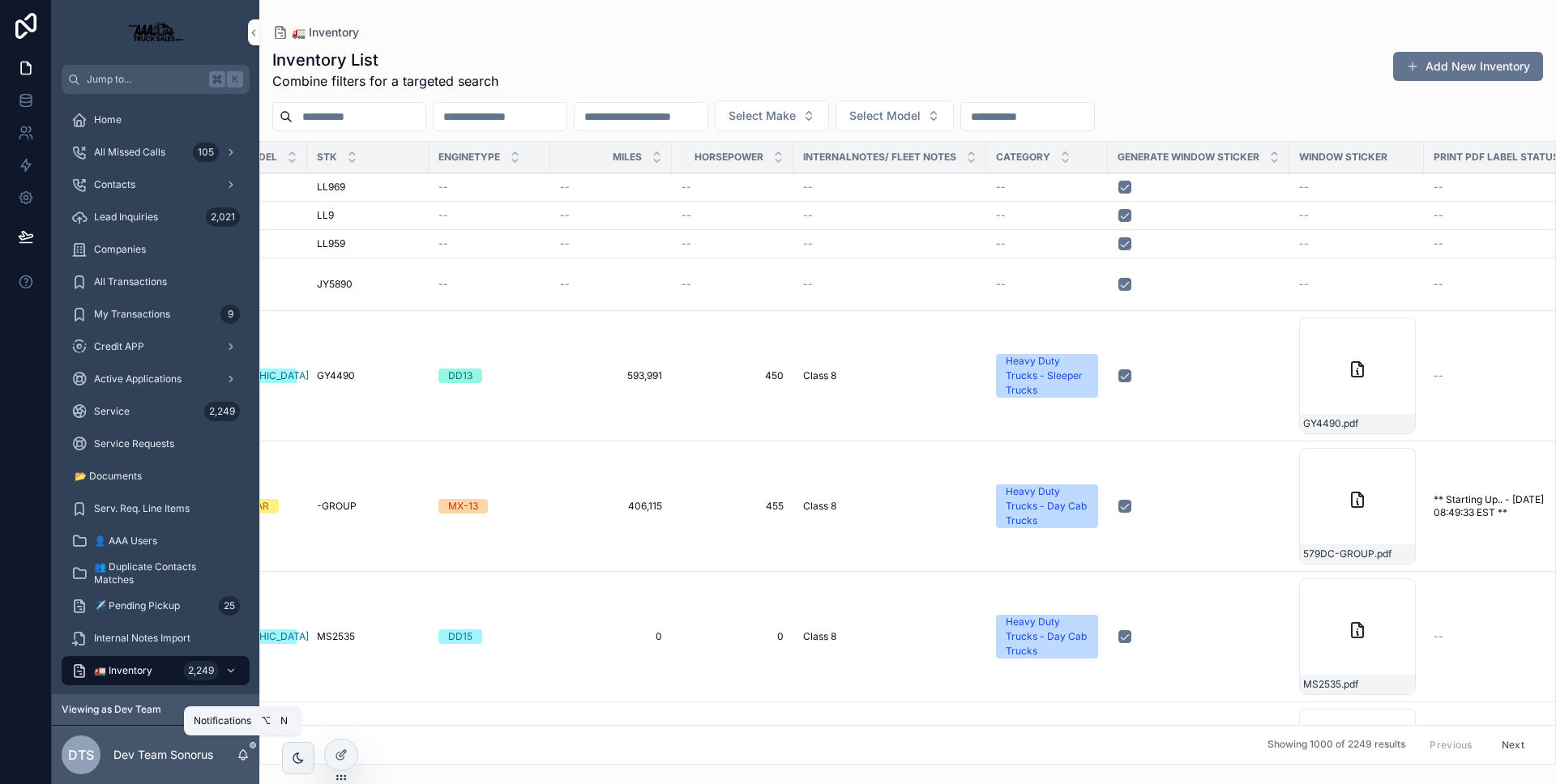
click at [247, 758] on icon "scrollable content" at bounding box center [243, 755] width 13 height 13
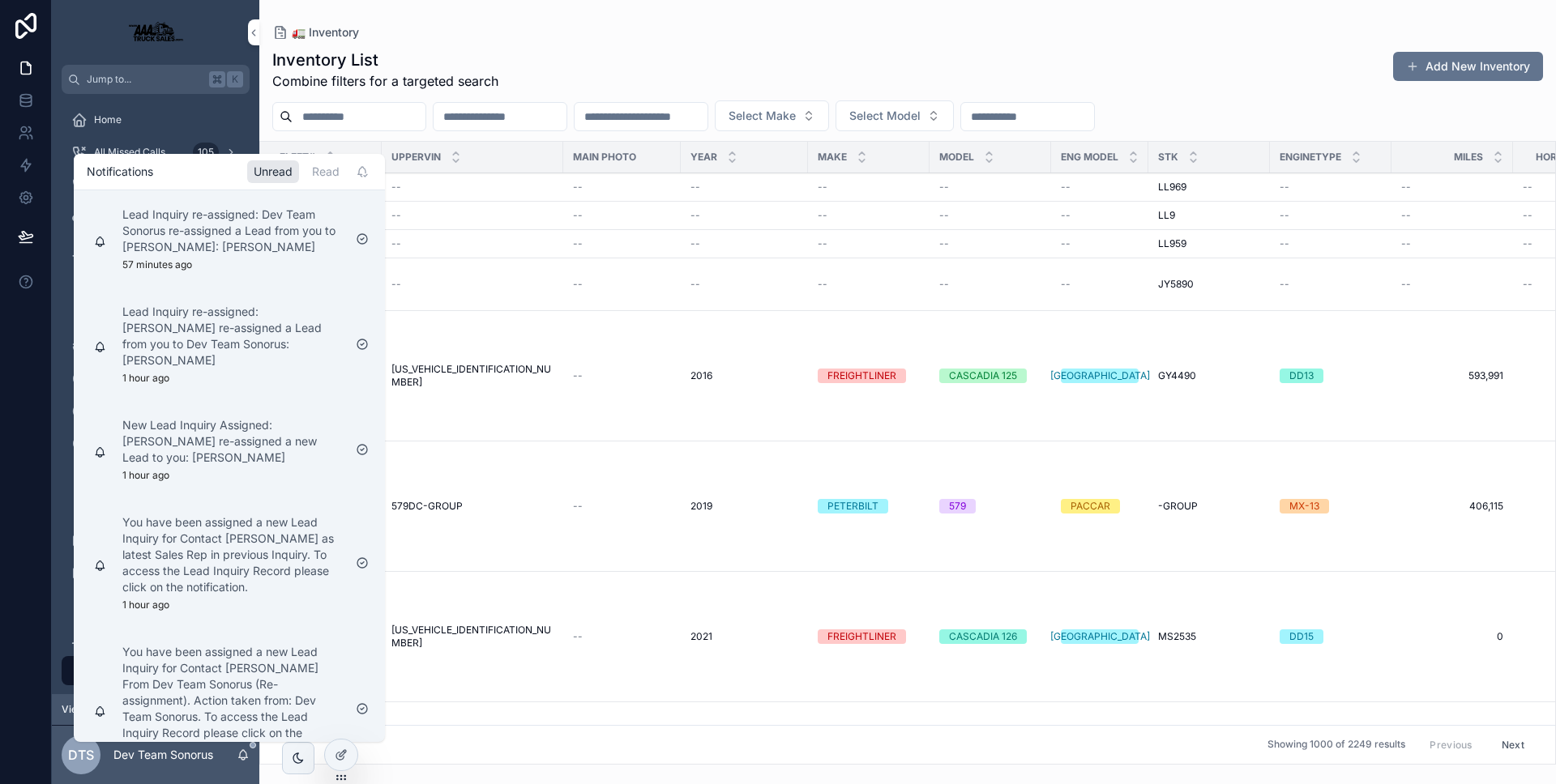
click at [724, 71] on div "Inventory List Combine filters for a targeted search Add New Inventory" at bounding box center [907, 69] width 1271 height 42
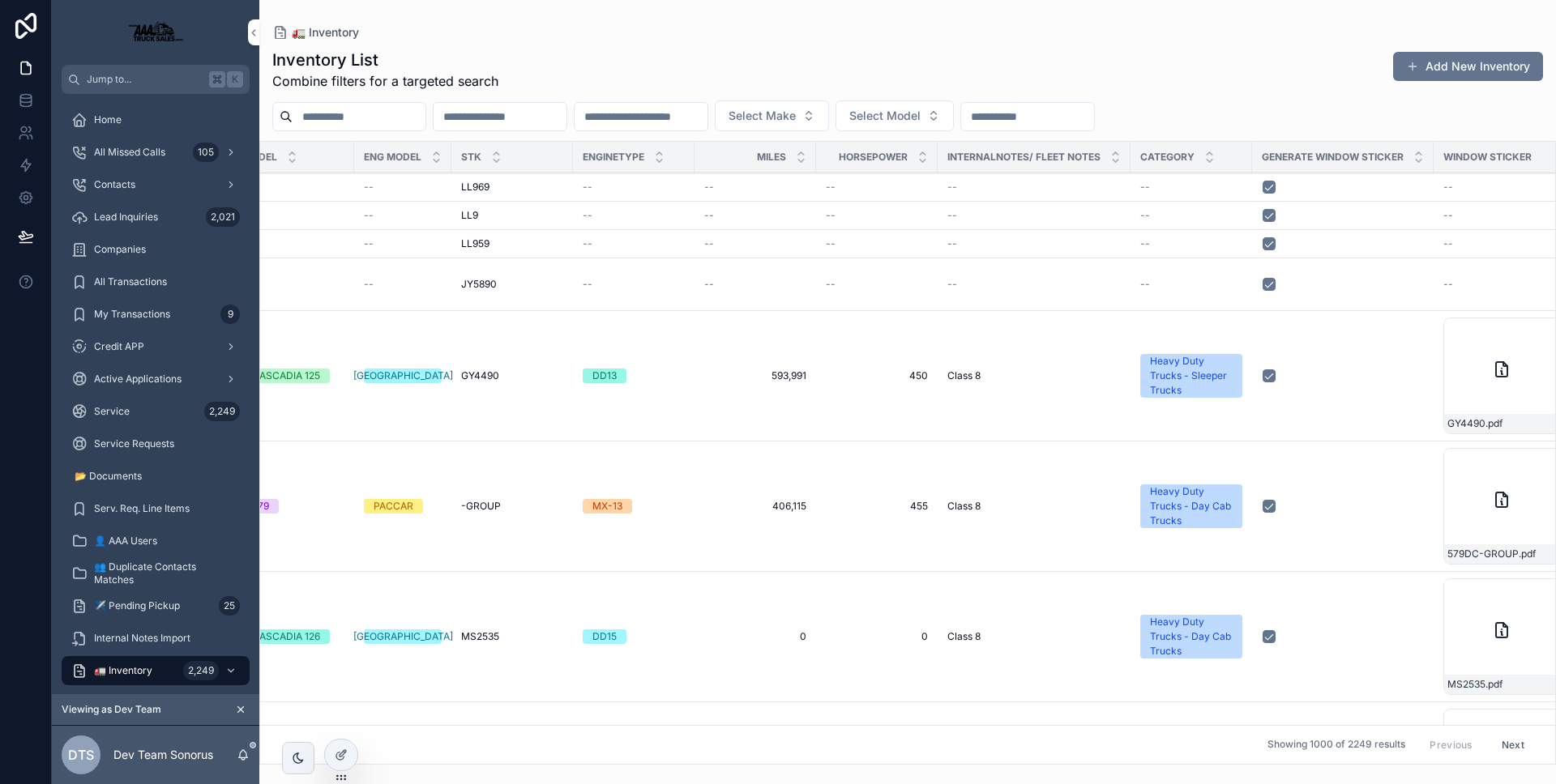
scroll to position [0, 864]
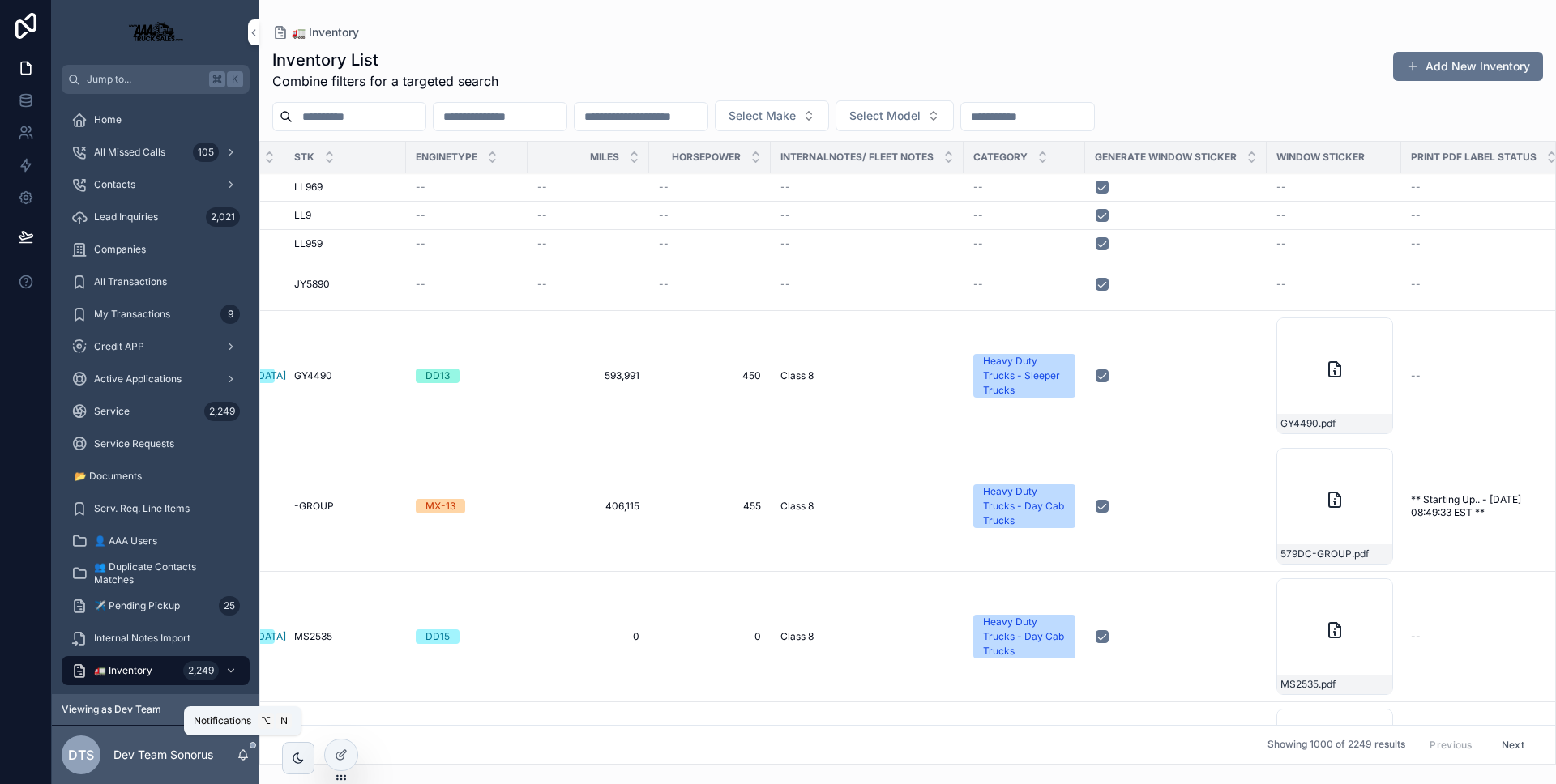
click at [247, 755] on icon "scrollable content" at bounding box center [243, 755] width 13 height 13
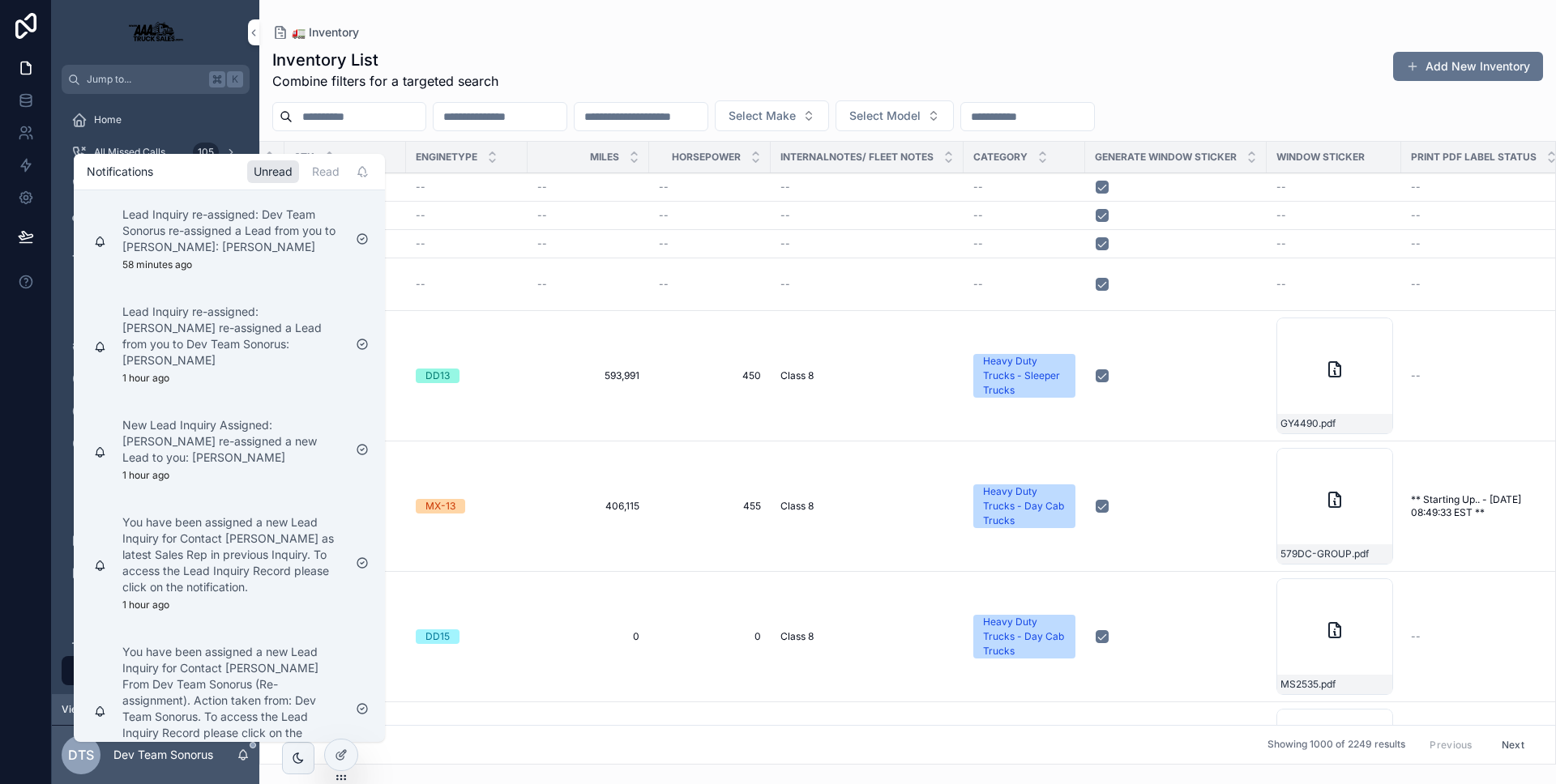
click at [247, 755] on icon "scrollable content" at bounding box center [243, 753] width 9 height 7
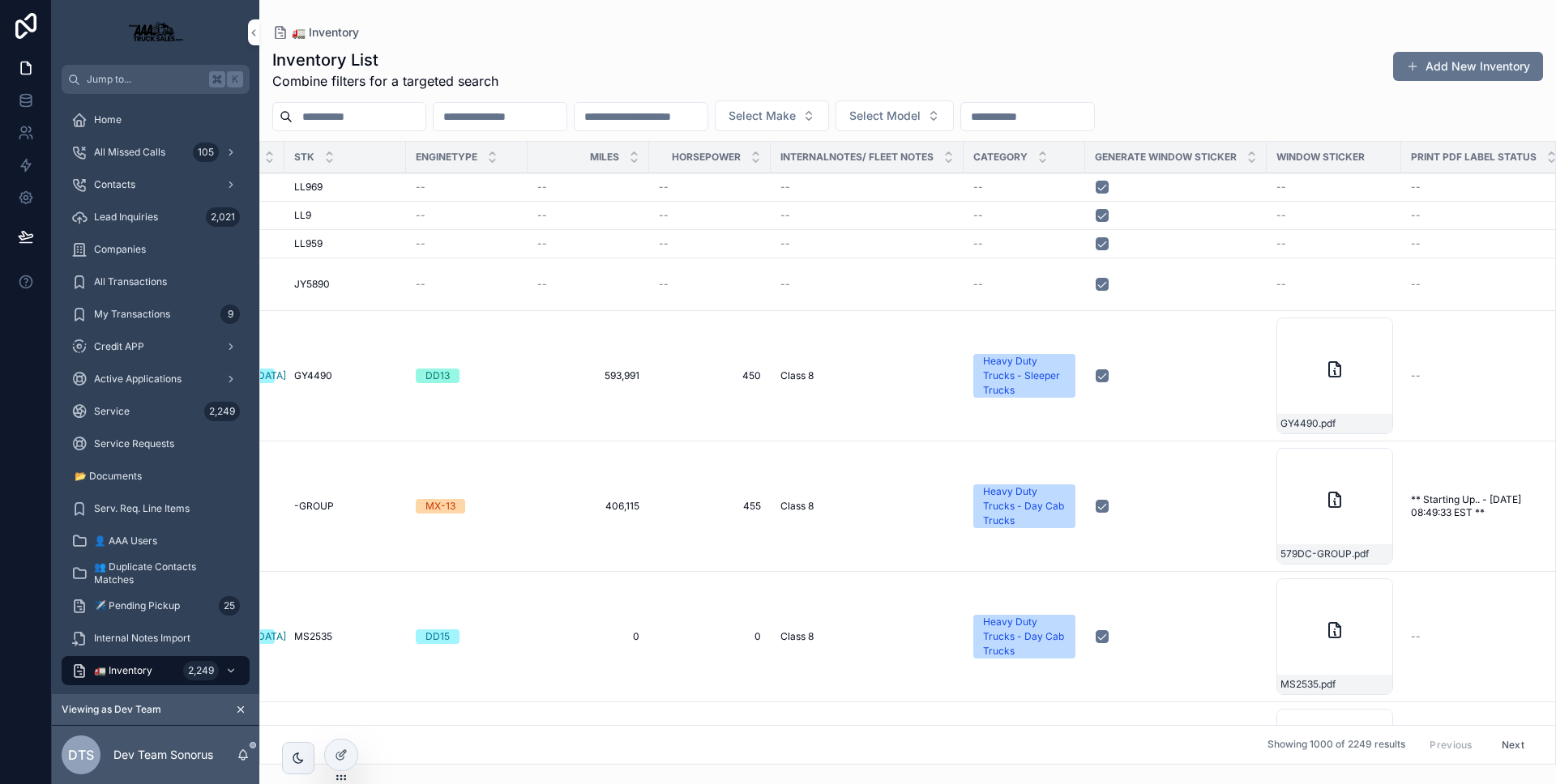
click at [706, 33] on div "🚛 Inventory" at bounding box center [907, 32] width 1271 height 13
click at [324, 752] on div at bounding box center [341, 755] width 34 height 32
click at [345, 748] on icon at bounding box center [342, 755] width 13 height 13
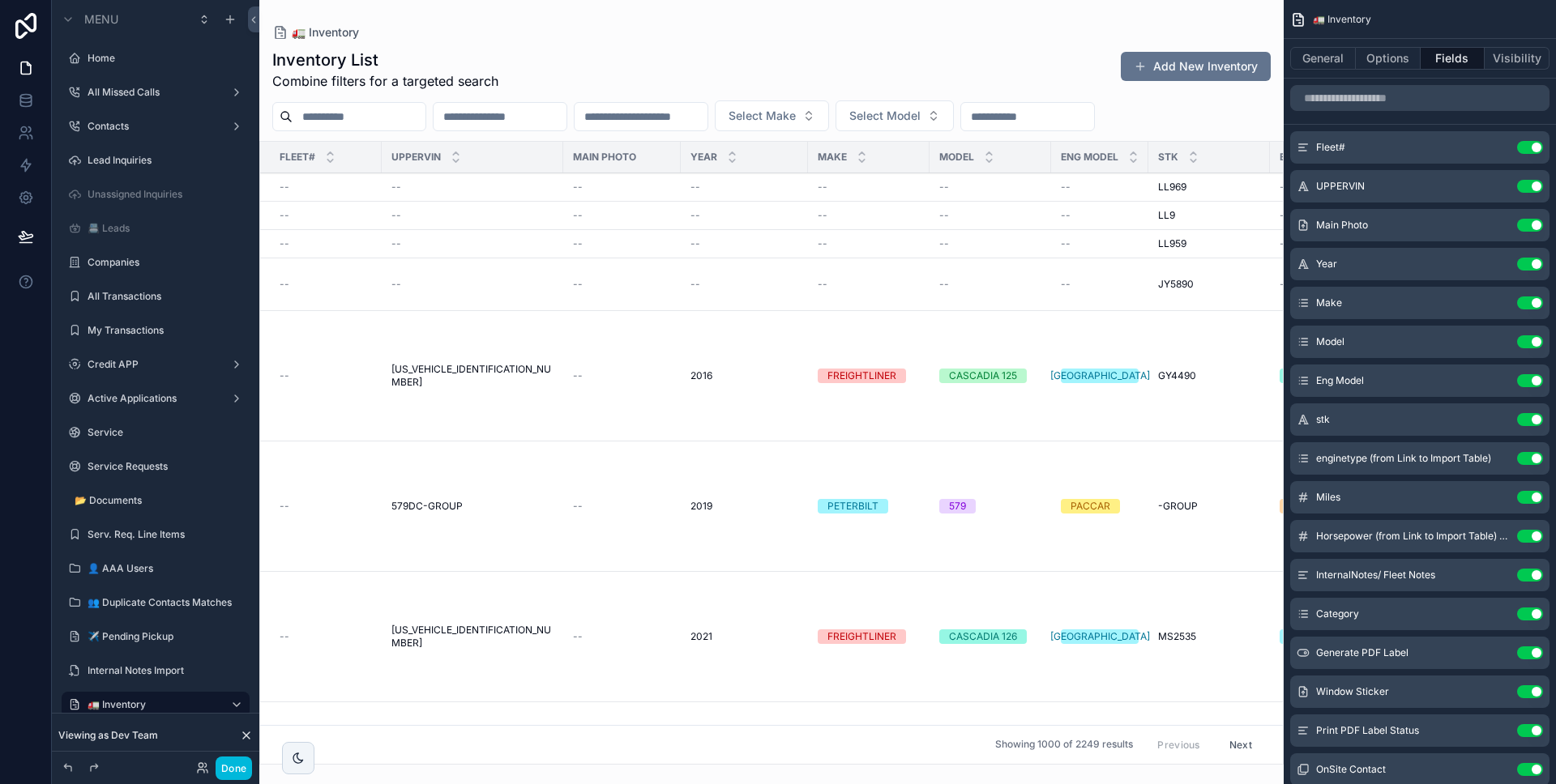
click at [1410, 69] on button "Options" at bounding box center [1388, 58] width 65 height 22
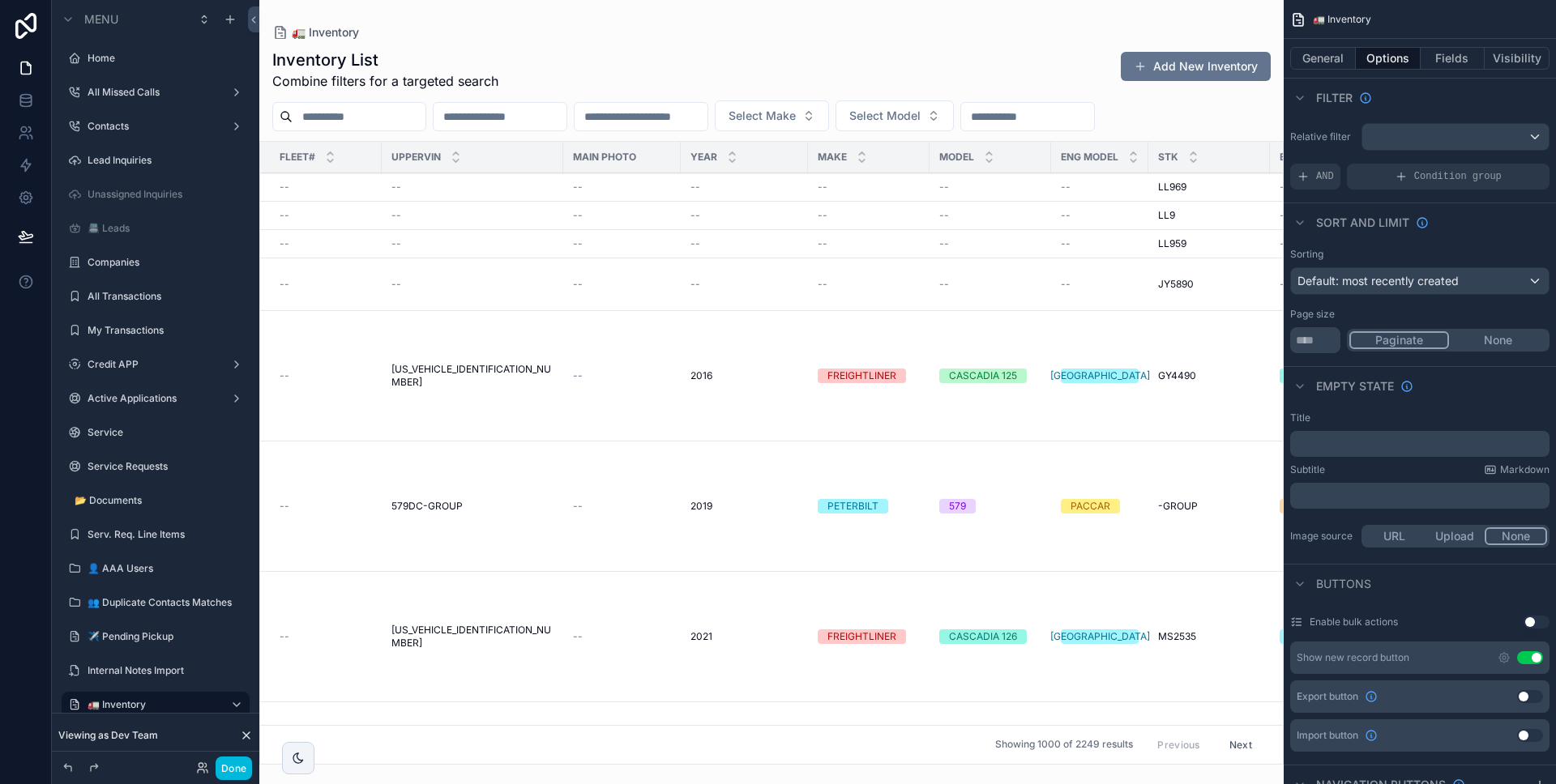
click at [1346, 60] on button "General" at bounding box center [1323, 58] width 65 height 22
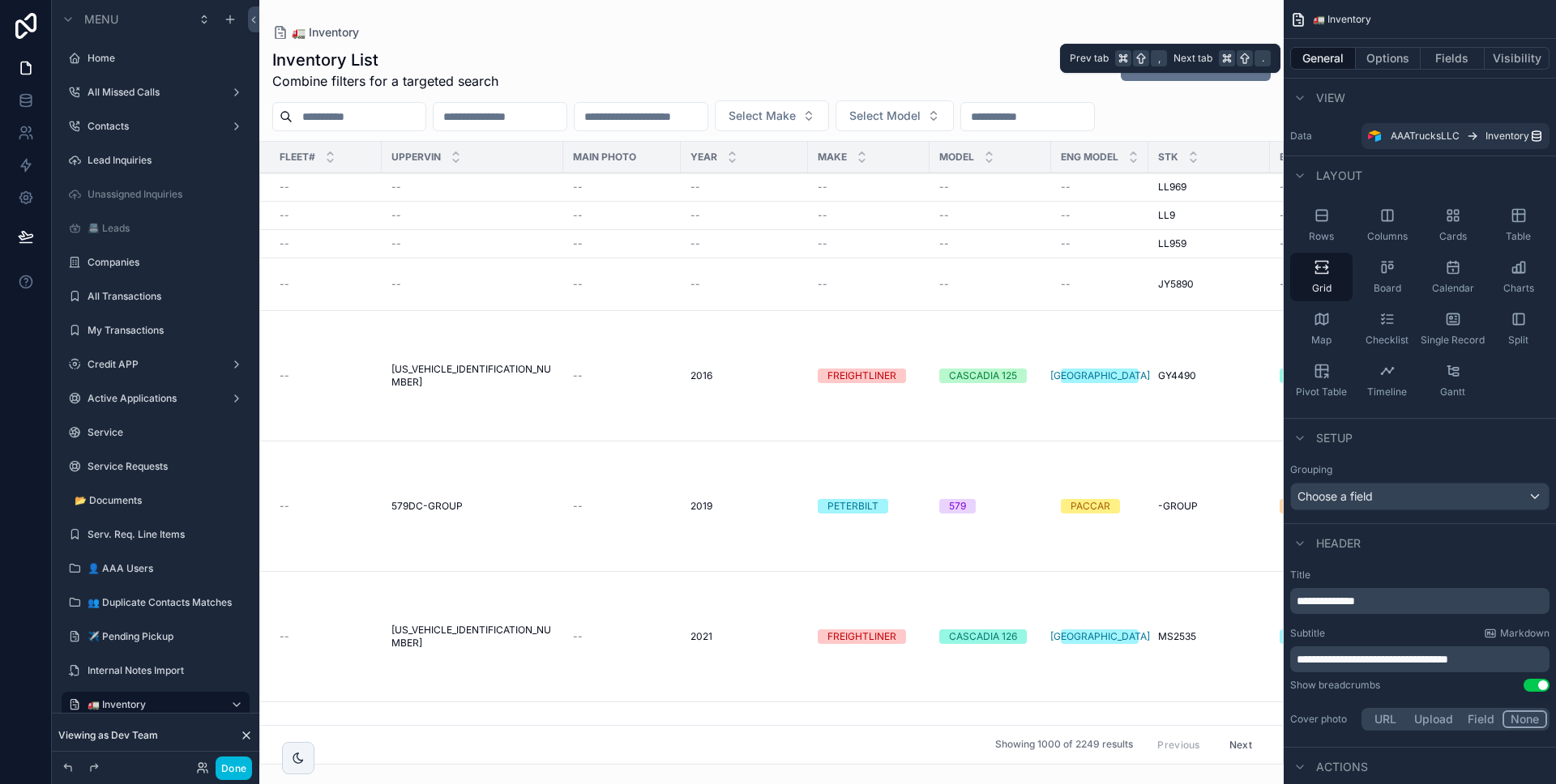
click at [1443, 61] on button "Fields" at bounding box center [1453, 58] width 65 height 22
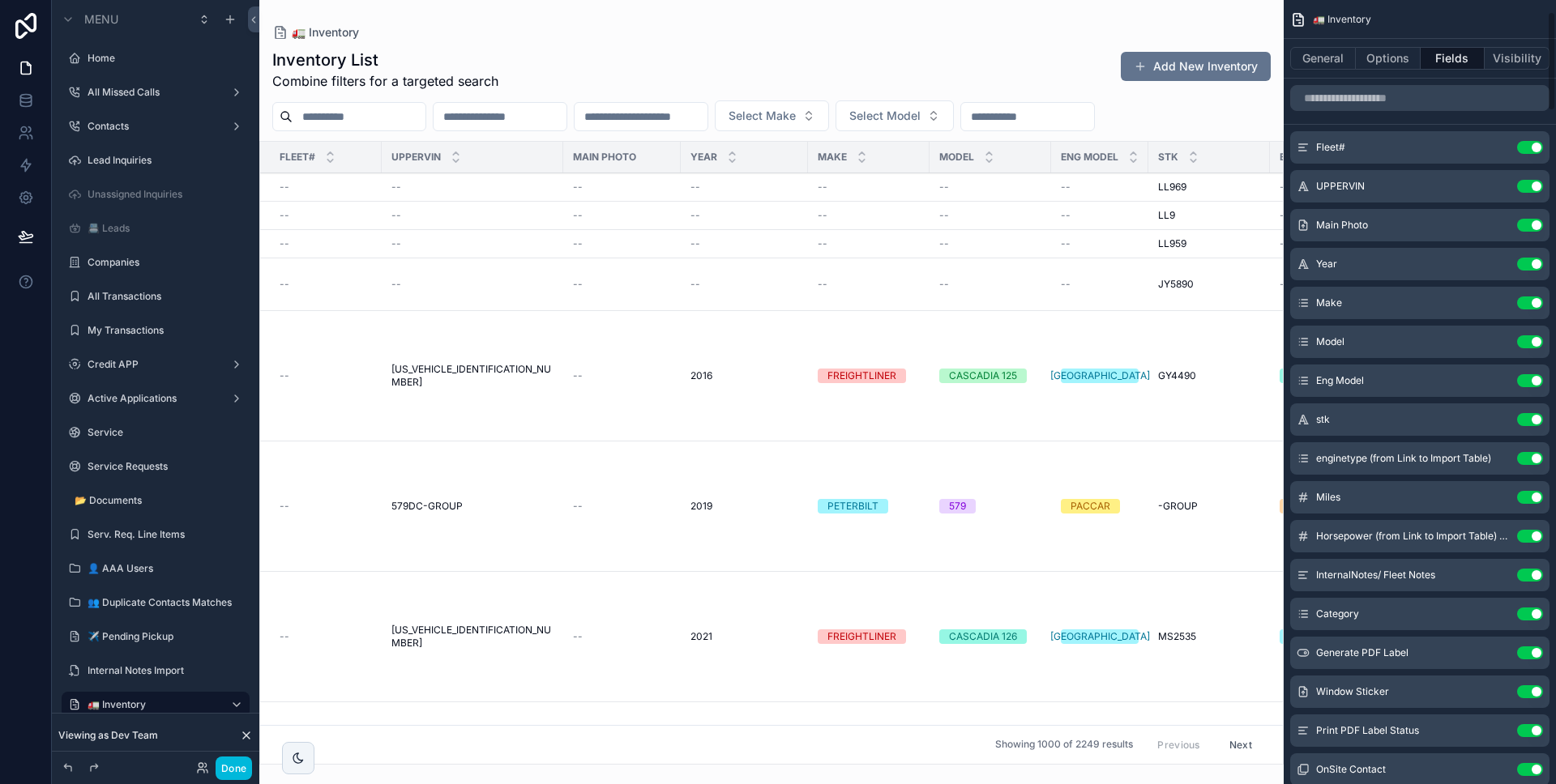
scroll to position [94, 0]
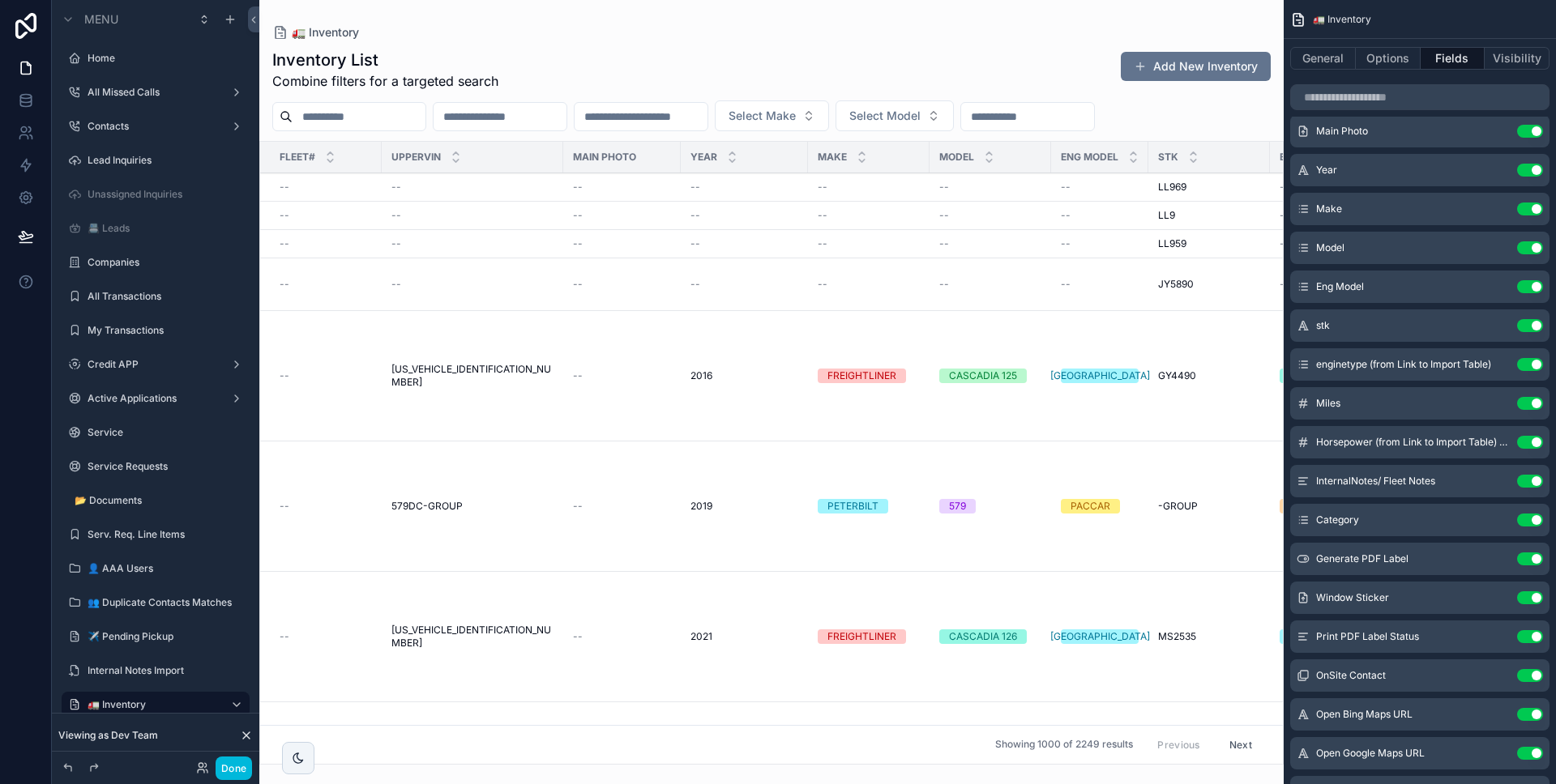
click at [0, 0] on icon "scrollable content" at bounding box center [0, 0] width 0 height 0
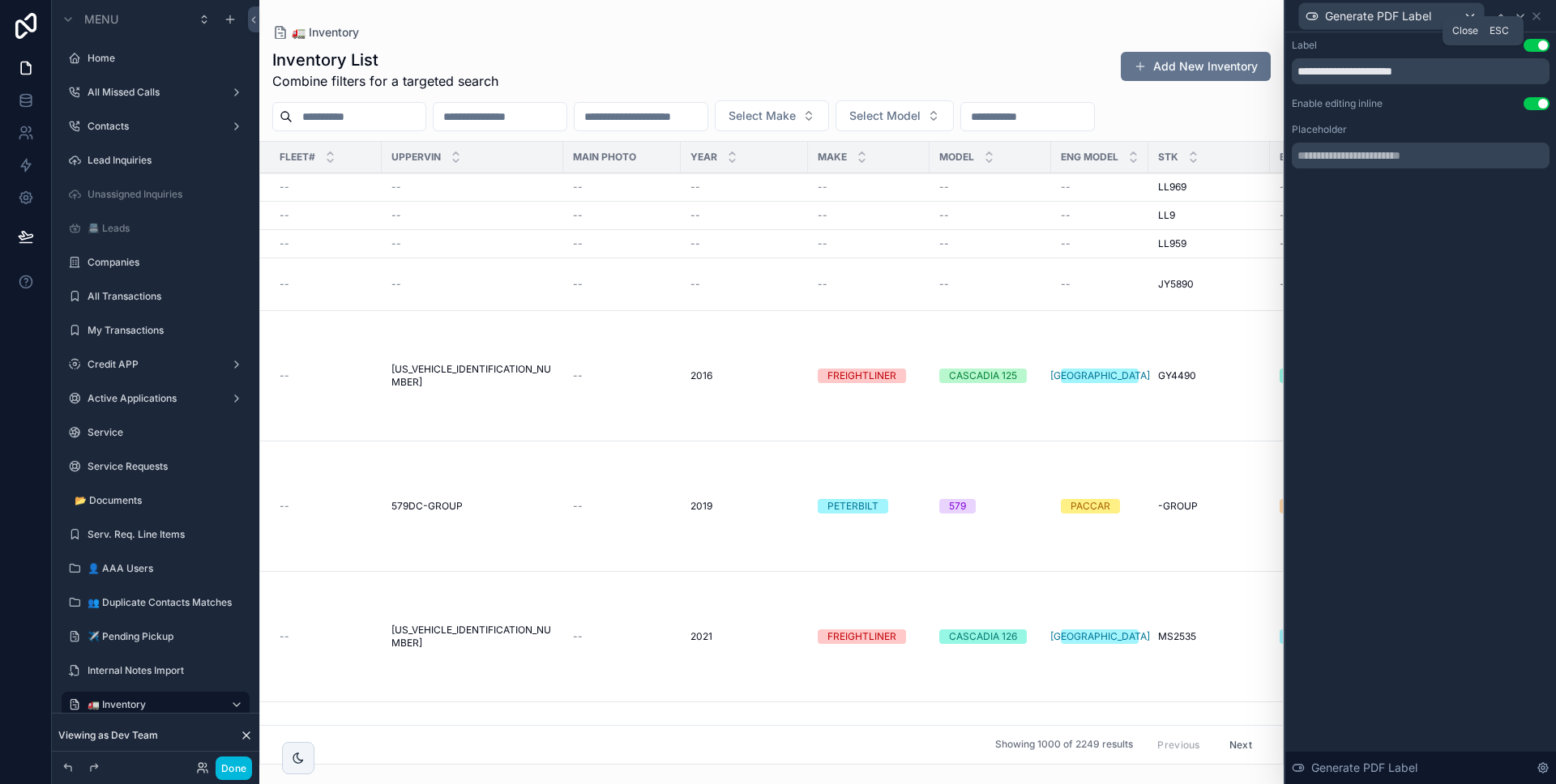
click at [1539, 18] on icon at bounding box center [1537, 17] width 7 height 7
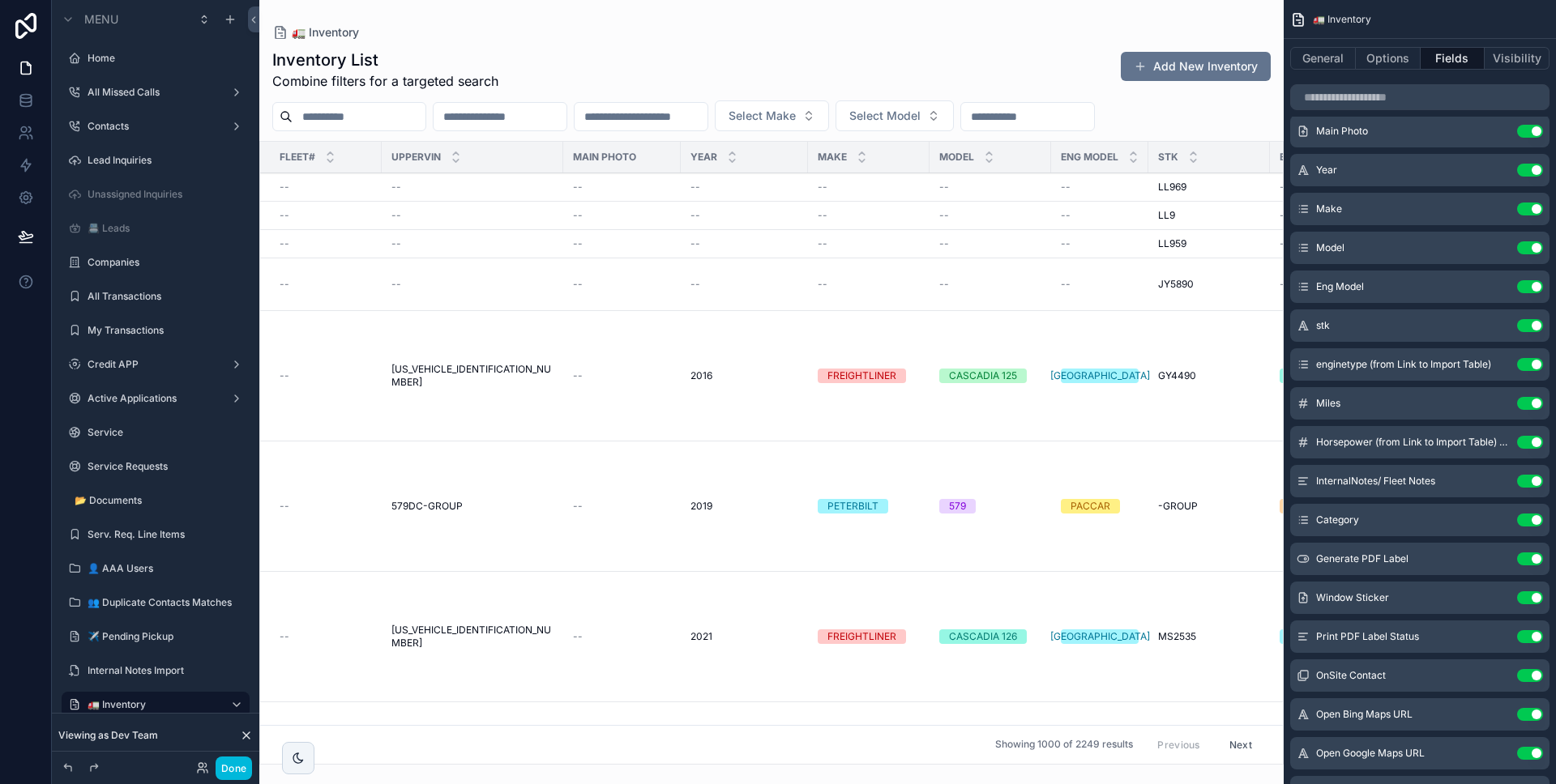
click at [234, 769] on button "Done" at bounding box center [234, 768] width 36 height 23
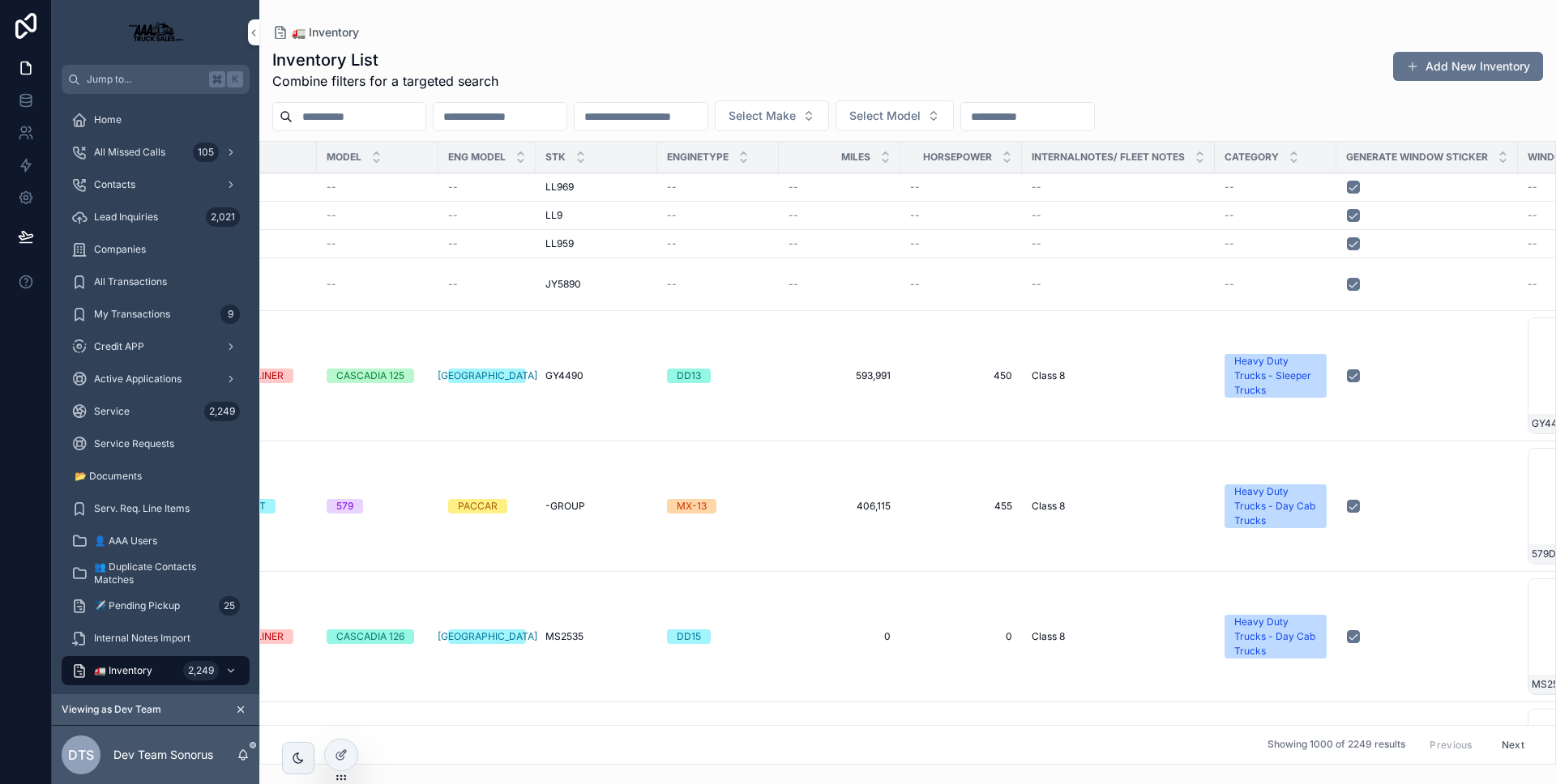
scroll to position [0, 622]
